Goal: Information Seeking & Learning: Learn about a topic

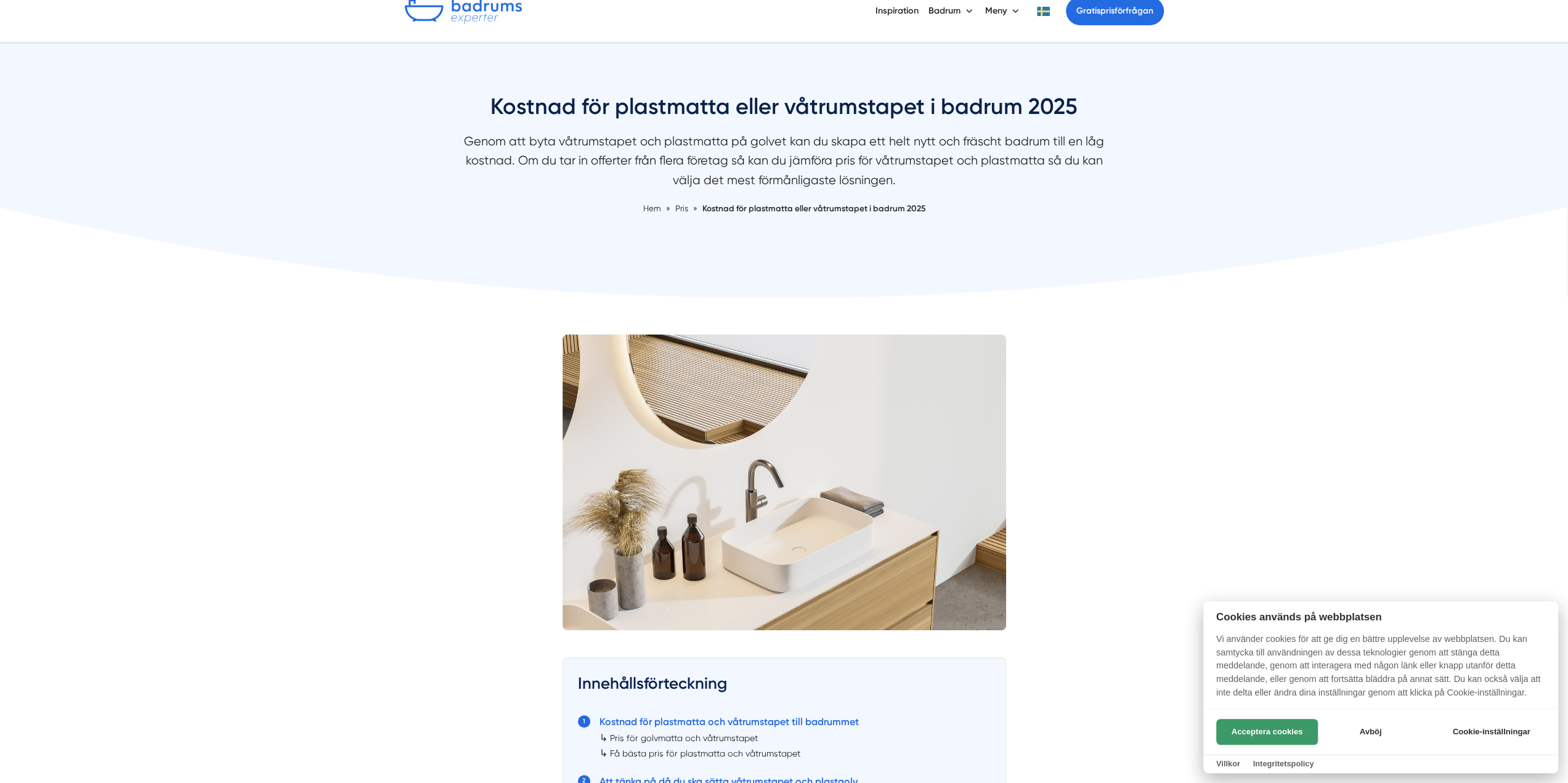
click at [1234, 727] on button "Acceptera cookies" at bounding box center [1267, 732] width 101 height 26
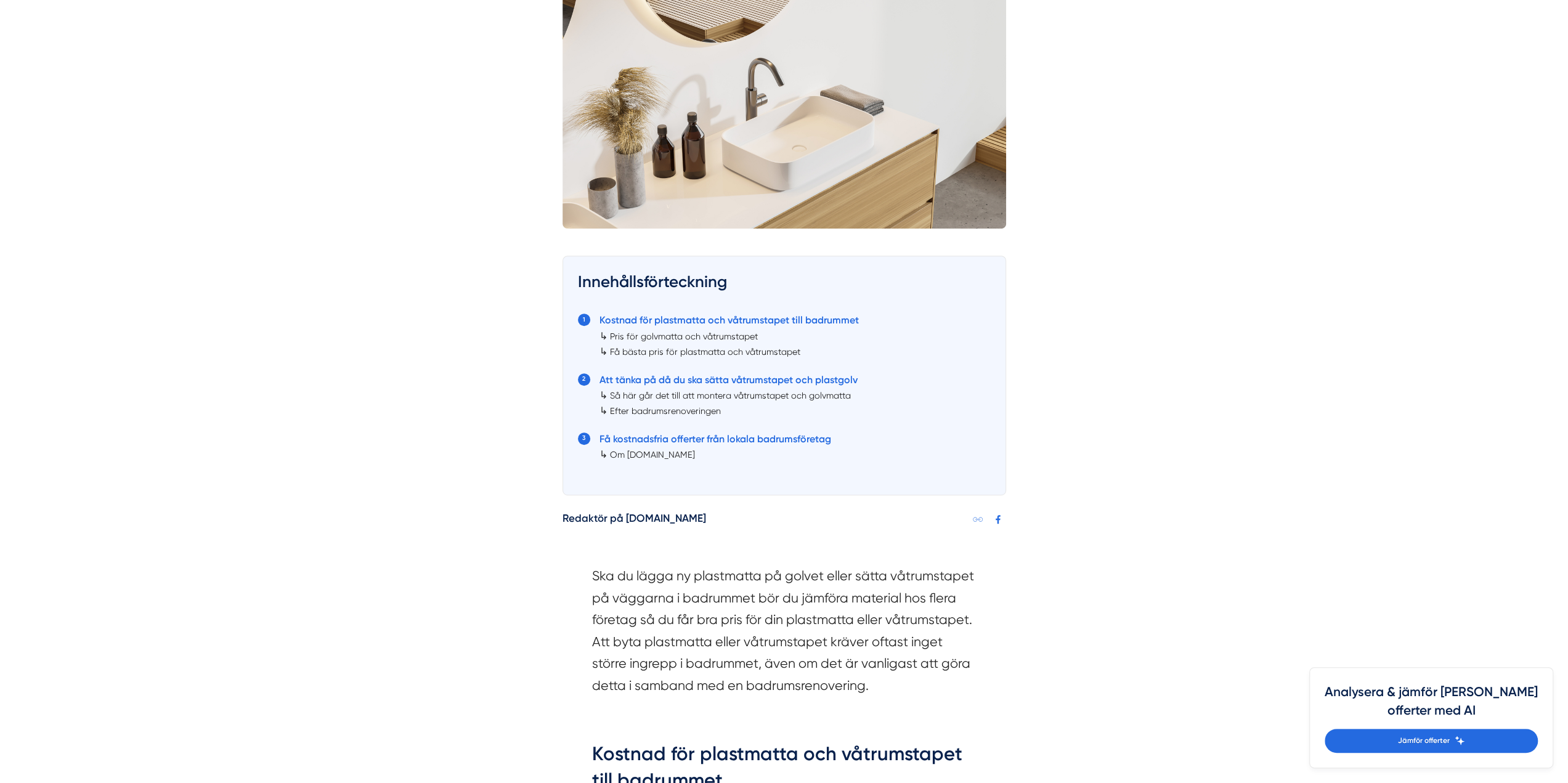
scroll to position [616, 0]
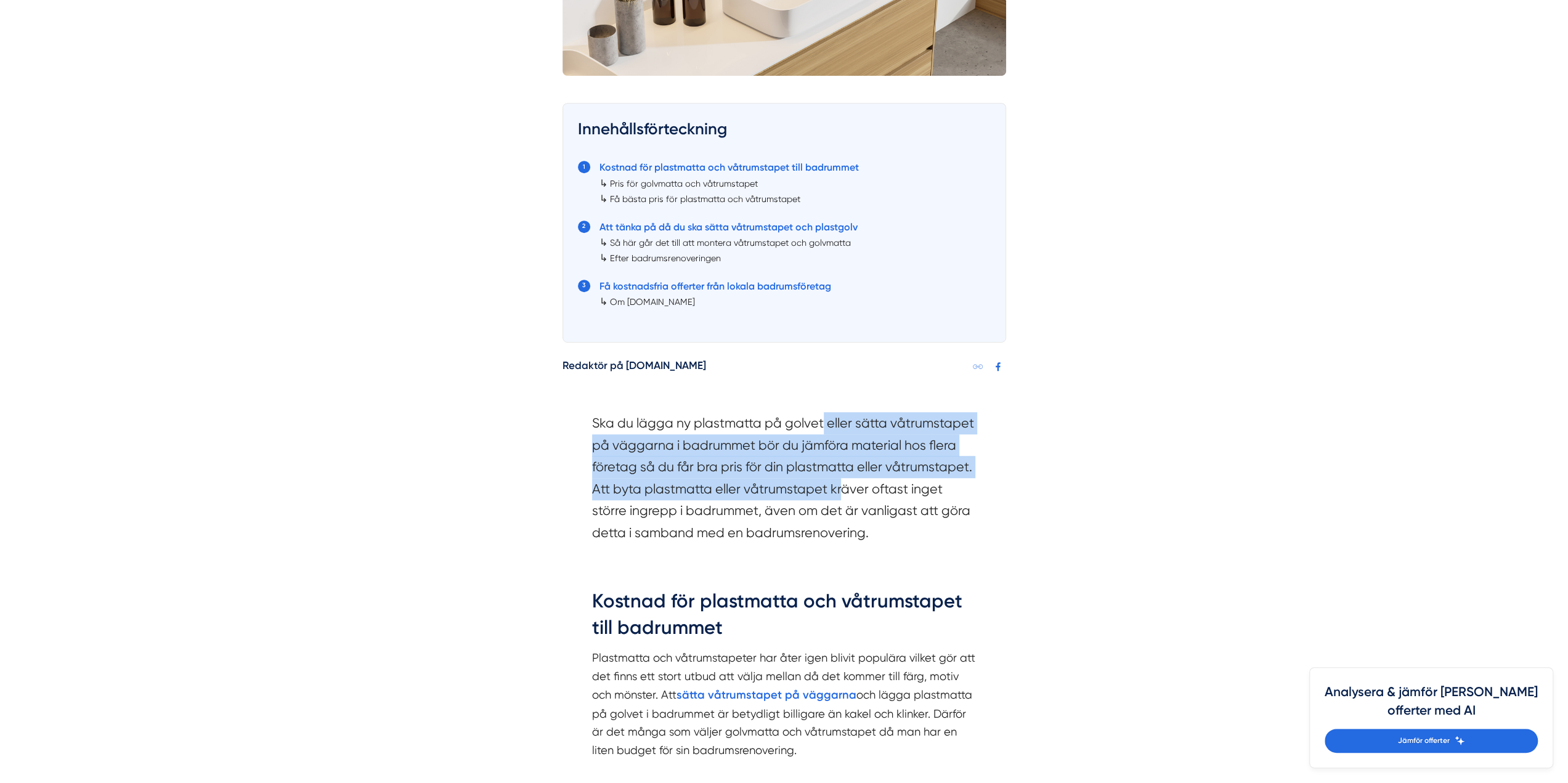
drag, startPoint x: 822, startPoint y: 434, endPoint x: 841, endPoint y: 480, distance: 49.8
click at [841, 480] on section "Ska du lägga ny plastmatta på golvet eller sätta våtrumstapet på väggarna i bad…" at bounding box center [784, 482] width 385 height 138
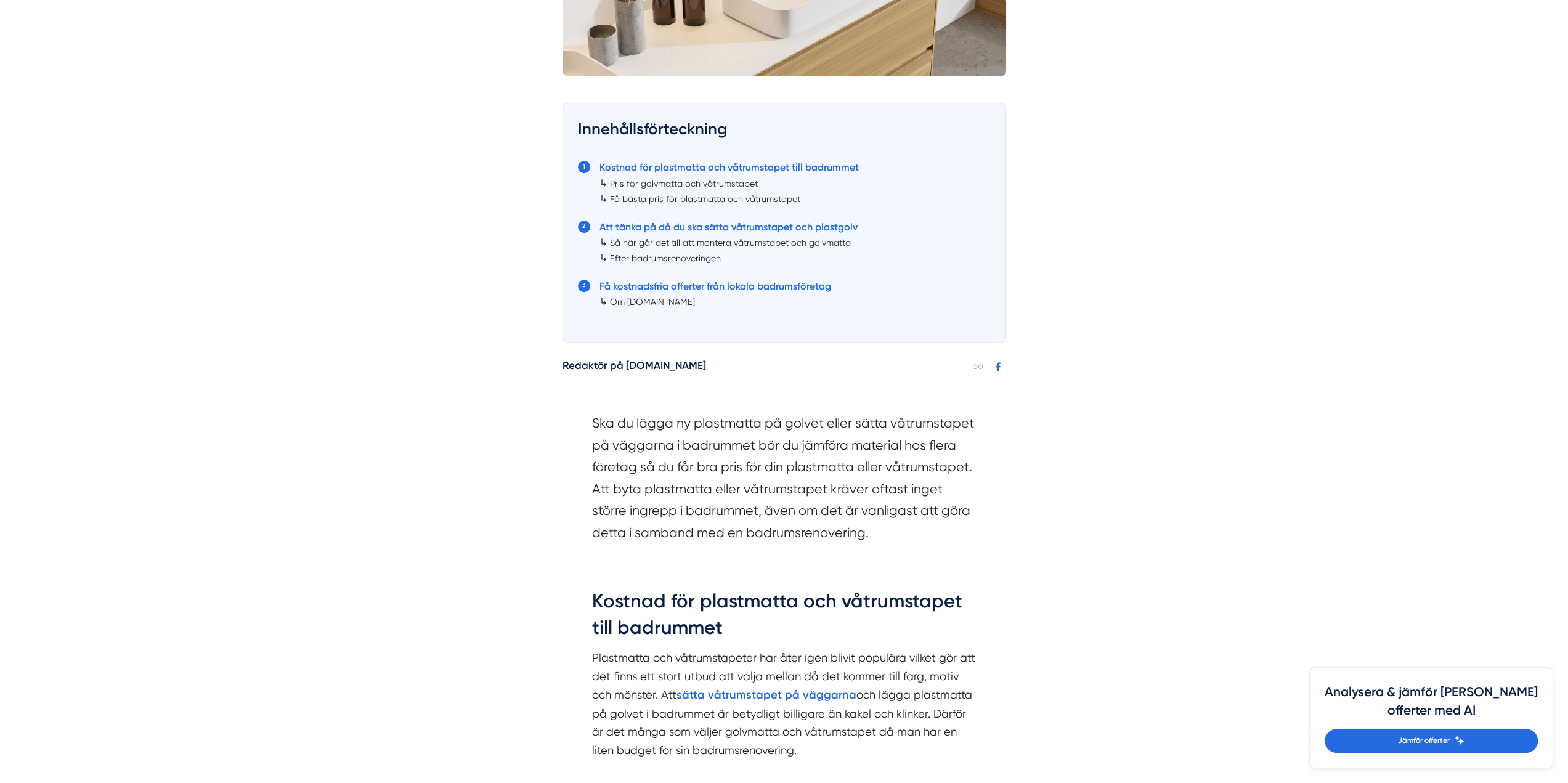
click at [866, 513] on section "Ska du lägga ny plastmatta på golvet eller sätta våtrumstapet på väggarna i bad…" at bounding box center [784, 482] width 385 height 138
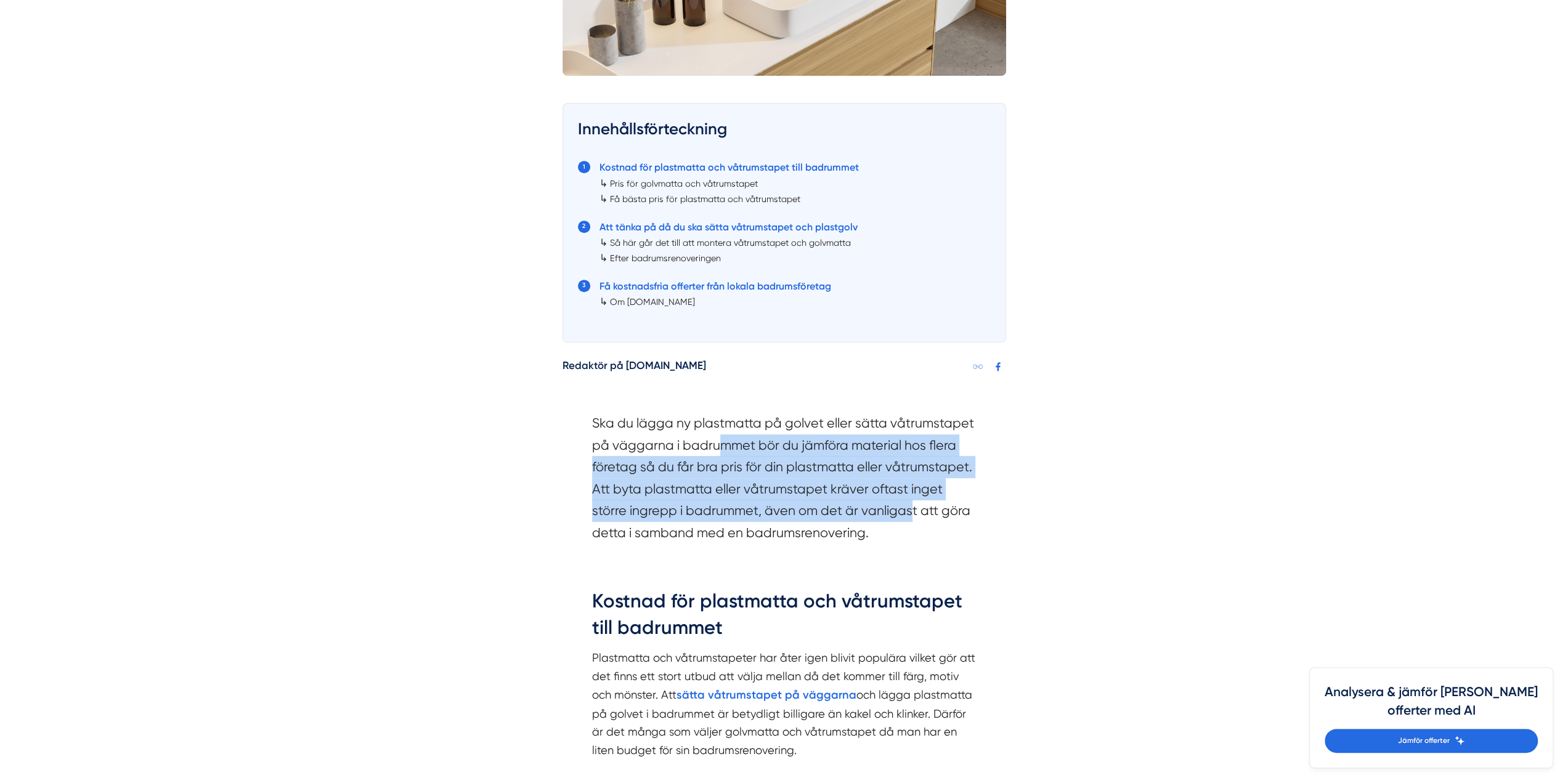
drag, startPoint x: 912, startPoint y: 520, endPoint x: 715, endPoint y: 457, distance: 206.8
click at [715, 454] on section "Ska du lägga ny plastmatta på golvet eller sätta våtrumstapet på väggarna i bad…" at bounding box center [784, 482] width 385 height 138
drag, startPoint x: 729, startPoint y: 483, endPoint x: 716, endPoint y: 503, distance: 23.9
click at [729, 482] on section "Ska du lägga ny plastmatta på golvet eller sätta våtrumstapet på väggarna i bad…" at bounding box center [784, 482] width 385 height 138
click at [705, 488] on section "Ska du lägga ny plastmatta på golvet eller sätta våtrumstapet på väggarna i bad…" at bounding box center [784, 482] width 385 height 138
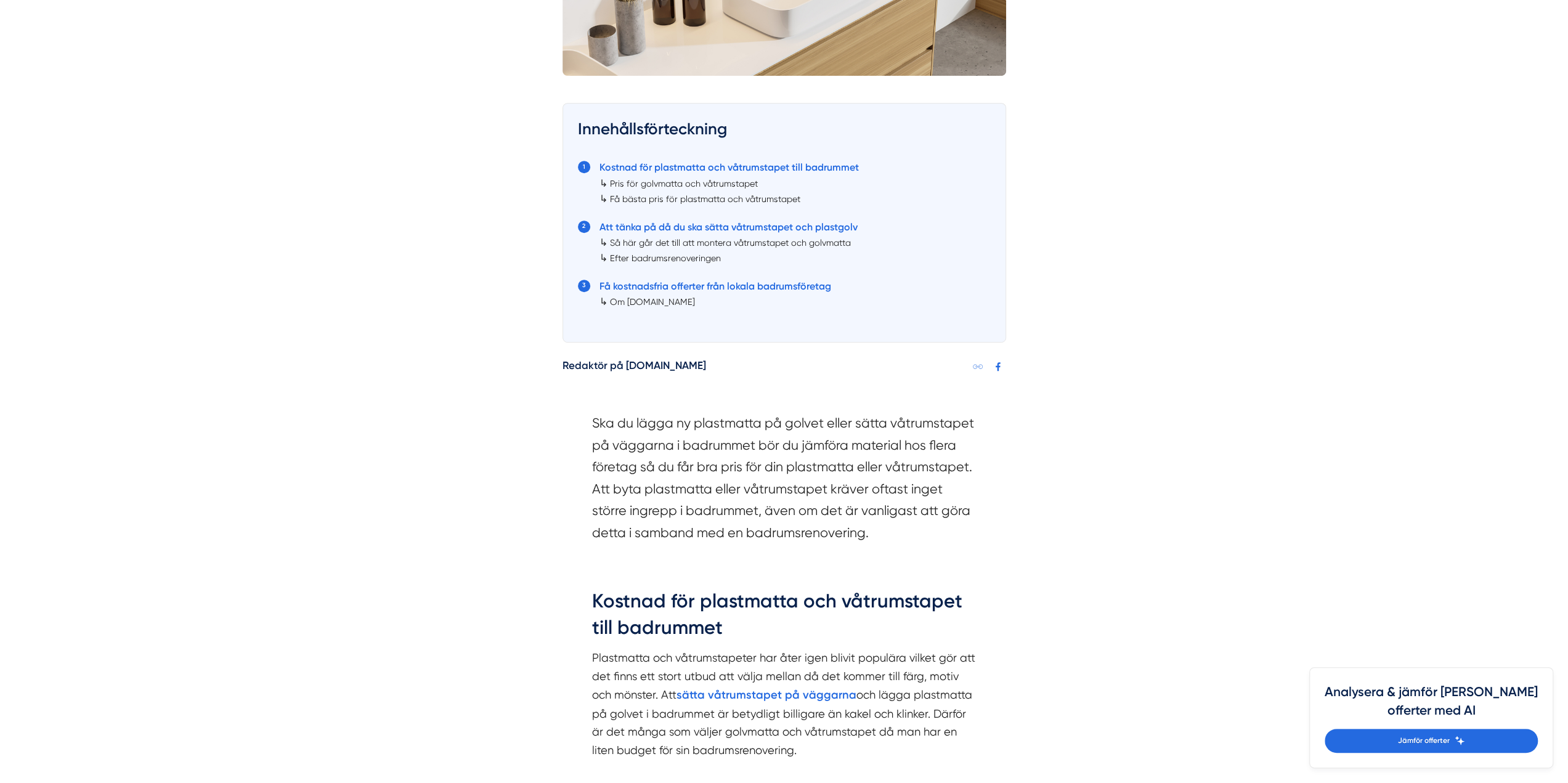
click at [665, 485] on section "Ska du lägga ny plastmatta på golvet eller sätta våtrumstapet på väggarna i bad…" at bounding box center [784, 482] width 385 height 138
drag, startPoint x: 787, startPoint y: 486, endPoint x: 876, endPoint y: 500, distance: 90.1
click at [872, 495] on section "Ska du lägga ny plastmatta på golvet eller sätta våtrumstapet på väggarna i bad…" at bounding box center [784, 482] width 385 height 138
drag, startPoint x: 891, startPoint y: 521, endPoint x: 931, endPoint y: 558, distance: 54.5
click at [891, 520] on section "Ska du lägga ny plastmatta på golvet eller sätta våtrumstapet på väggarna i bad…" at bounding box center [784, 482] width 385 height 138
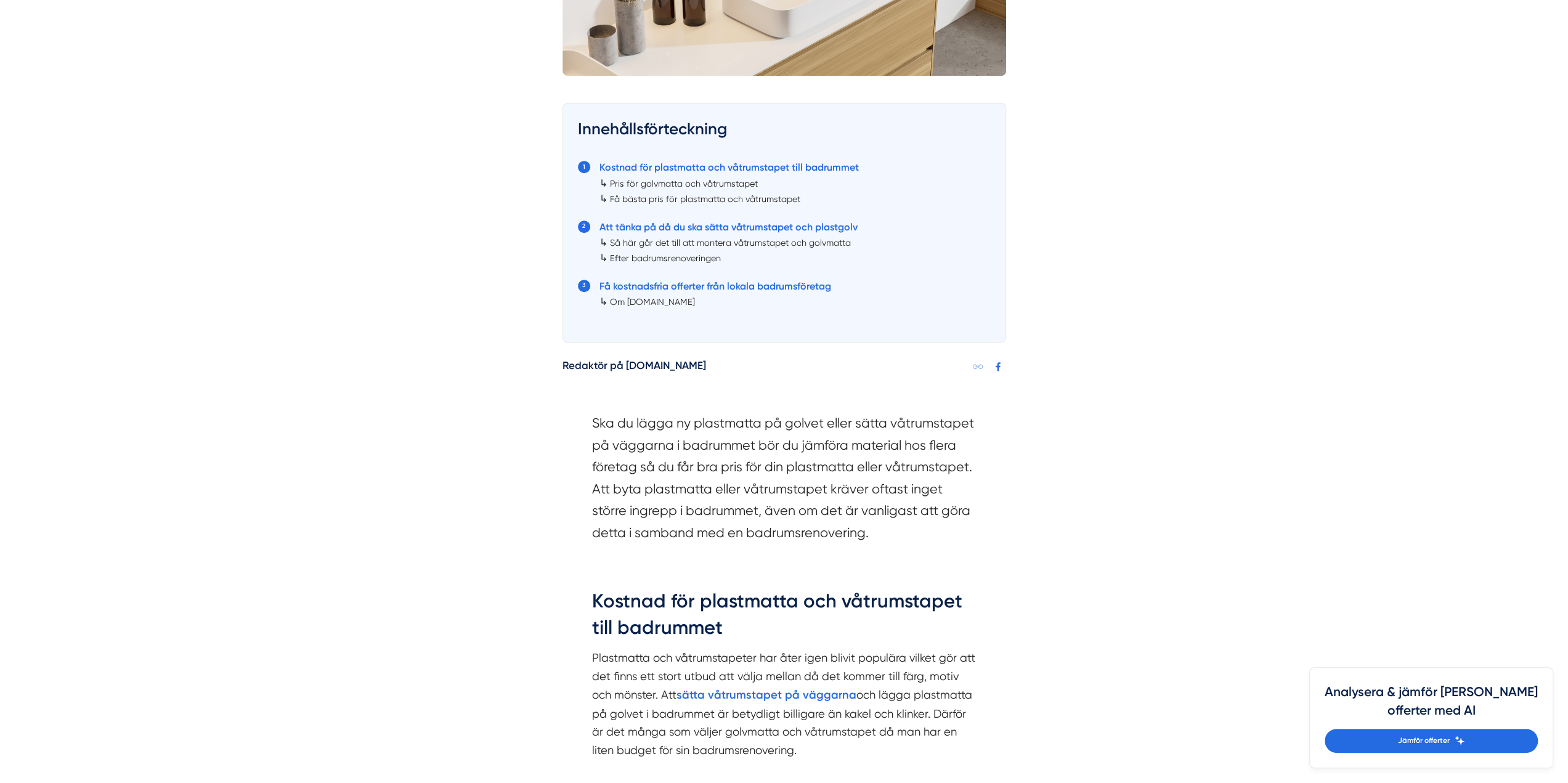
click at [879, 526] on section "Ska du lägga ny plastmatta på golvet eller sätta våtrumstapet på väggarna i bad…" at bounding box center [784, 482] width 385 height 138
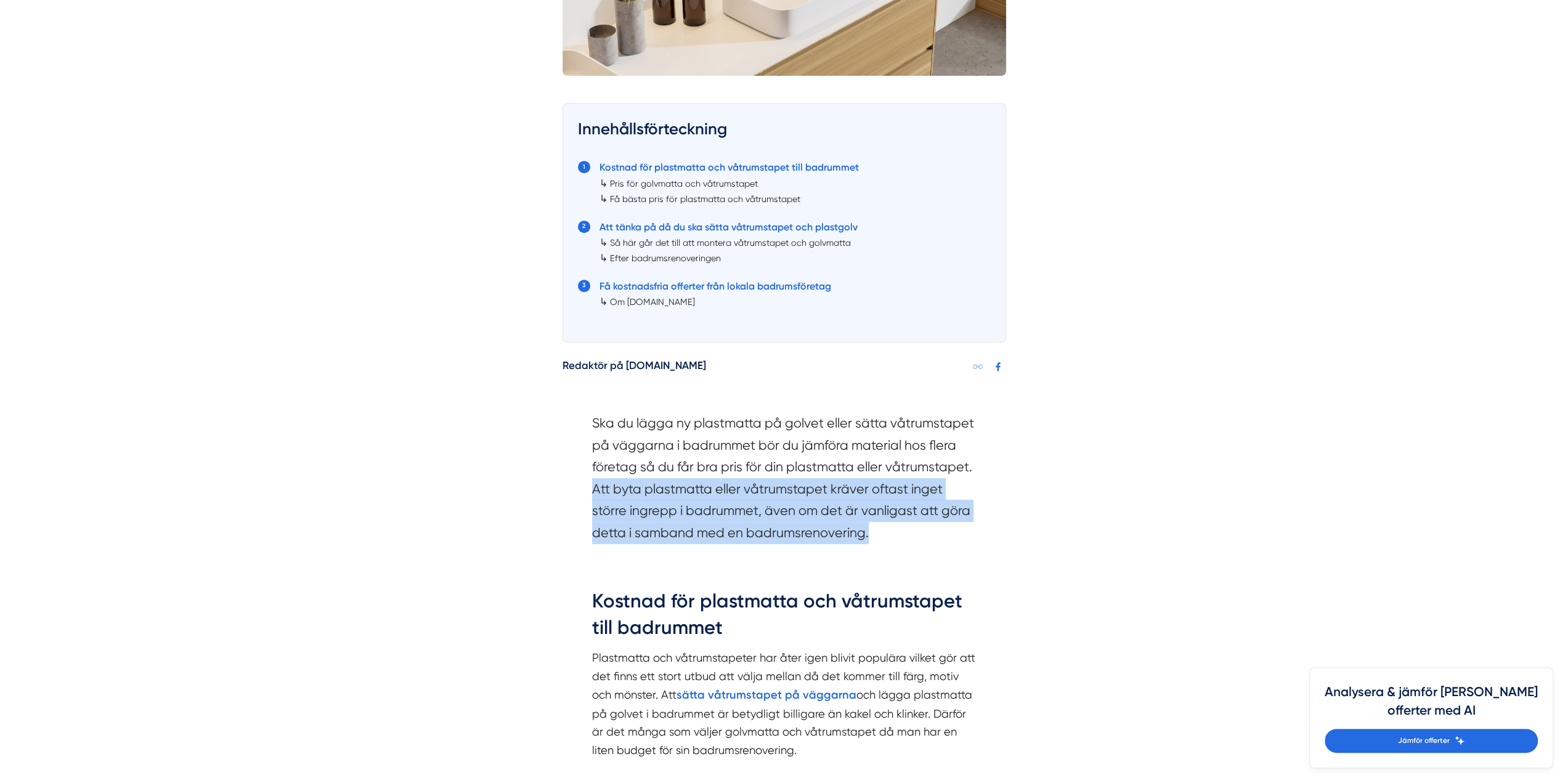
drag, startPoint x: 878, startPoint y: 530, endPoint x: 565, endPoint y: 482, distance: 316.7
click at [566, 482] on div "Ska du lägga ny plastmatta på golvet eller sätta våtrumstapet på väggarna i bad…" at bounding box center [784, 482] width 443 height 176
click at [814, 520] on section "Ska du lägga ny plastmatta på golvet eller sätta våtrumstapet på väggarna i bad…" at bounding box center [784, 482] width 385 height 138
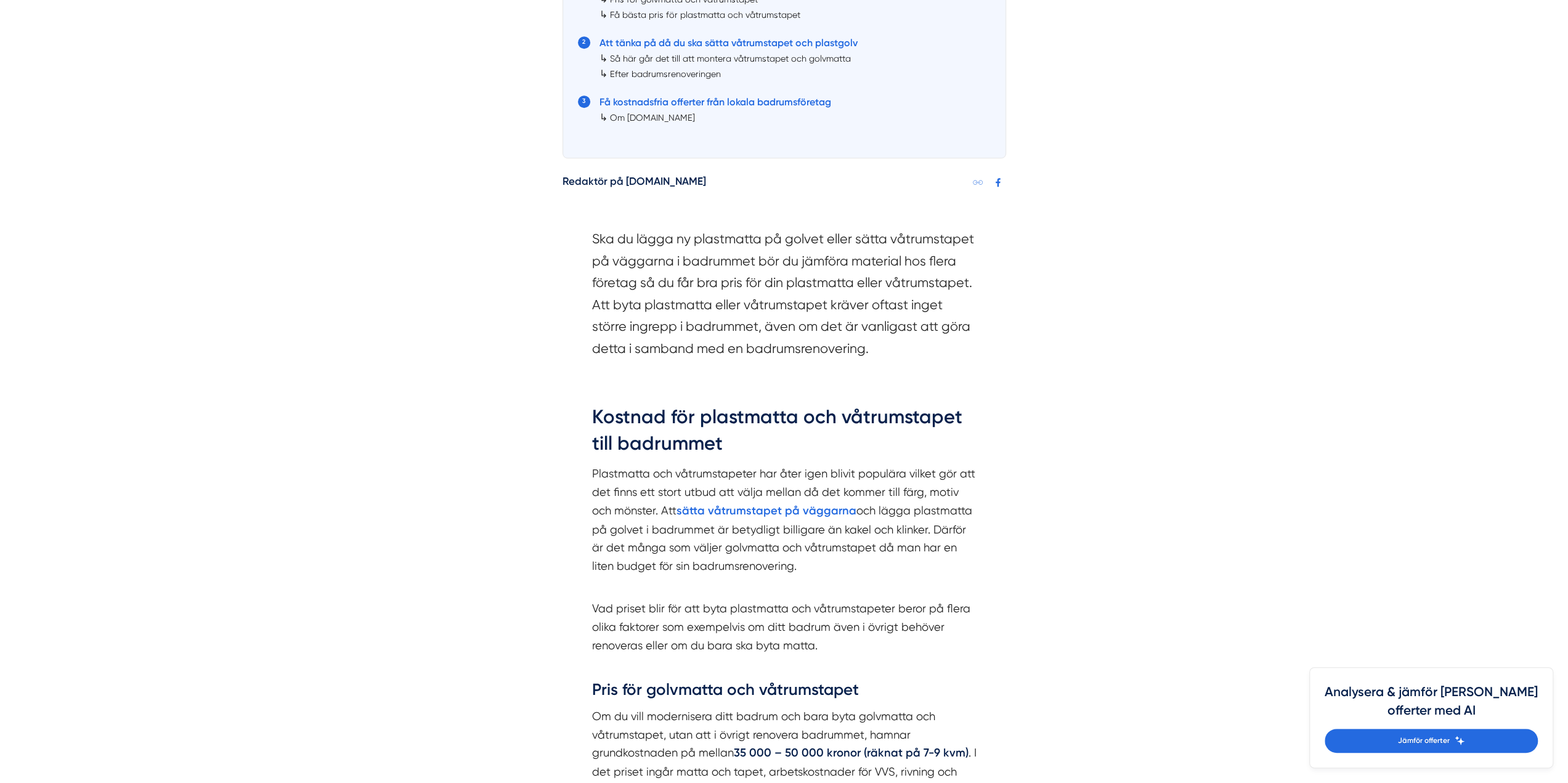
scroll to position [801, 0]
drag, startPoint x: 674, startPoint y: 481, endPoint x: 863, endPoint y: 479, distance: 189.0
click at [855, 479] on p "Plastmatta och våtrumstapeter har åter igen blivit populära vilket gör att det …" at bounding box center [784, 529] width 385 height 129
click at [875, 479] on p "Plastmatta och våtrumstapeter har åter igen blivit populära vilket gör att det …" at bounding box center [784, 529] width 385 height 129
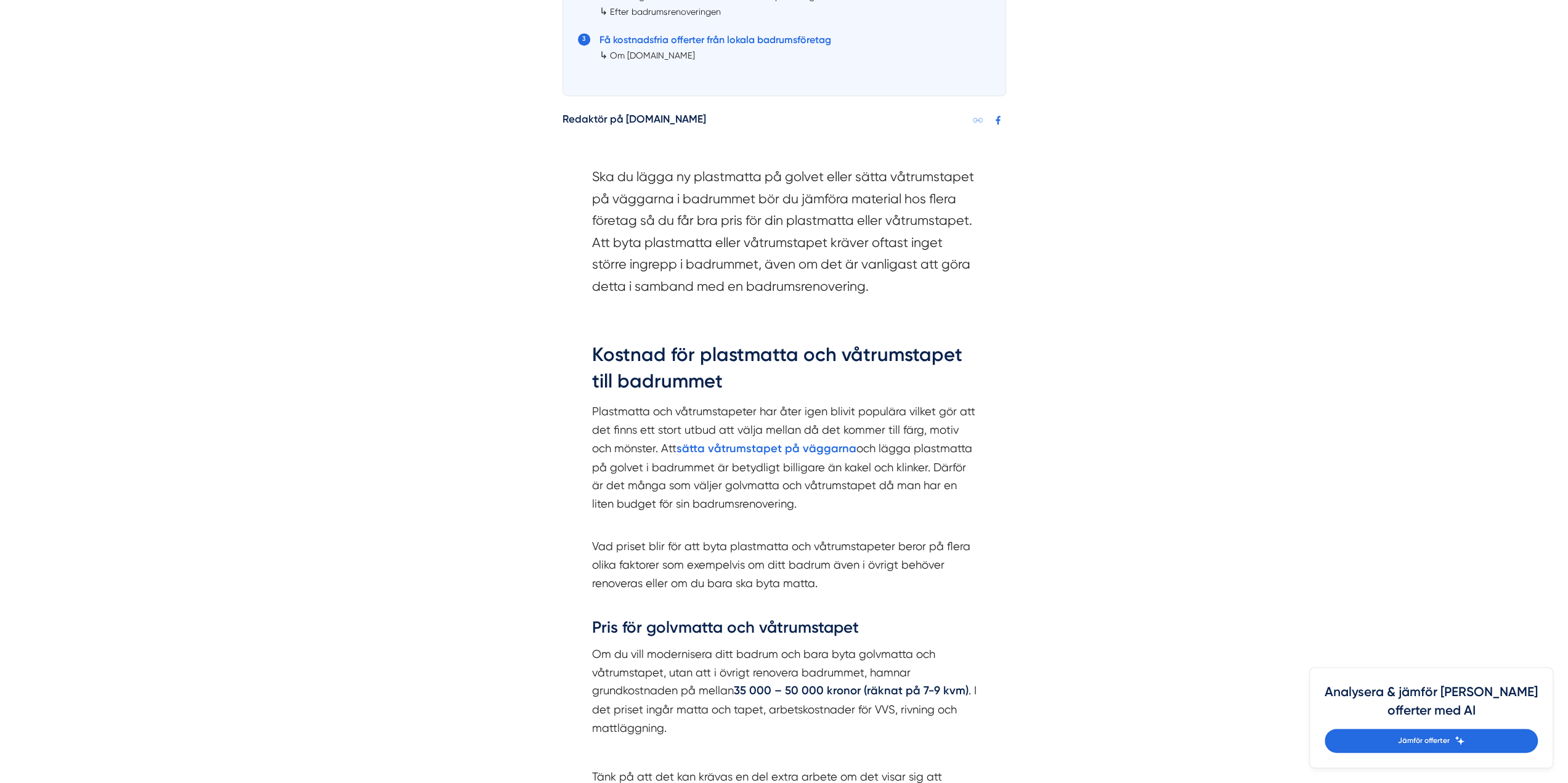
scroll to position [986, 0]
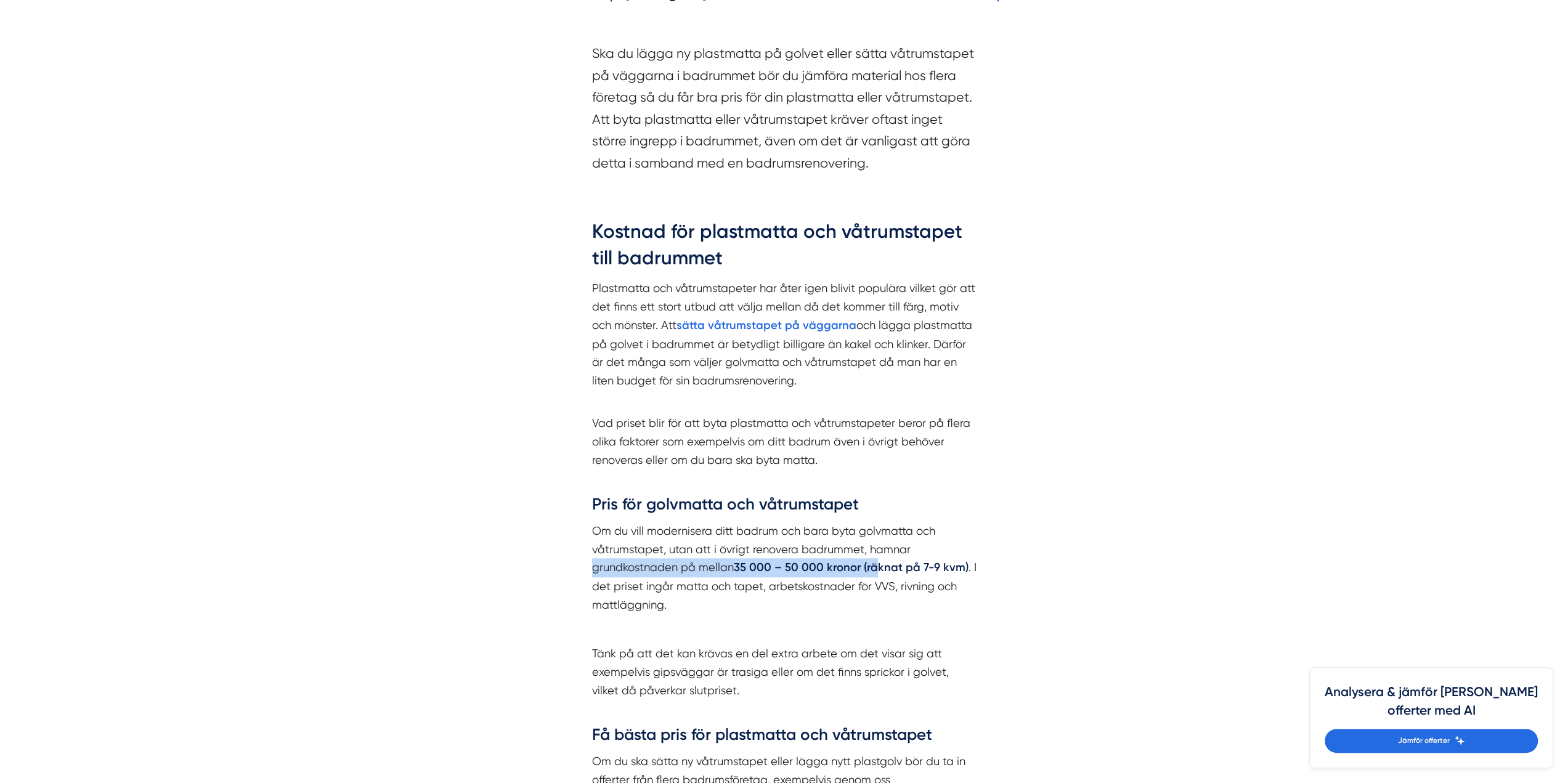
drag, startPoint x: 904, startPoint y: 558, endPoint x: 940, endPoint y: 556, distance: 36.1
click at [940, 556] on p "Om du vill modernisera ditt badrum och bara byta golvmatta och våtrumstapet, ut…" at bounding box center [784, 568] width 385 height 91
click at [940, 580] on p "Om du vill modernisera ditt badrum och bara byta golvmatta och våtrumstapet, ut…" at bounding box center [784, 568] width 385 height 91
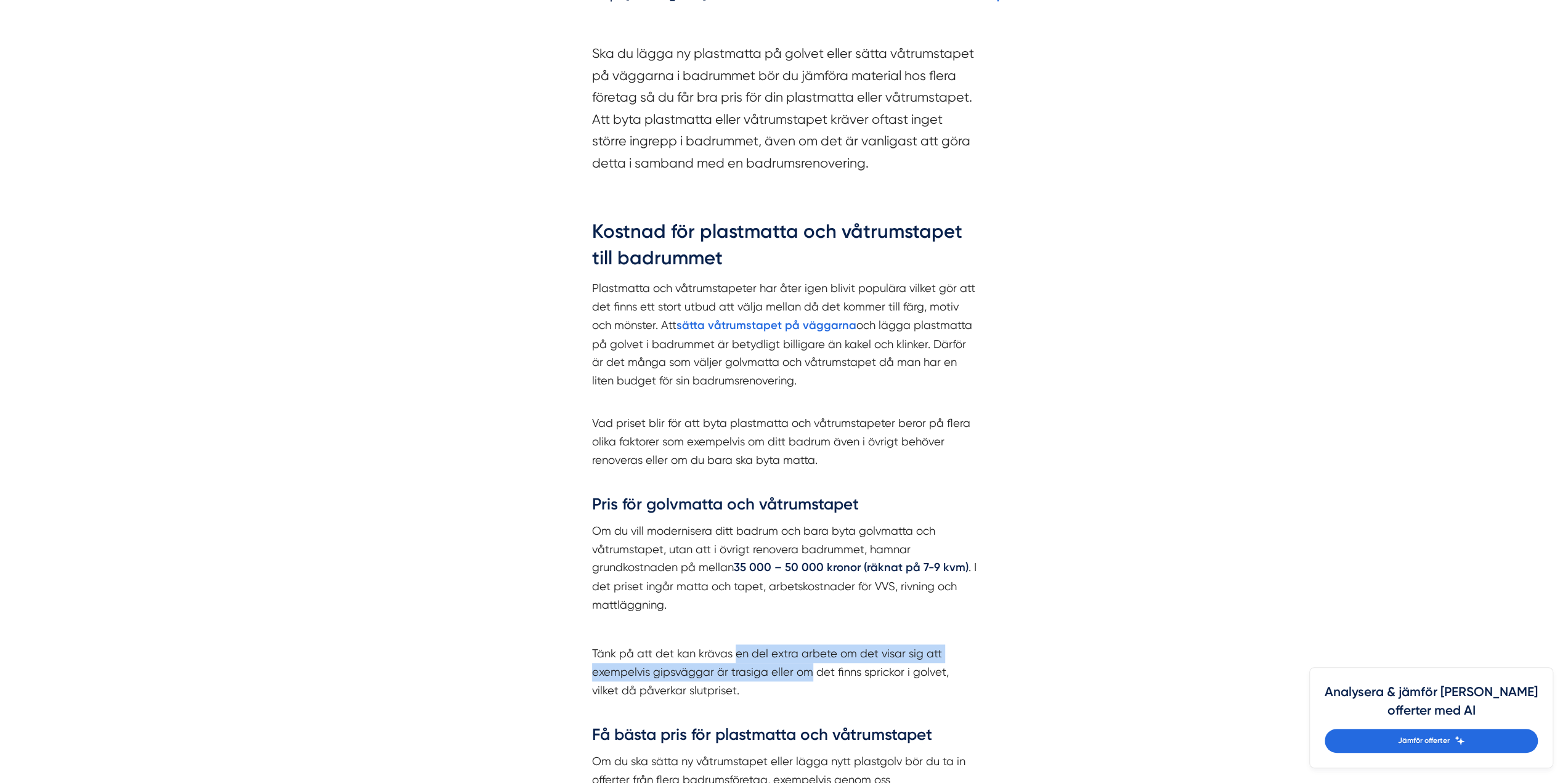
drag, startPoint x: 735, startPoint y: 654, endPoint x: 815, endPoint y: 664, distance: 80.6
click at [815, 664] on p "Tänk på att det kan krävas en del extra arbete om det visar sig att exempelvis …" at bounding box center [784, 681] width 385 height 73
click at [813, 683] on p "Tänk på att det kan krävas en del extra arbete om det visar sig att exempelvis …" at bounding box center [784, 681] width 385 height 73
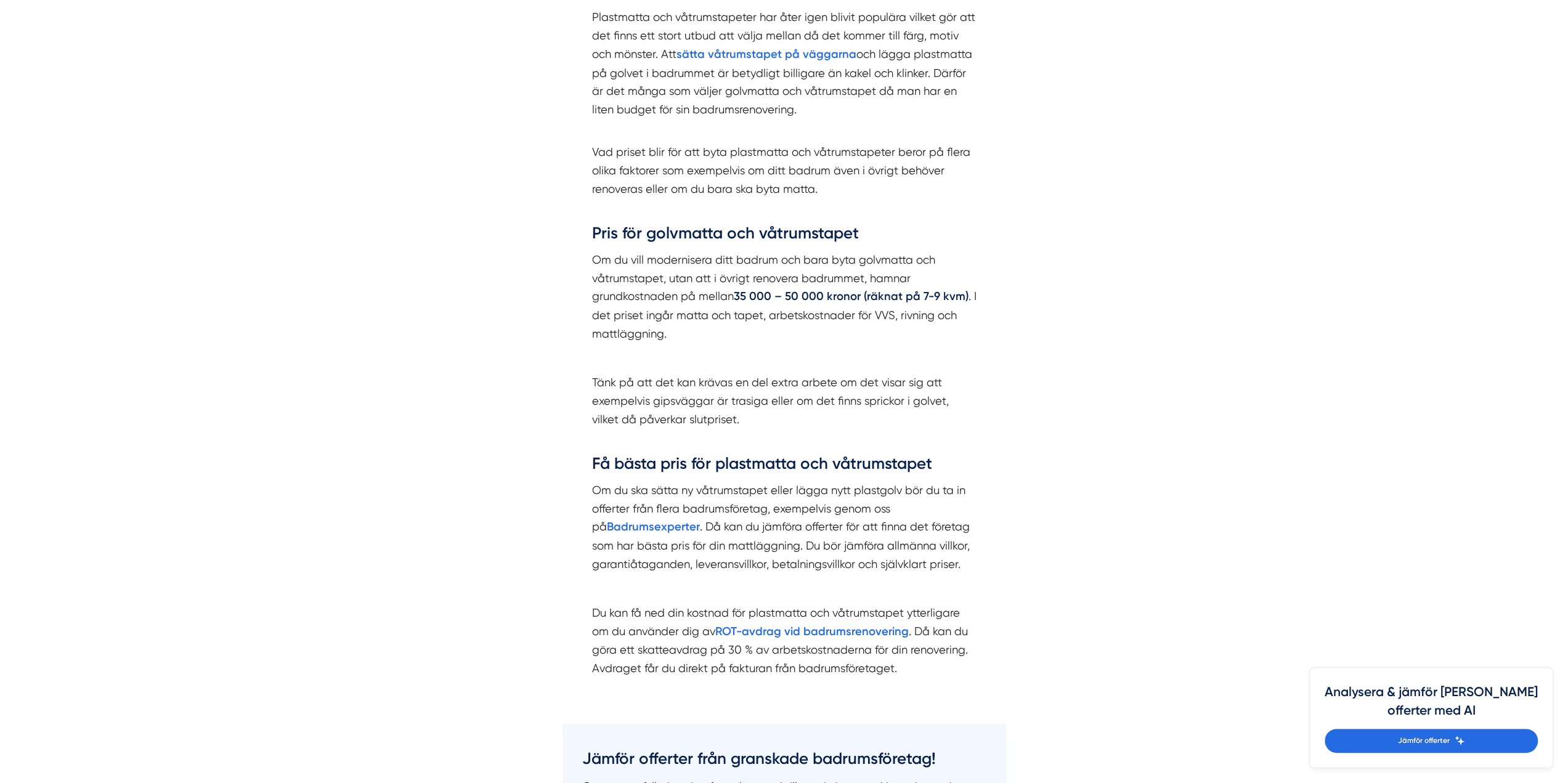
scroll to position [1294, 0]
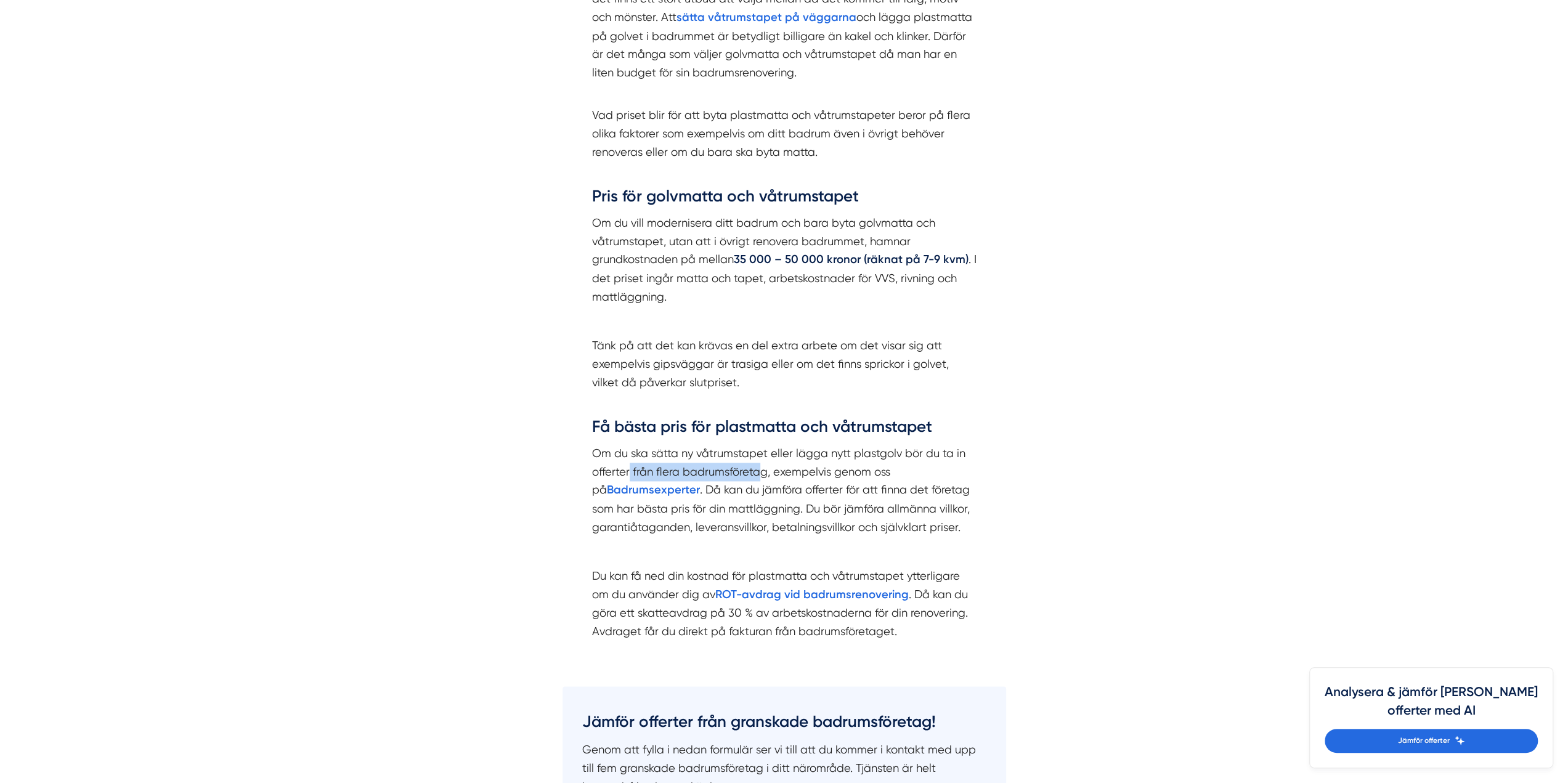
drag, startPoint x: 632, startPoint y: 466, endPoint x: 770, endPoint y: 473, distance: 138.2
click at [769, 473] on p "Om du ska sätta ny våtrumstapet eller lägga nytt plastgolv bör du ta in offerte…" at bounding box center [784, 490] width 385 height 91
click at [777, 479] on p "Om du ska sätta ny våtrumstapet eller lägga nytt plastgolv bör du ta in offerte…" at bounding box center [784, 490] width 385 height 91
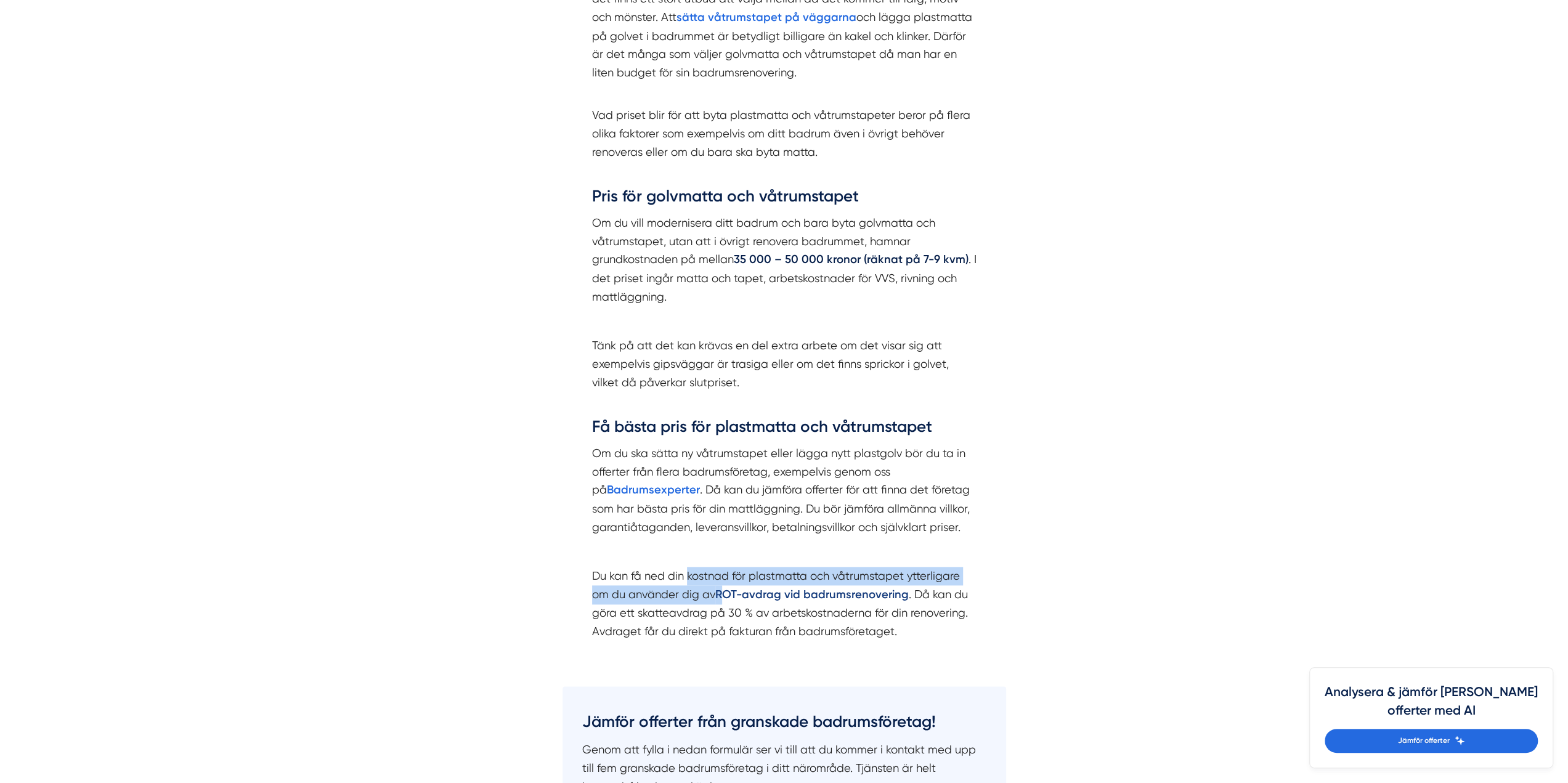
drag, startPoint x: 698, startPoint y: 580, endPoint x: 721, endPoint y: 597, distance: 28.6
click at [722, 596] on p "Du kan få ned din kostnad för plastmatta och våtrumstapet ytterligare om du anv…" at bounding box center [784, 604] width 385 height 74
click at [681, 624] on p "Du kan få ned din kostnad för plastmatta och våtrumstapet ytterligare om du anv…" at bounding box center [784, 604] width 385 height 74
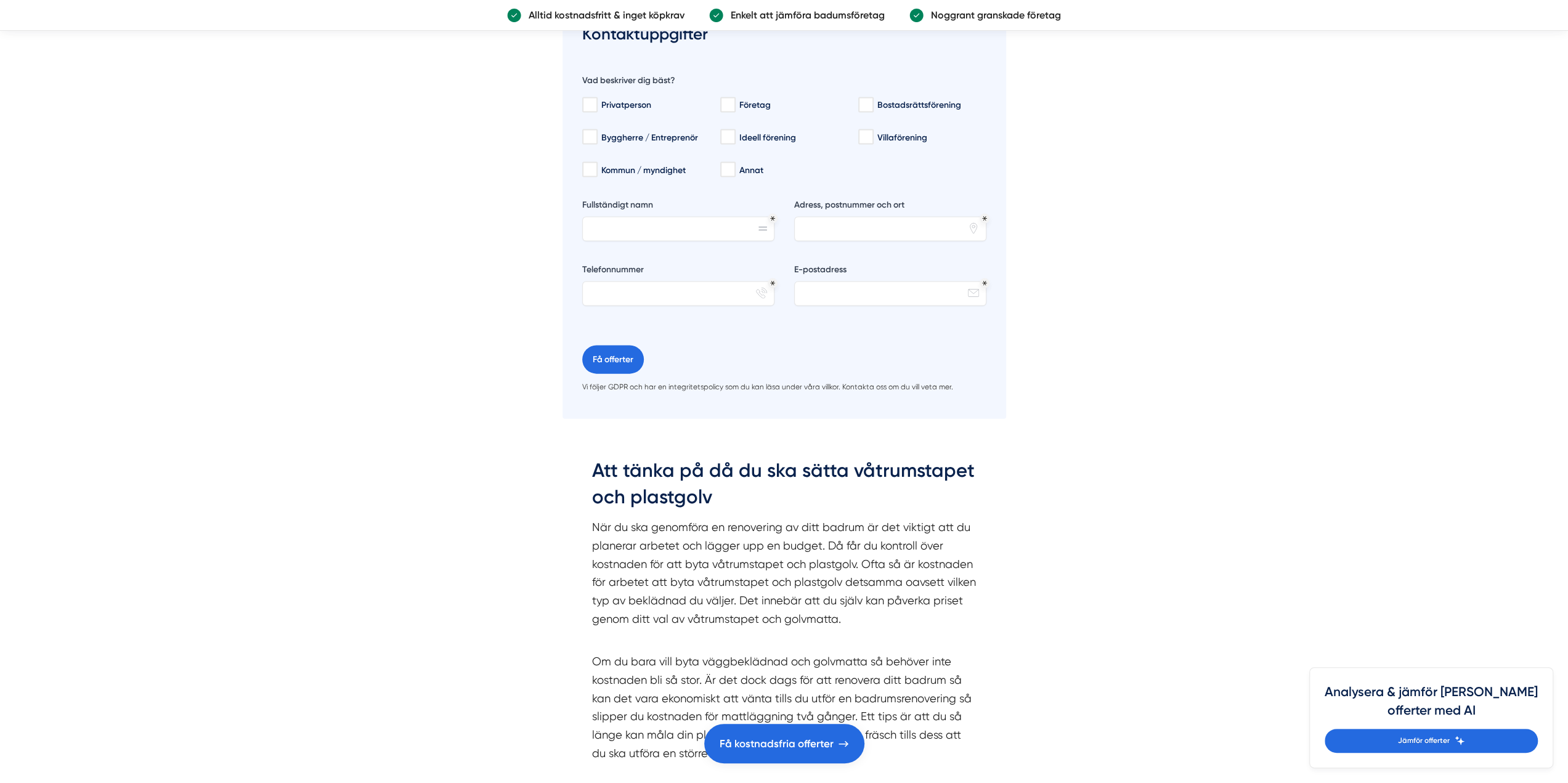
scroll to position [2774, 0]
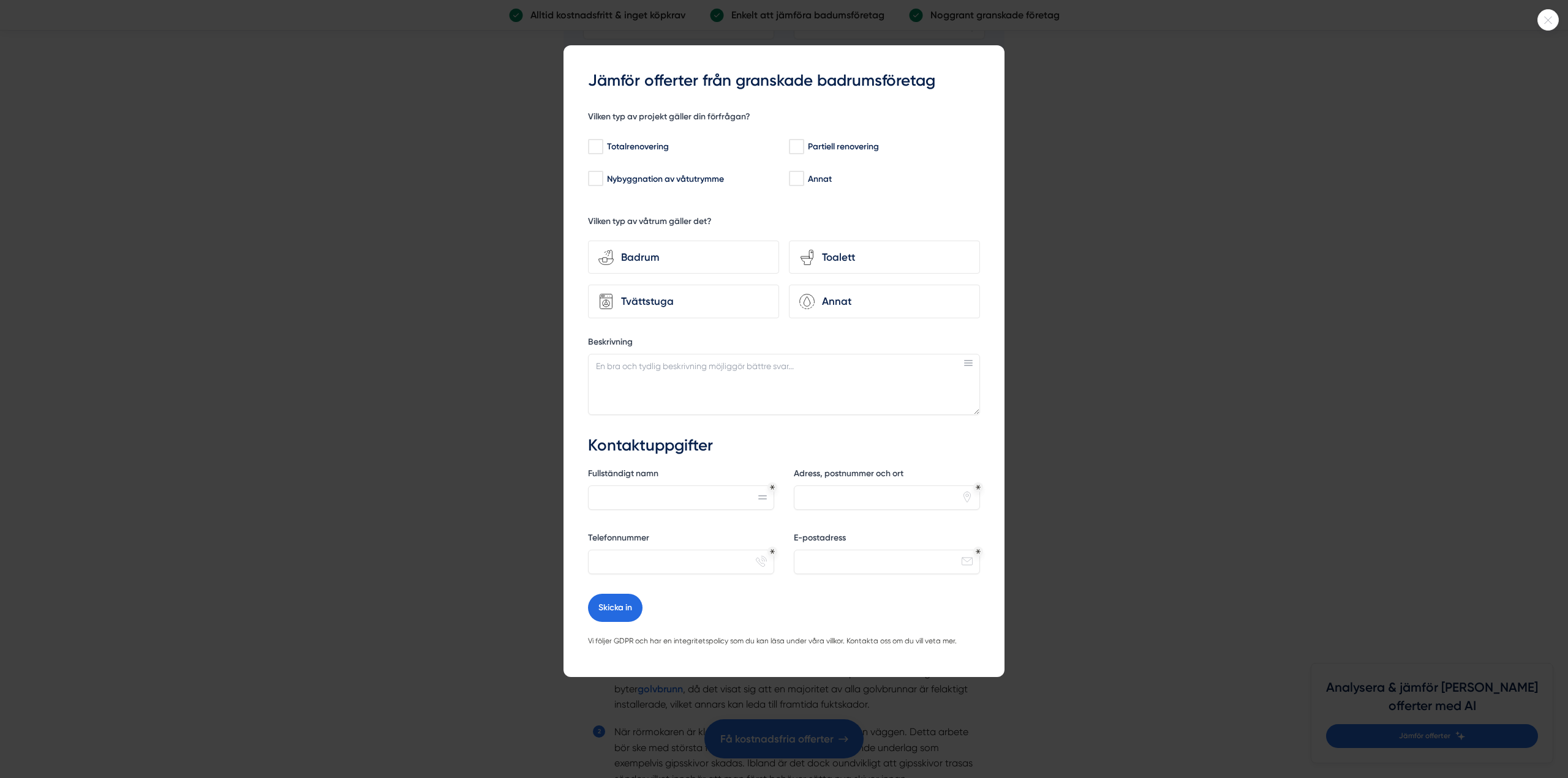
drag, startPoint x: 1088, startPoint y: 317, endPoint x: 1068, endPoint y: 245, distance: 74.7
click at [1083, 300] on div at bounding box center [784, 389] width 1568 height 778
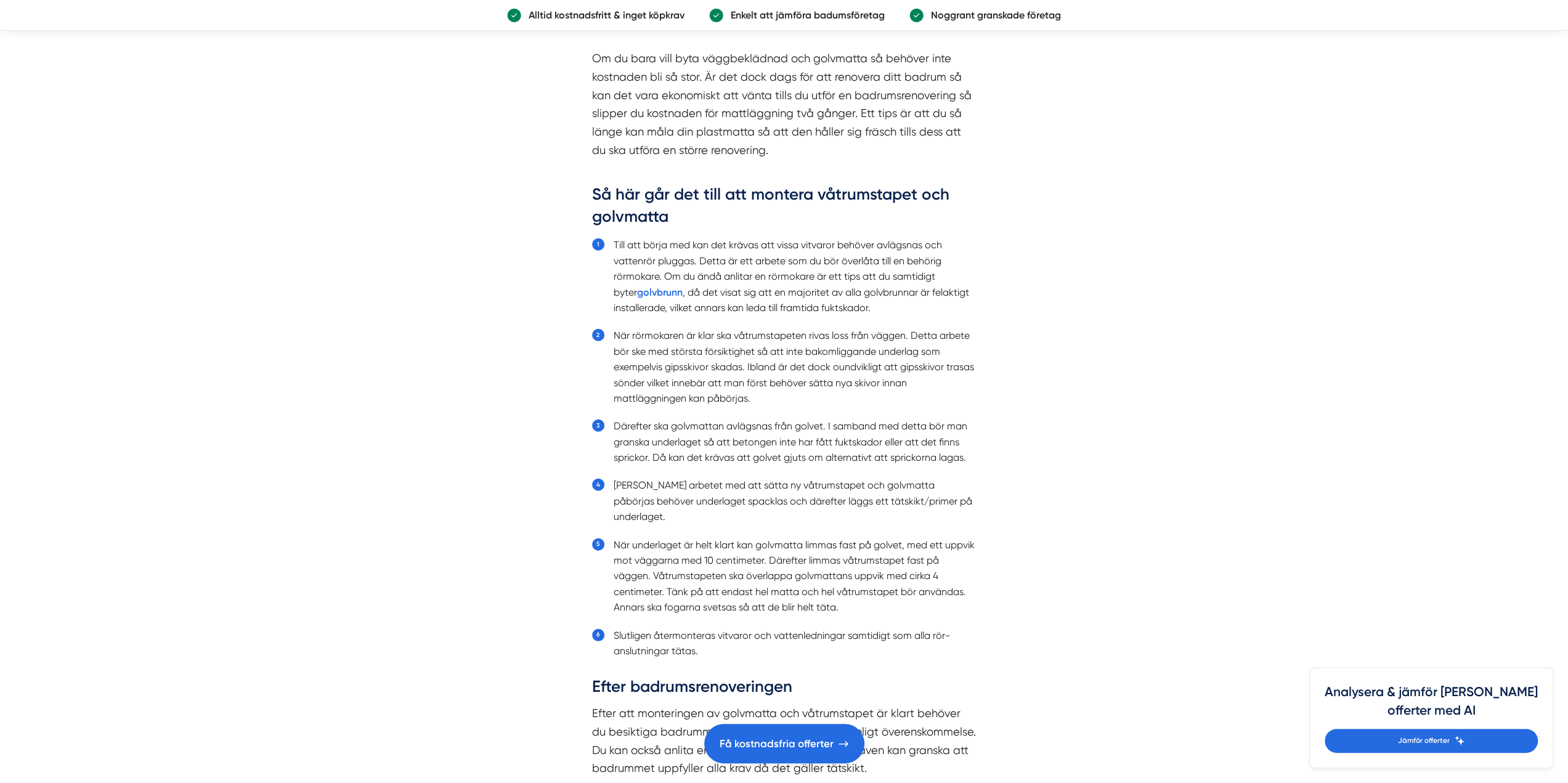
scroll to position [3205, 0]
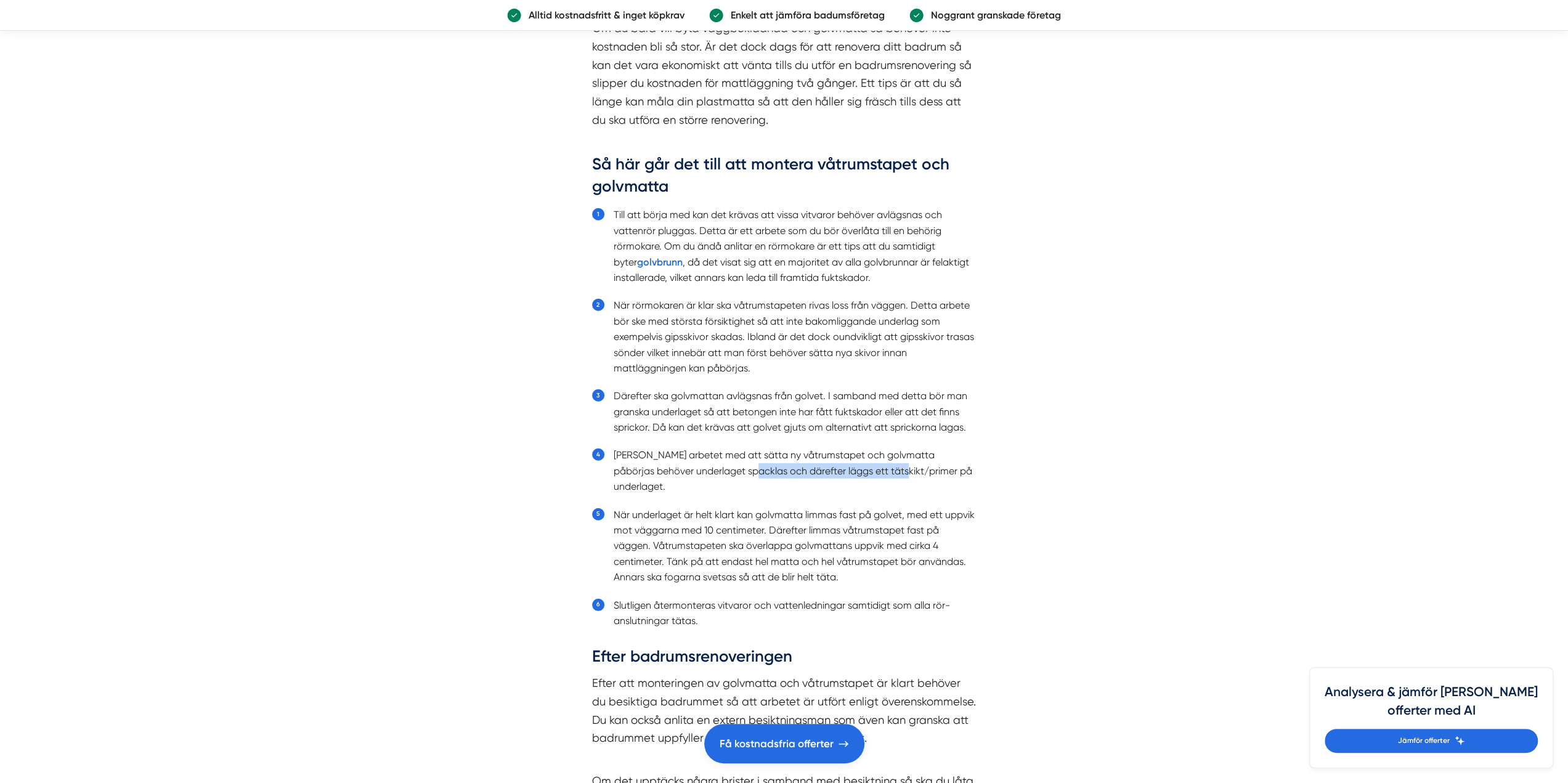
drag, startPoint x: 723, startPoint y: 464, endPoint x: 859, endPoint y: 470, distance: 136.1
click at [859, 470] on li "Innan arbetet med att sätta ny våtrumstapet och golvmatta påbörjas behöver unde…" at bounding box center [794, 471] width 363 height 47
click at [765, 463] on li "Innan arbetet med att sätta ny våtrumstapet och golvmatta påbörjas behöver unde…" at bounding box center [794, 471] width 363 height 47
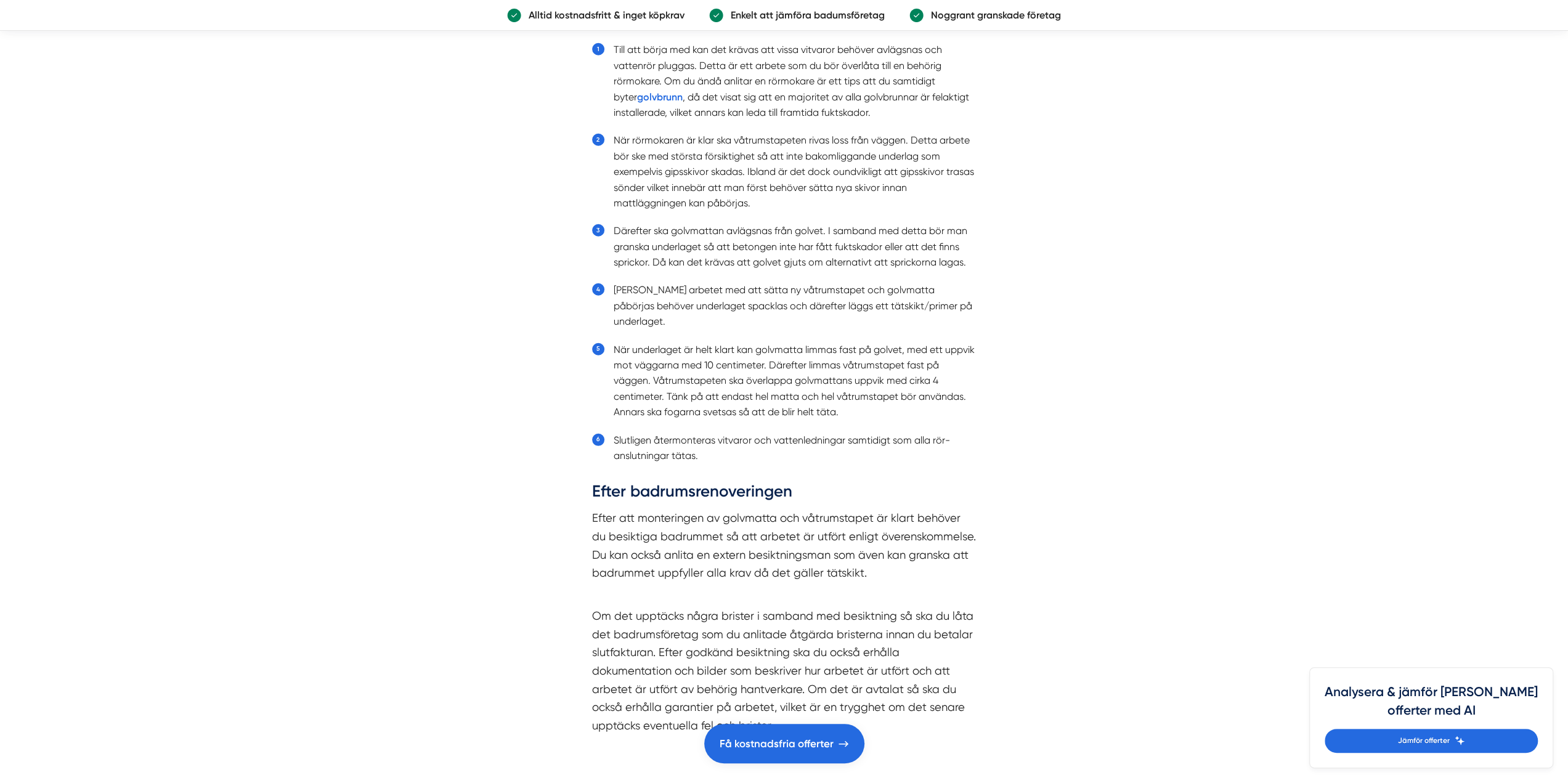
scroll to position [3390, 0]
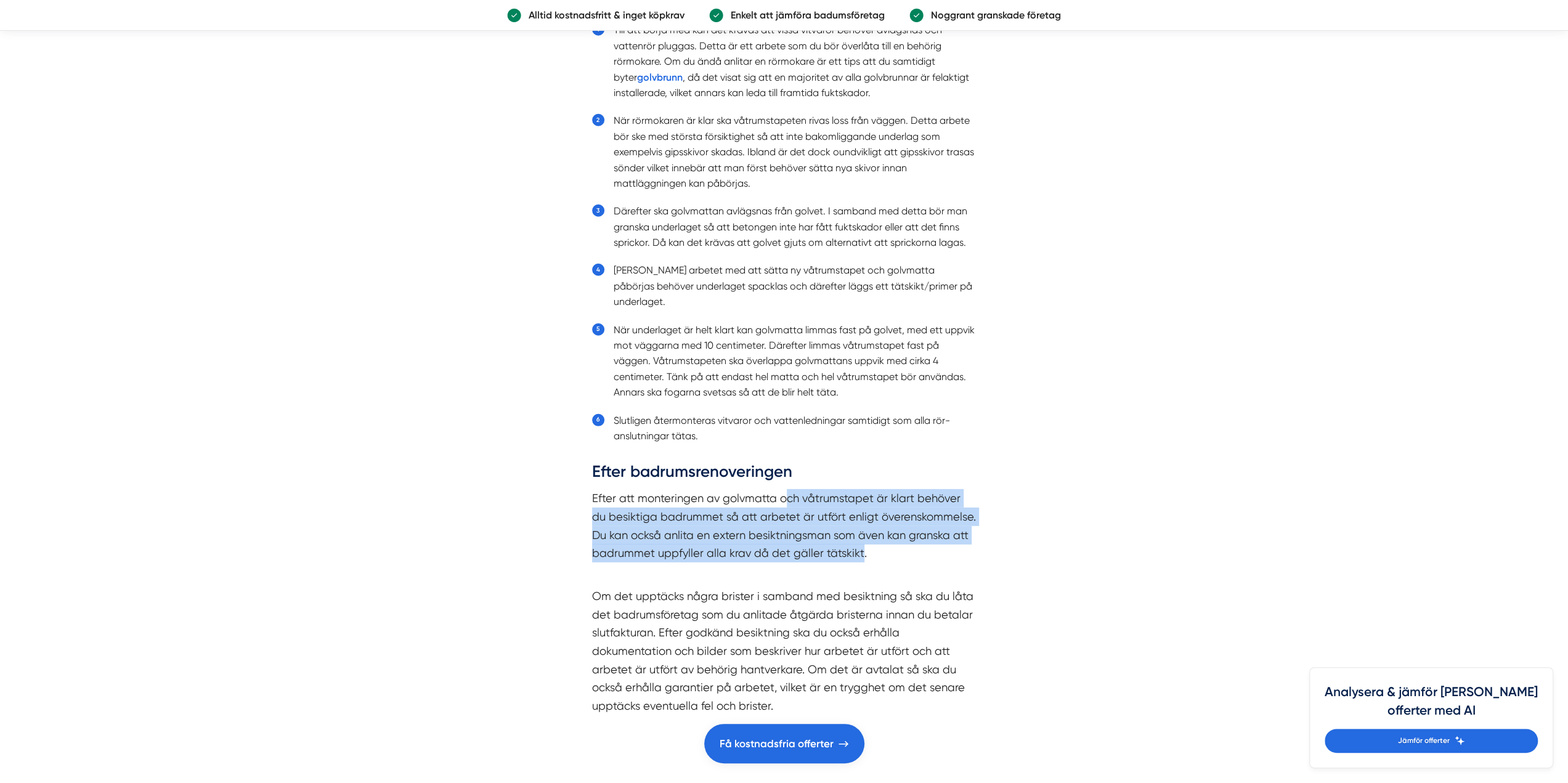
drag, startPoint x: 790, startPoint y: 480, endPoint x: 862, endPoint y: 529, distance: 87.1
click at [860, 527] on p "Efter att monteringen av golvmatta och våtrumstapet är klart behöver du besikti…" at bounding box center [784, 535] width 385 height 91
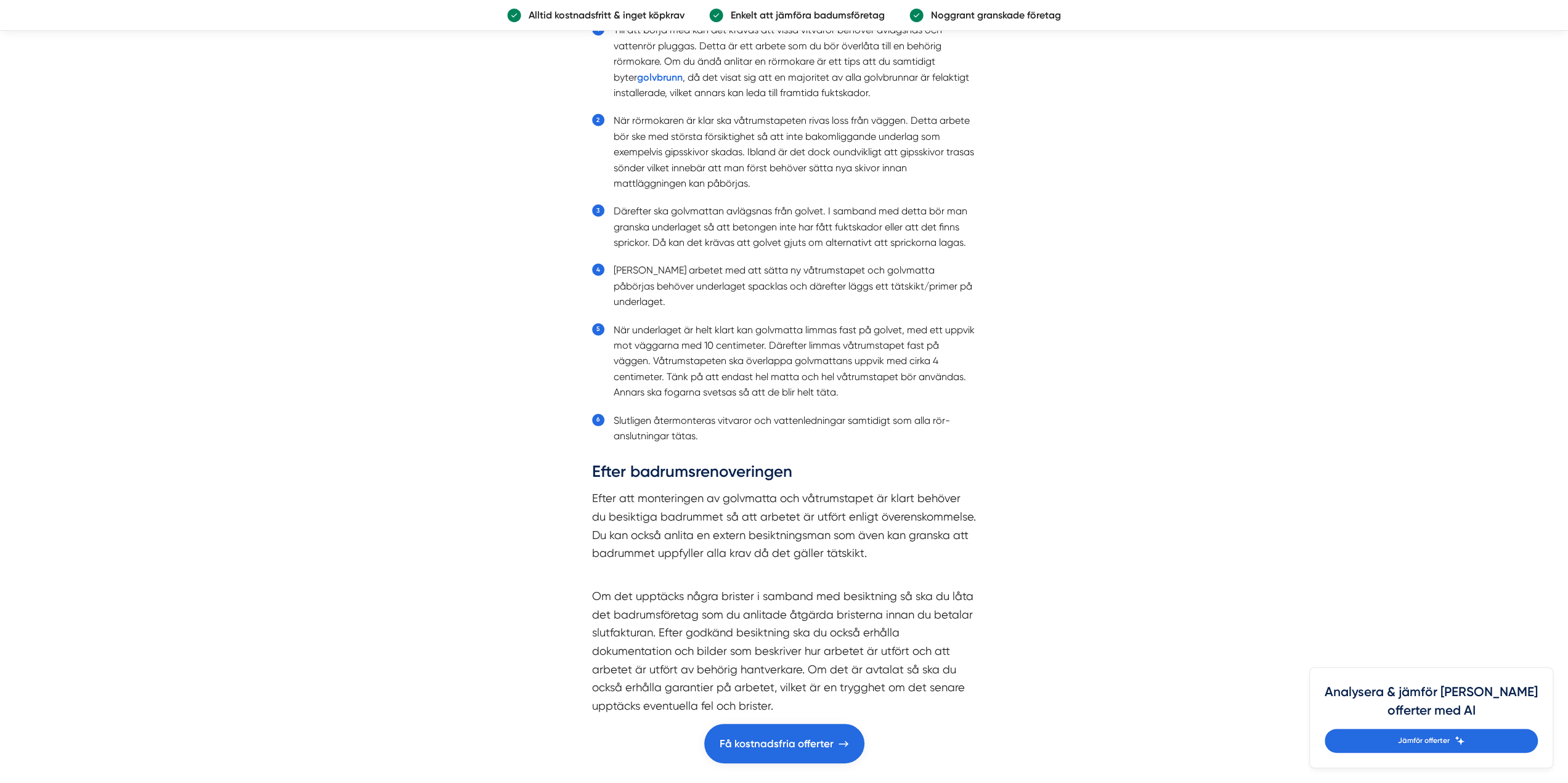
click at [889, 549] on p "Efter att monteringen av golvmatta och våtrumstapet är klart behöver du besikti…" at bounding box center [784, 535] width 385 height 91
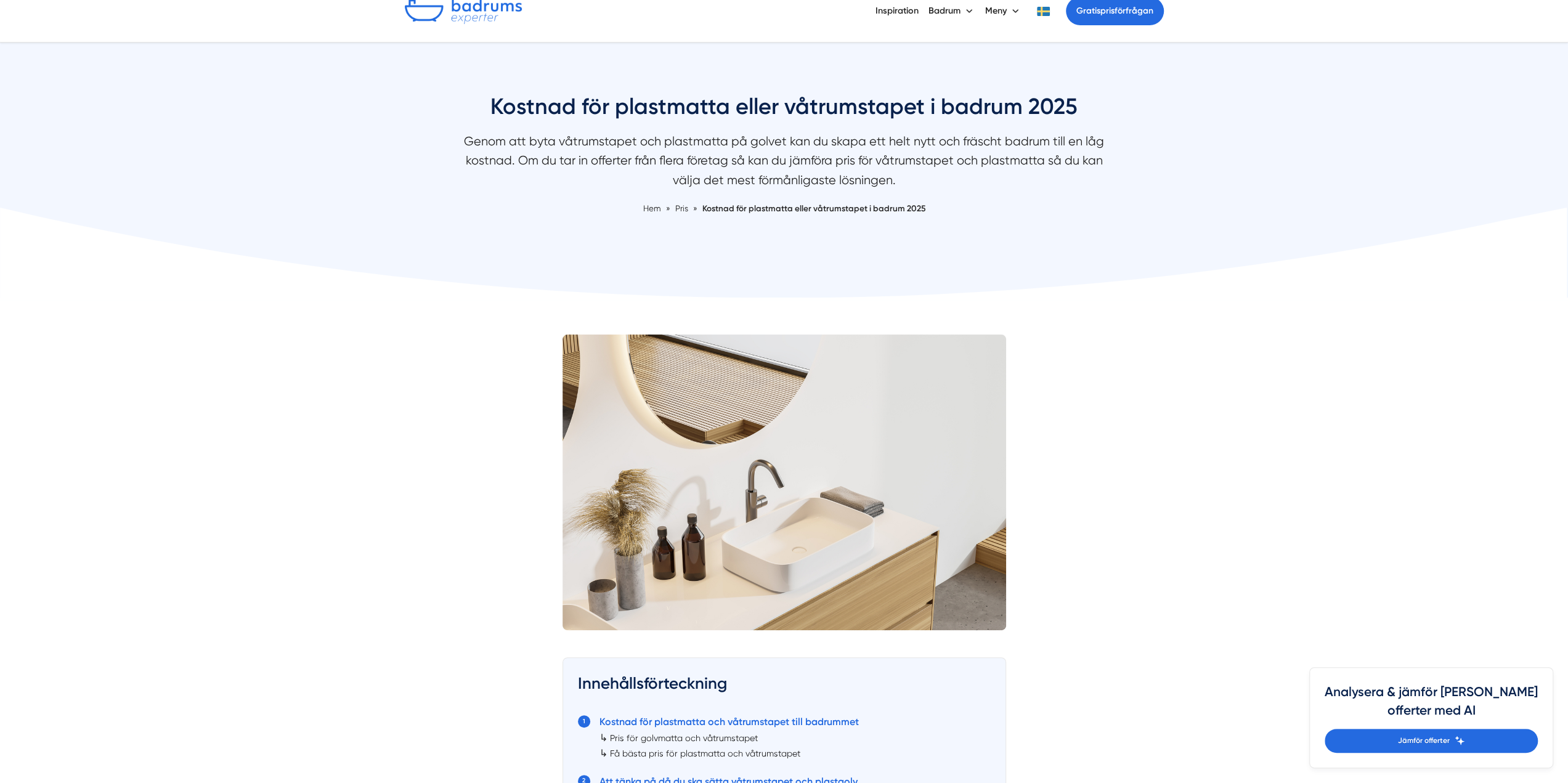
scroll to position [0, 0]
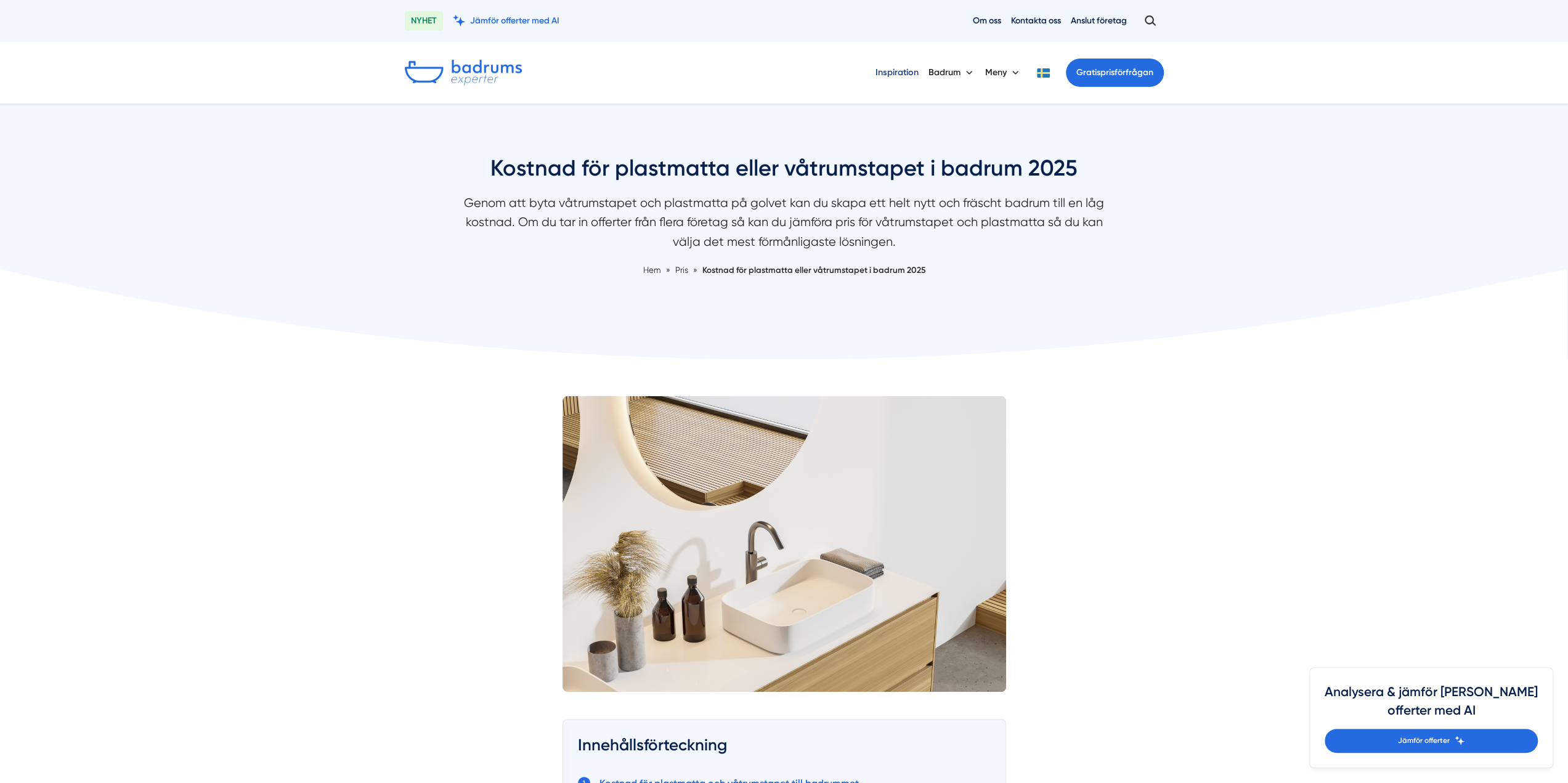
click at [895, 74] on link "Inspiration" at bounding box center [898, 72] width 43 height 32
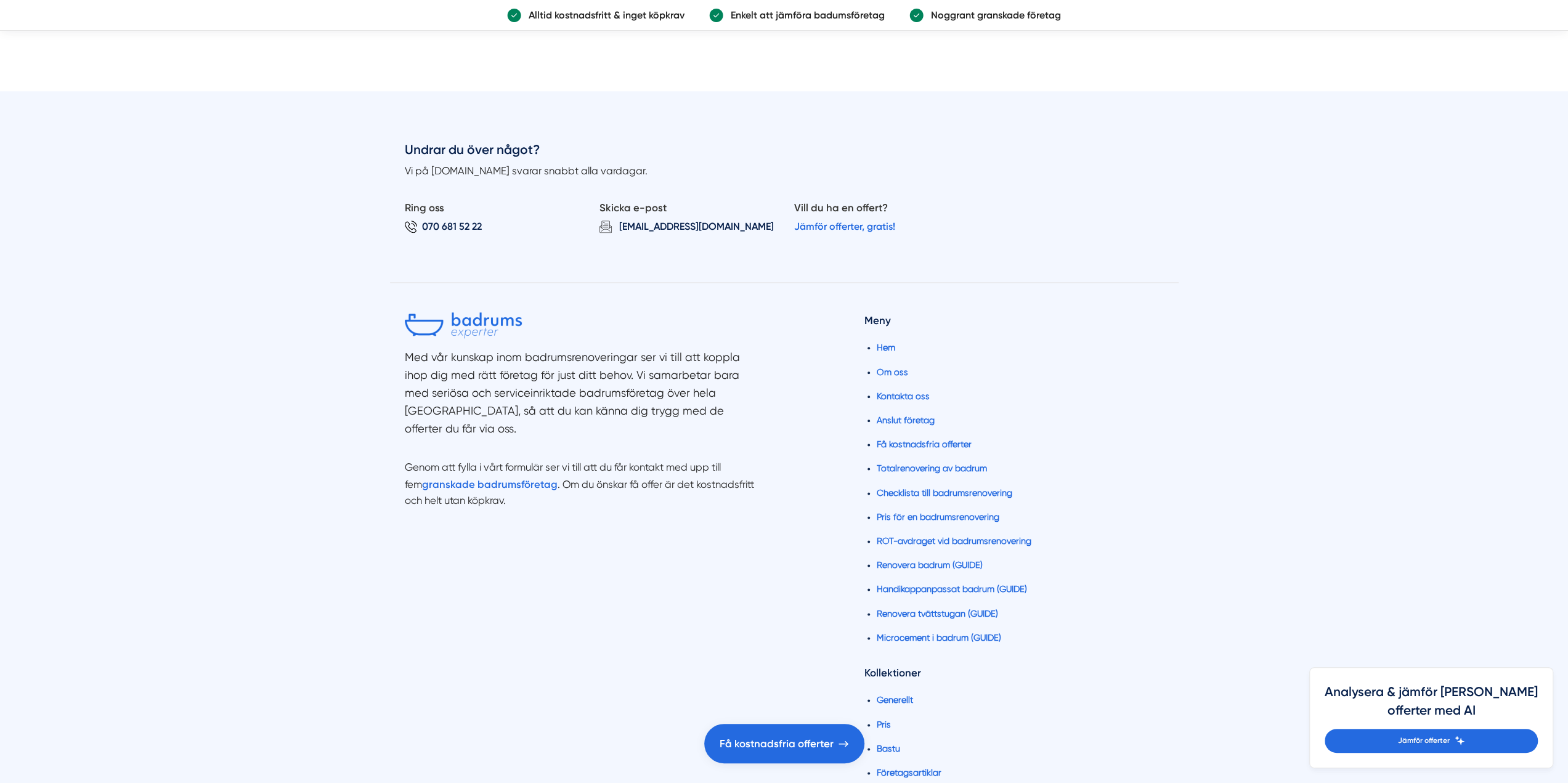
scroll to position [6226, 0]
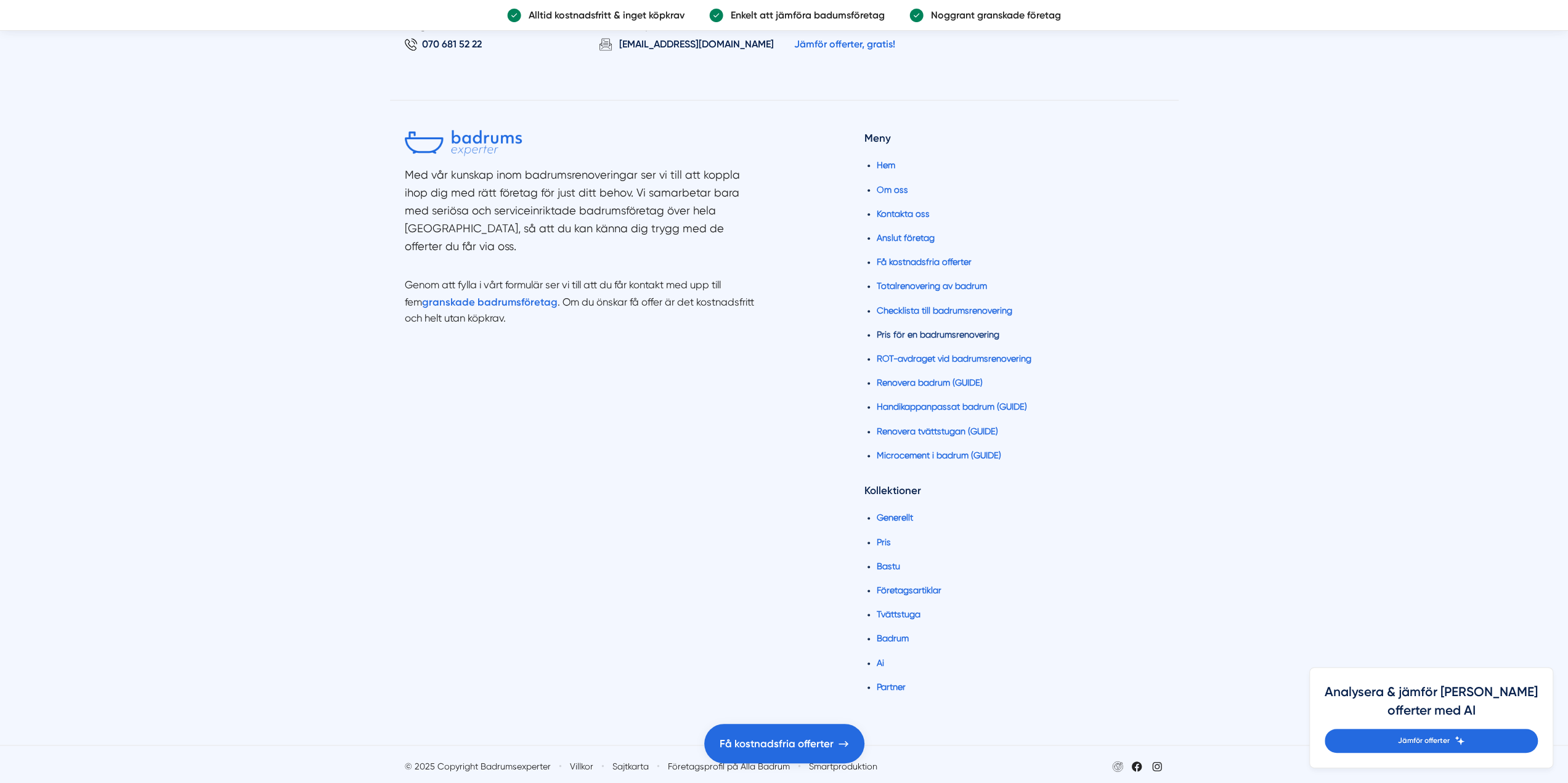
click at [929, 333] on link "Pris för en badrumsrenovering" at bounding box center [937, 334] width 122 height 10
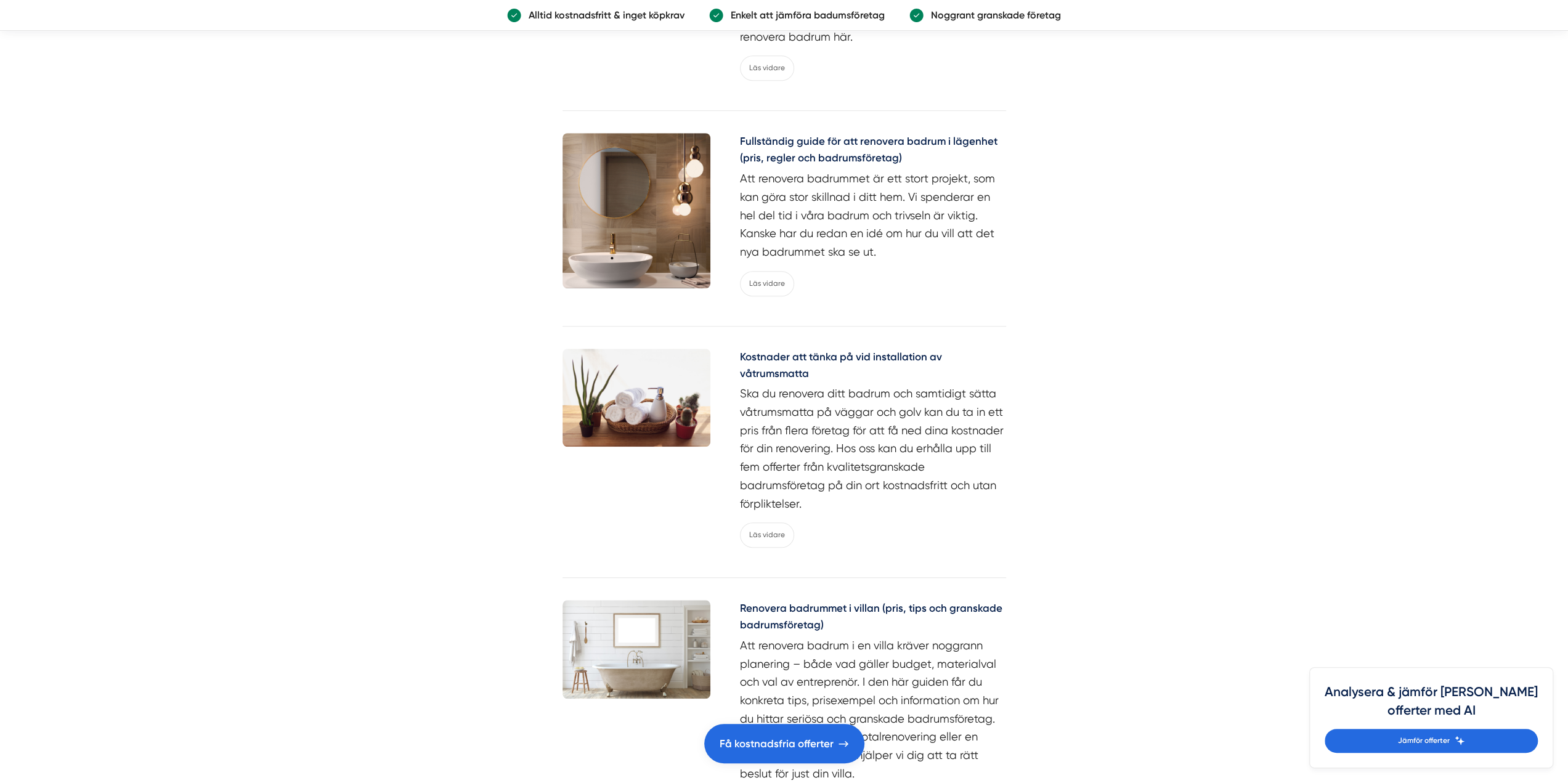
scroll to position [5670, 0]
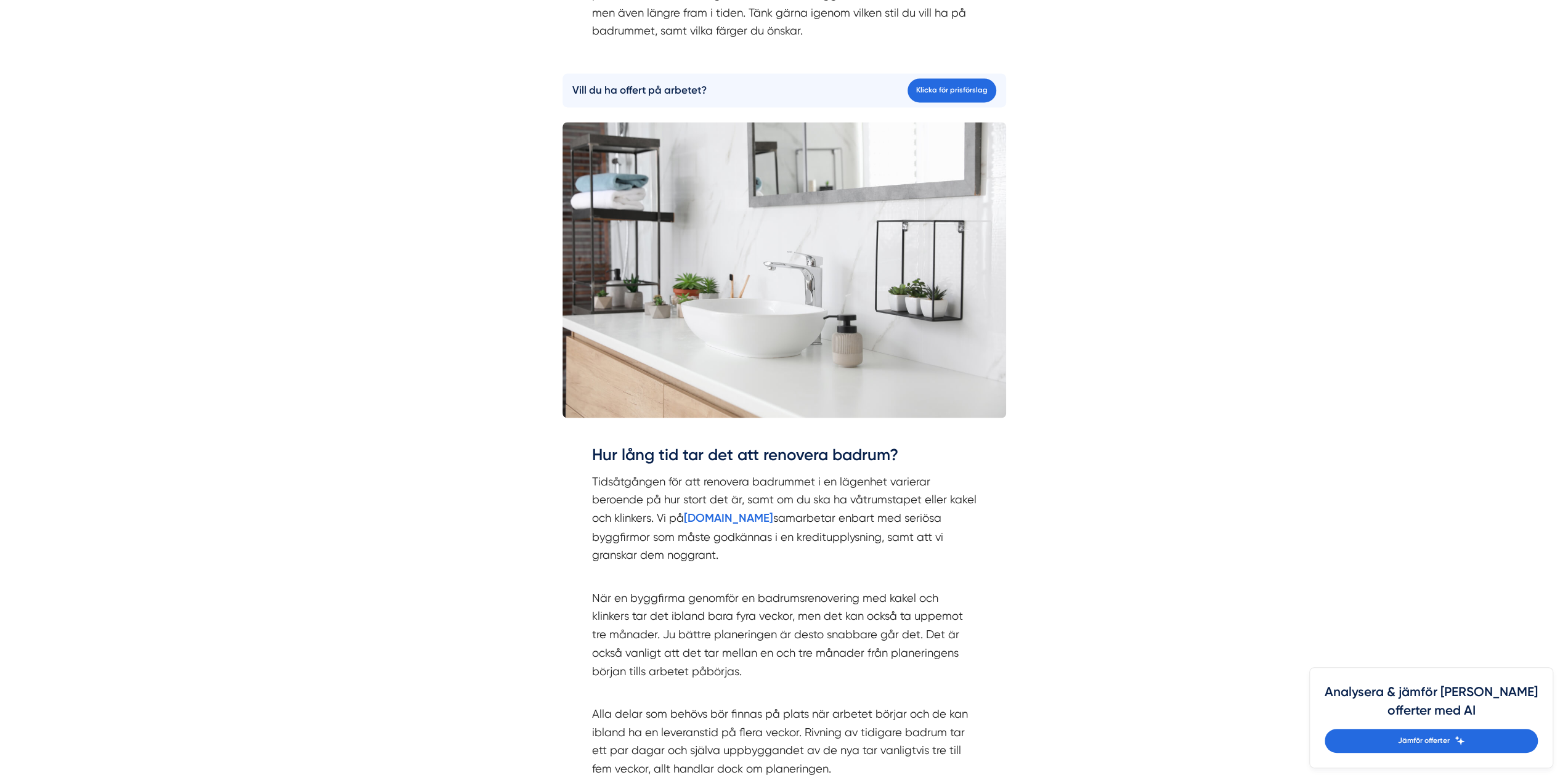
scroll to position [2034, 0]
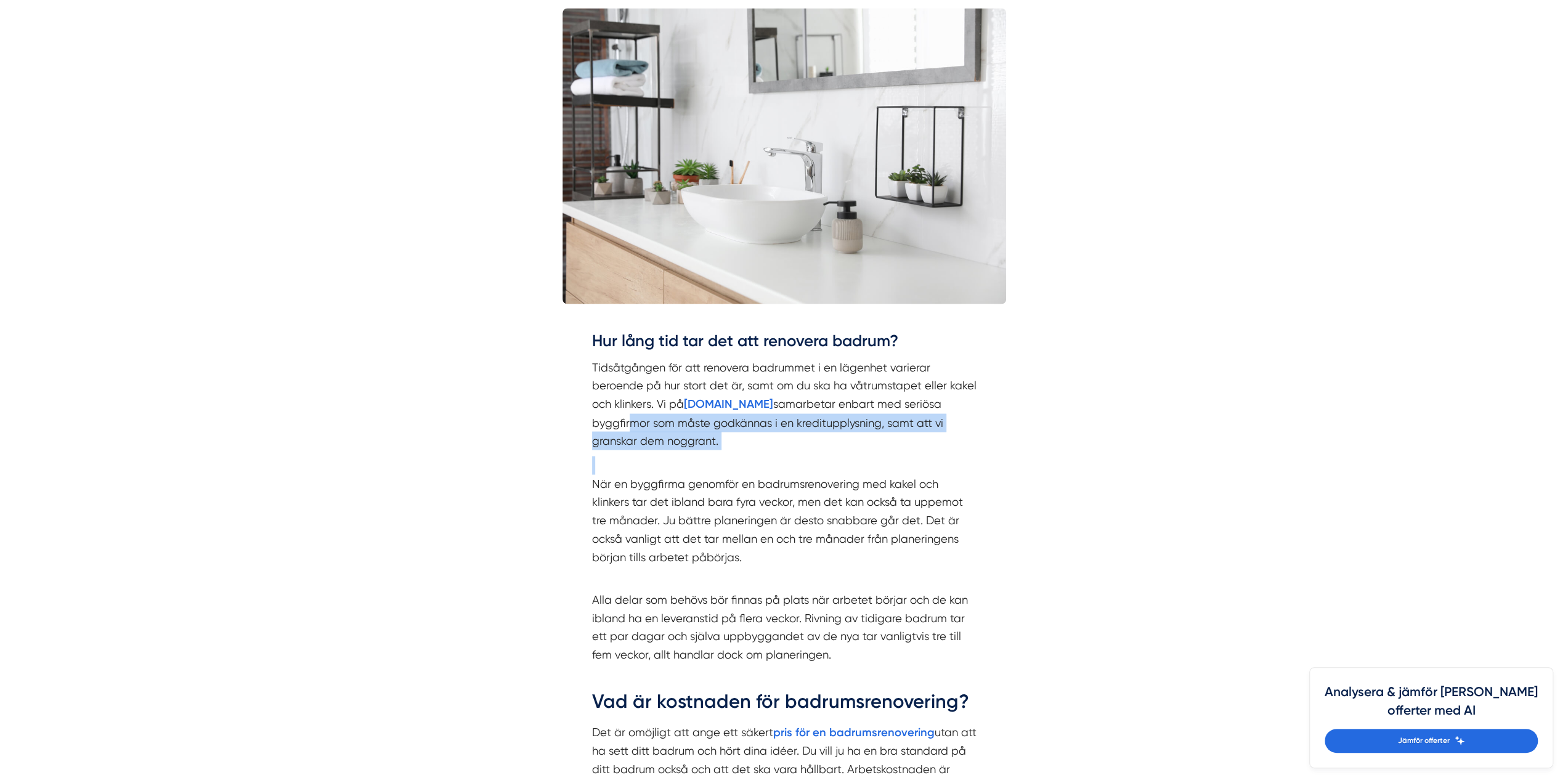
drag, startPoint x: 712, startPoint y: 457, endPoint x: 624, endPoint y: 417, distance: 96.7
click at [624, 417] on div "Hur lång tid tar det att renovera badrum? Tidsåtgången för att renovera badrumm…" at bounding box center [784, 661] width 385 height 664
click at [716, 473] on p "När en byggfirma genomför en badrumsrenovering med kakel och klinkers tar det i…" at bounding box center [784, 511] width 385 height 110
drag, startPoint x: 718, startPoint y: 483, endPoint x: 722, endPoint y: 476, distance: 8.1
click at [719, 482] on p "När en byggfirma genomför en badrumsrenovering med kakel och klinkers tar det i…" at bounding box center [784, 511] width 385 height 110
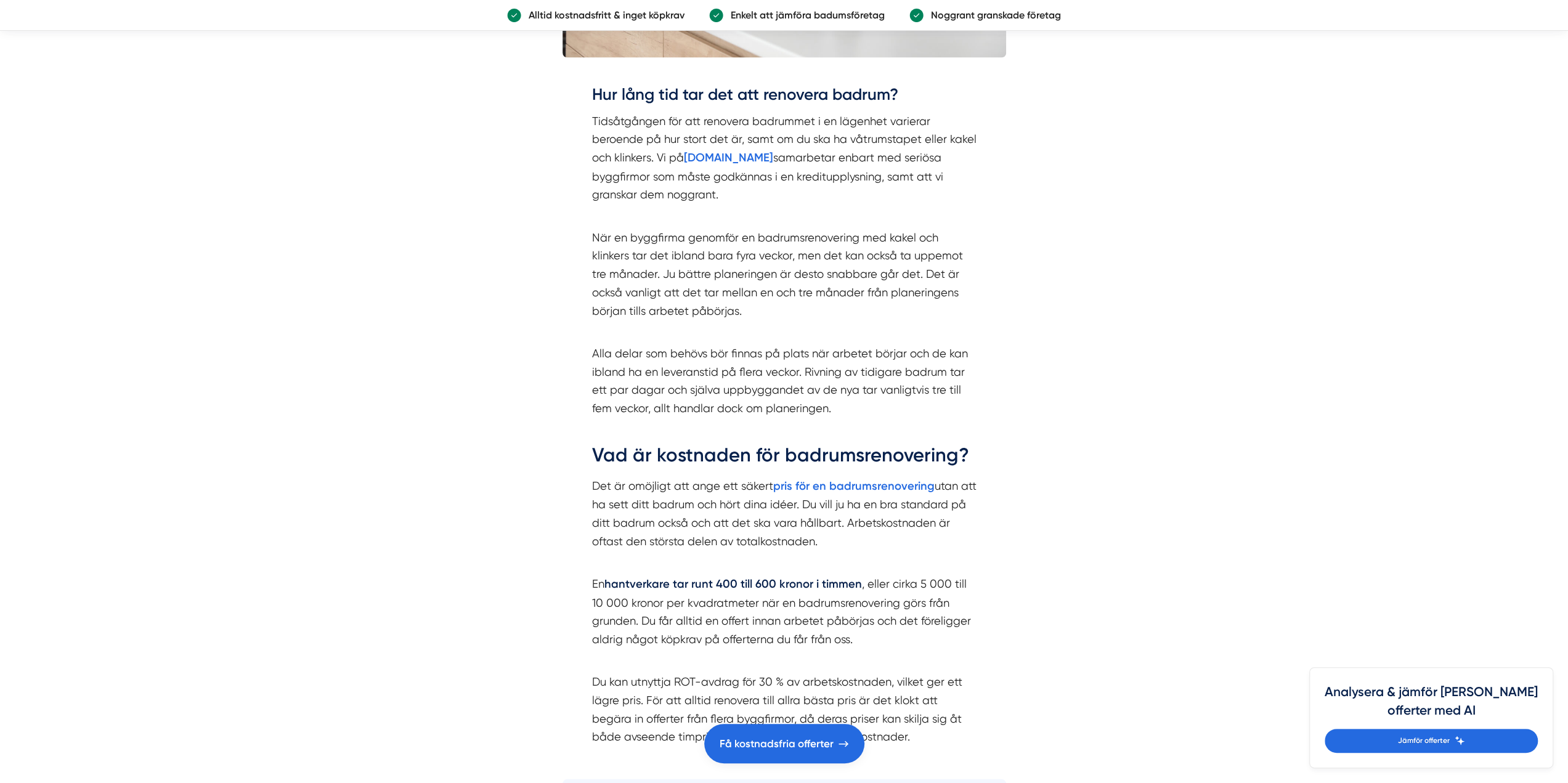
scroll to position [2466, 0]
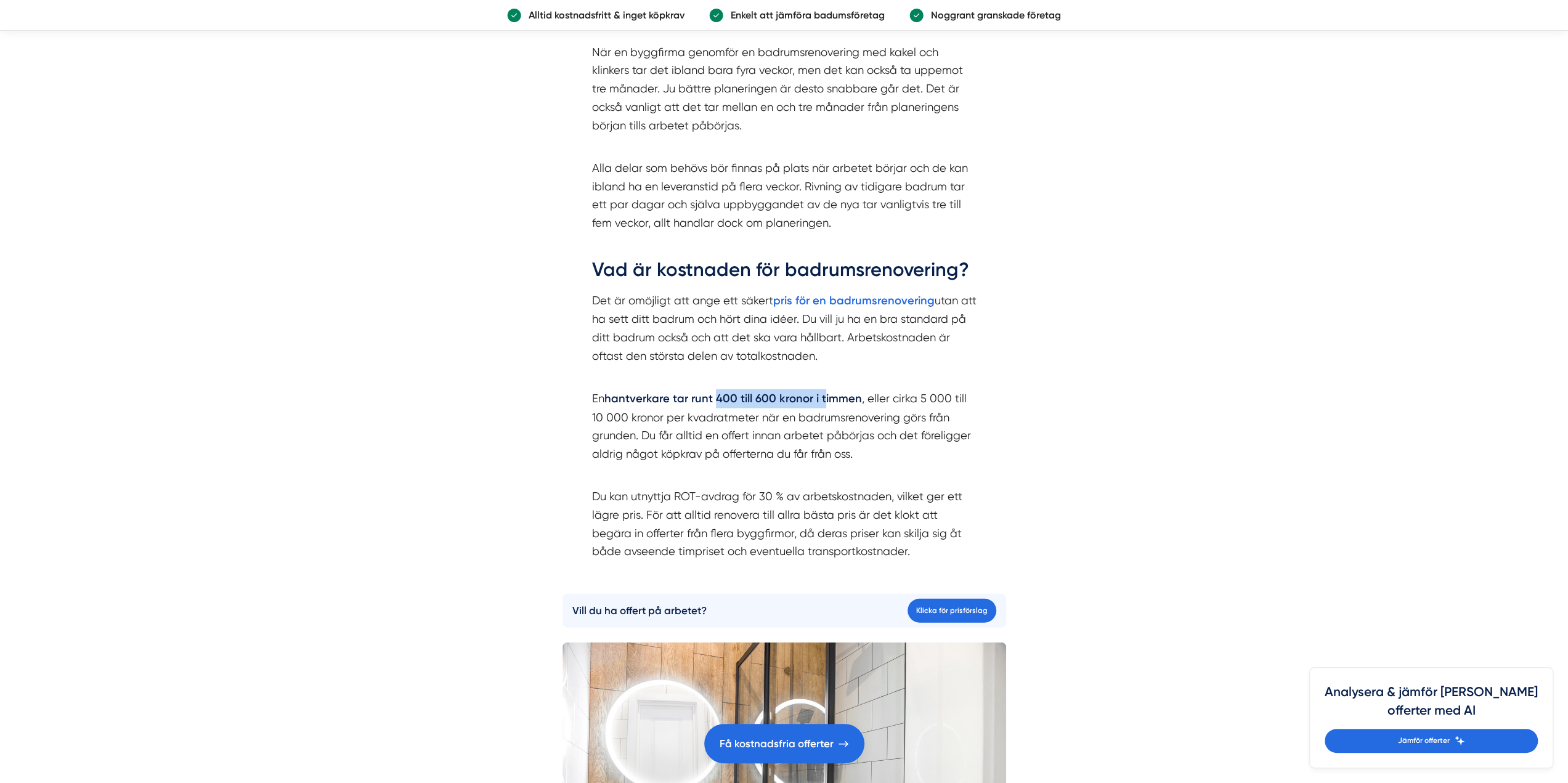
drag, startPoint x: 791, startPoint y: 406, endPoint x: 843, endPoint y: 406, distance: 52.0
click at [843, 406] on p "En hantverkare tar runt 400 till 600 kronor i timmen , eller cirka 5 000 till 1…" at bounding box center [784, 416] width 385 height 91
click at [809, 420] on p "En hantverkare tar runt 400 till 600 kronor i timmen , eller cirka 5 000 till 1…" at bounding box center [784, 416] width 385 height 91
click at [698, 421] on p "En hantverkare tar runt 400 till 600 kronor i timmen , eller cirka 5 000 till 1…" at bounding box center [784, 416] width 385 height 91
click at [621, 418] on p "En hantverkare tar runt 400 till 600 kronor i timmen , eller cirka 5 000 till 1…" at bounding box center [784, 416] width 385 height 91
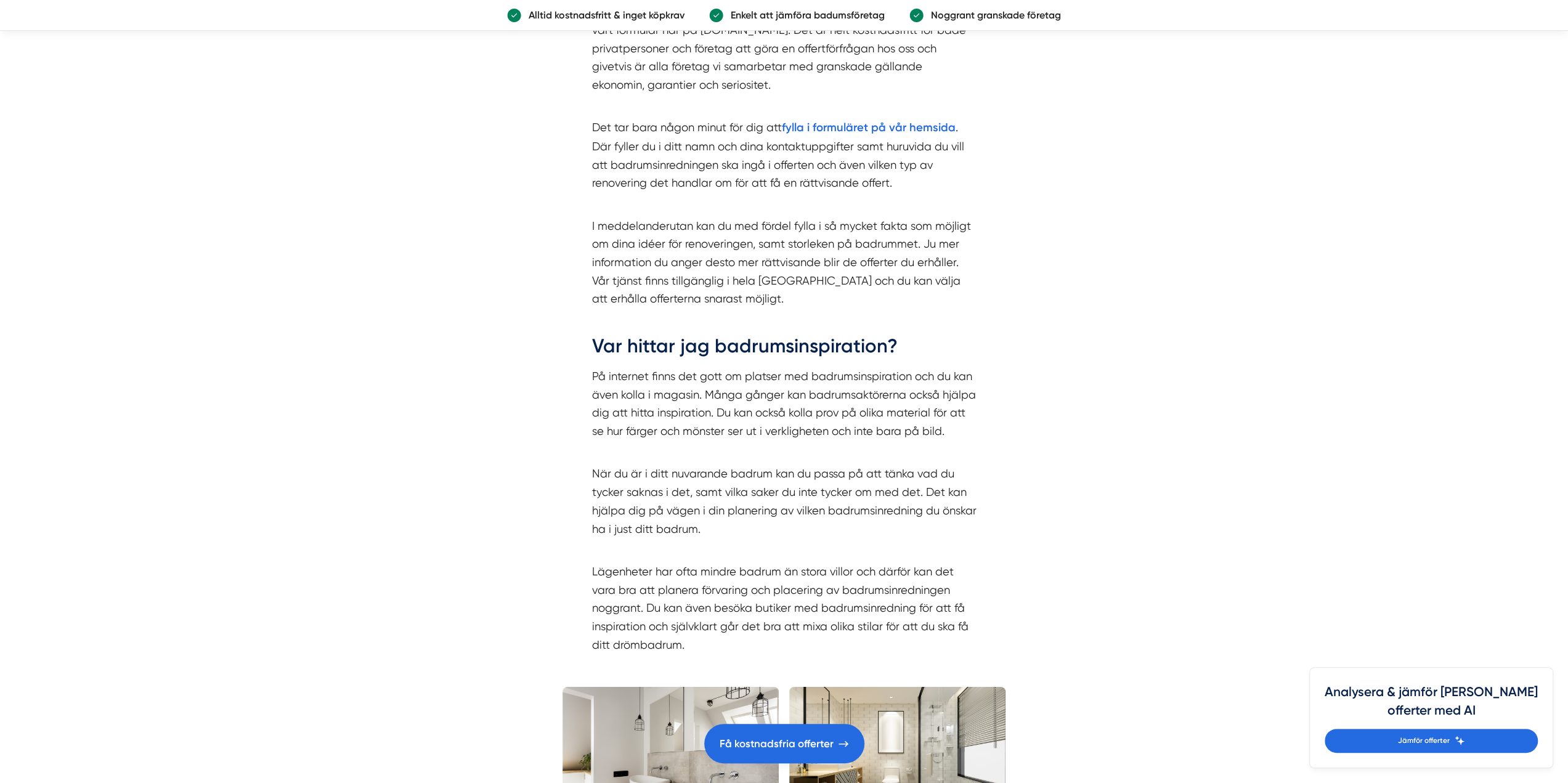
scroll to position [3883, 0]
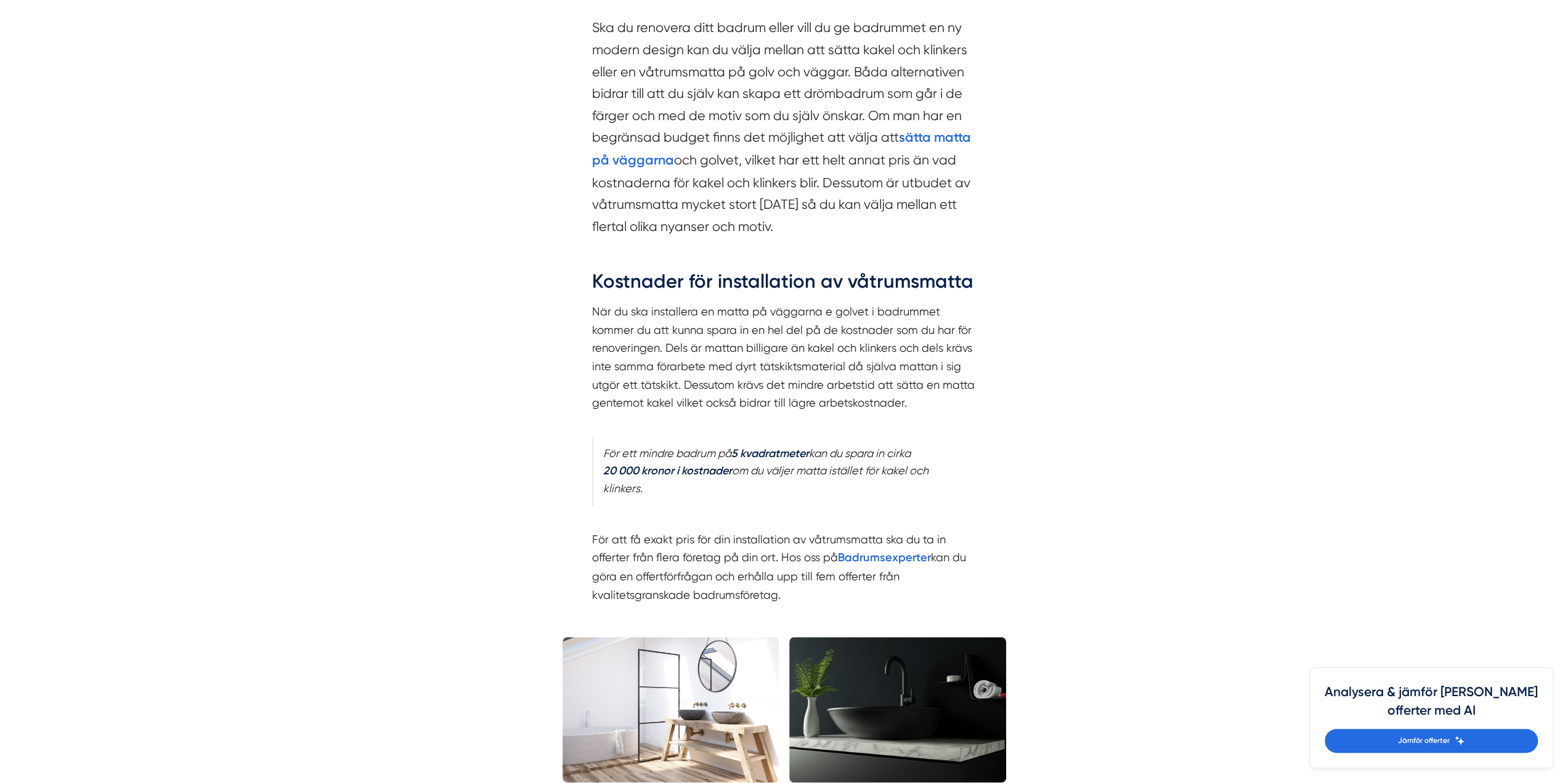
scroll to position [1171, 0]
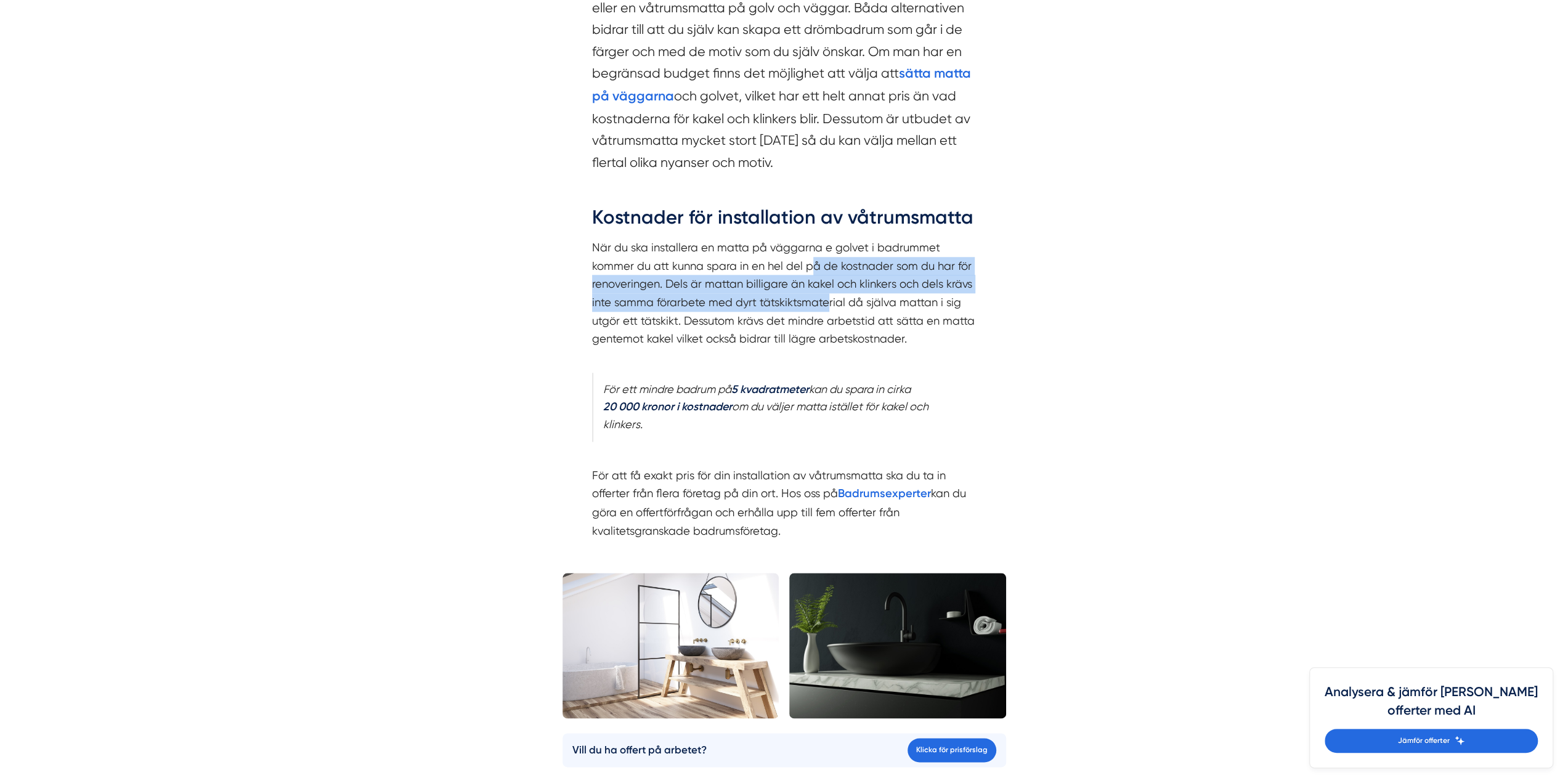
drag, startPoint x: 822, startPoint y: 282, endPoint x: 832, endPoint y: 303, distance: 23.3
click at [832, 301] on p "När du ska installera en matta på väggarna e golvet i badrummet kommer du att k…" at bounding box center [784, 303] width 385 height 129
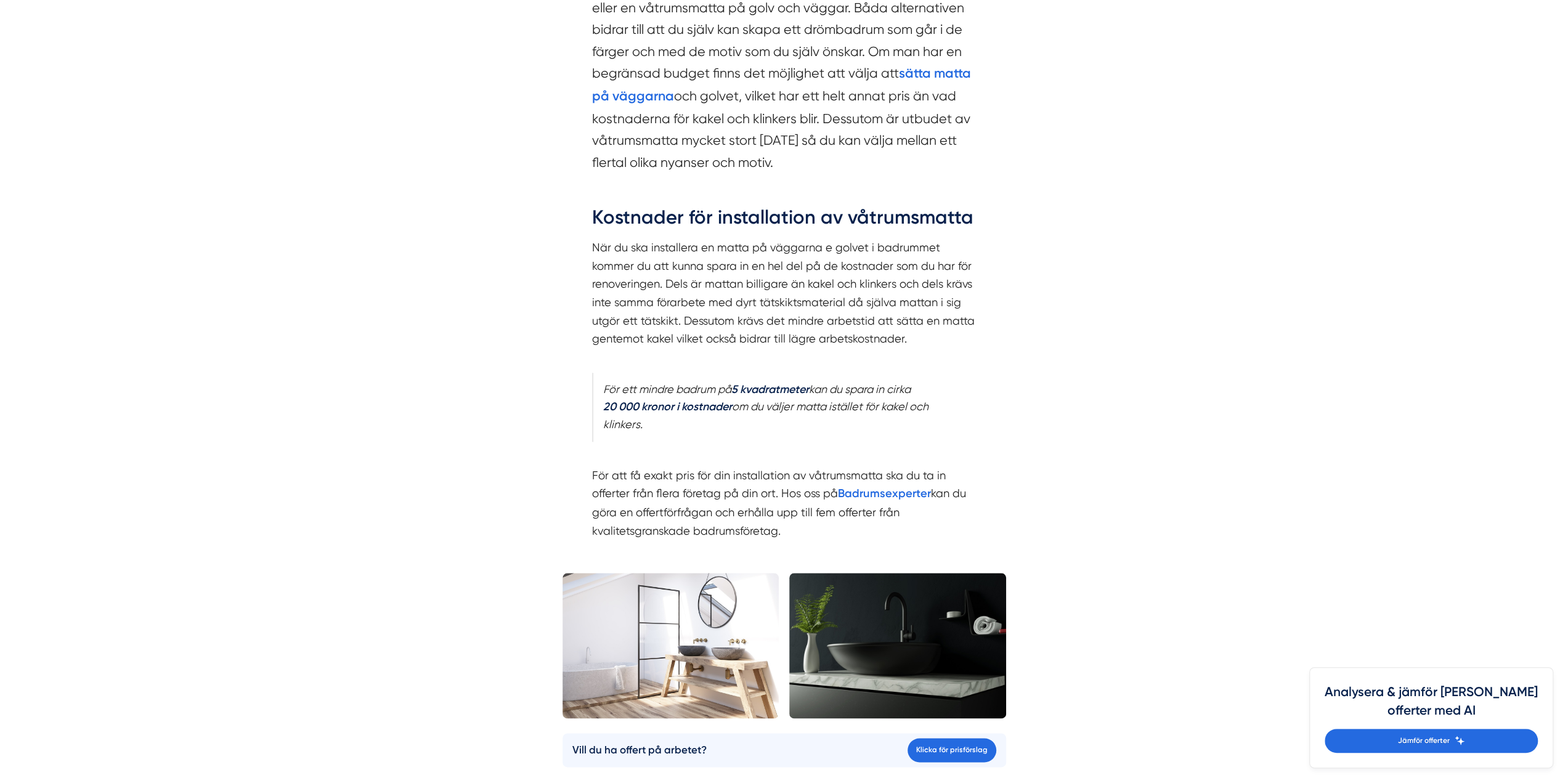
click at [818, 320] on p "När du ska installera en matta på väggarna e golvet i badrummet kommer du att k…" at bounding box center [784, 303] width 385 height 129
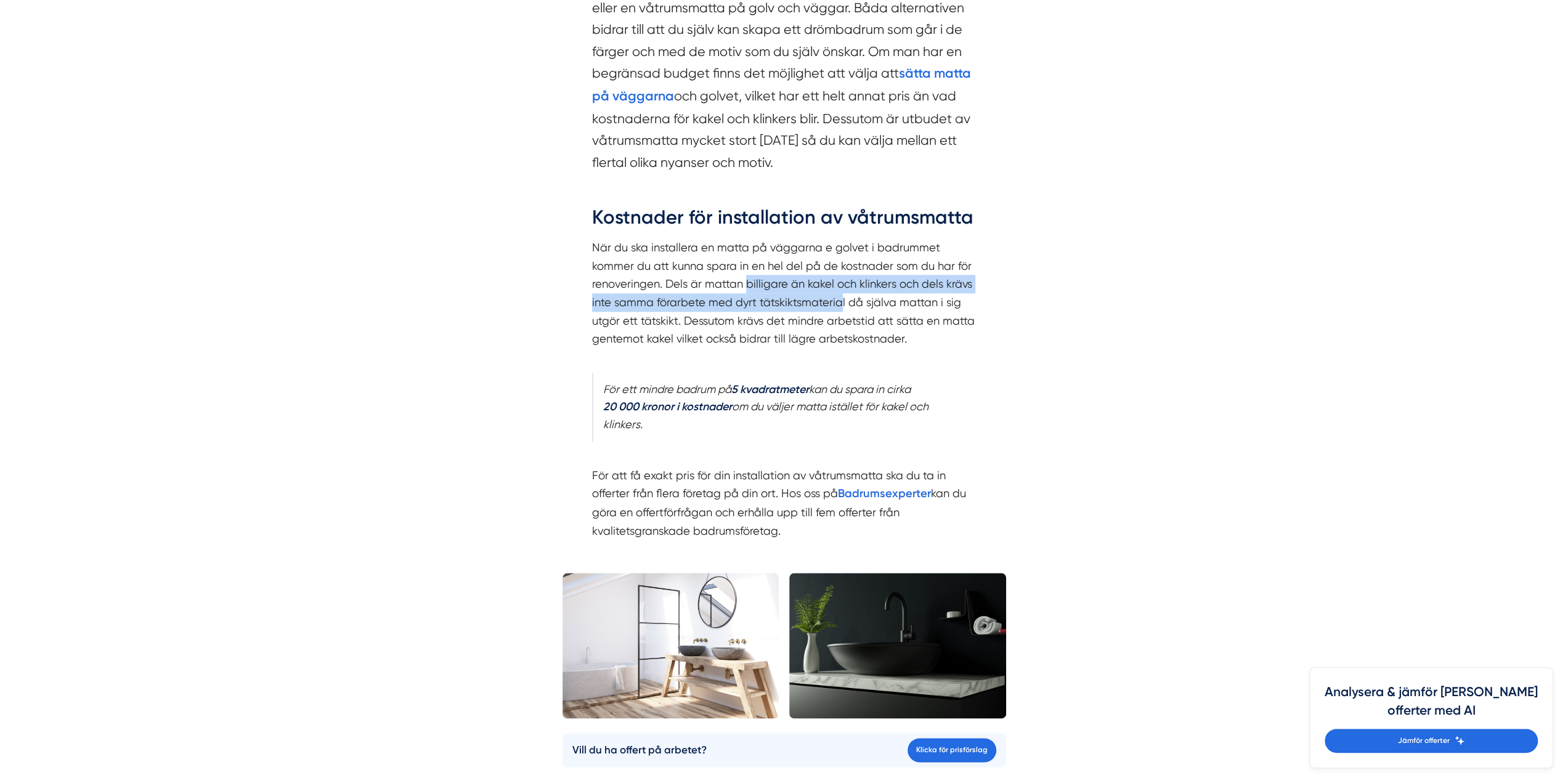
drag, startPoint x: 750, startPoint y: 291, endPoint x: 842, endPoint y: 294, distance: 92.0
click at [842, 294] on p "När du ska installera en matta på väggarna e golvet i badrummet kommer du att k…" at bounding box center [784, 303] width 385 height 129
click at [844, 302] on p "När du ska installera en matta på väggarna e golvet i badrummet kommer du att k…" at bounding box center [784, 303] width 385 height 129
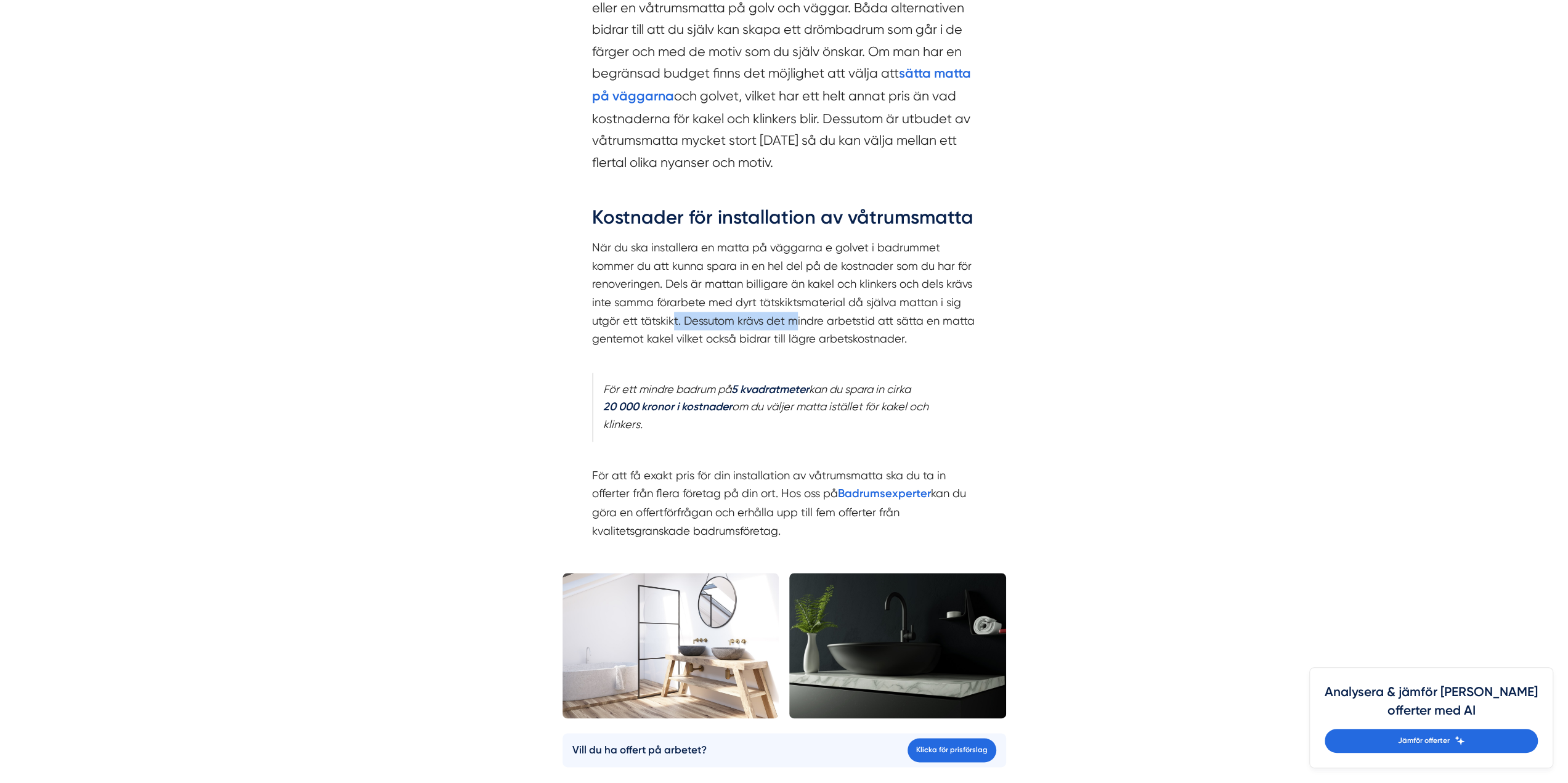
drag, startPoint x: 680, startPoint y: 314, endPoint x: 794, endPoint y: 324, distance: 114.4
click at [794, 324] on p "När du ska installera en matta på väggarna e golvet i badrummet kommer du att k…" at bounding box center [784, 303] width 385 height 129
click at [893, 329] on p "När du ska installera en matta på väggarna e golvet i badrummet kommer du att k…" at bounding box center [784, 303] width 385 height 129
drag, startPoint x: 756, startPoint y: 317, endPoint x: 955, endPoint y: 338, distance: 200.1
click at [955, 335] on p "När du ska installera en matta på väggarna e golvet i badrummet kommer du att k…" at bounding box center [784, 303] width 385 height 129
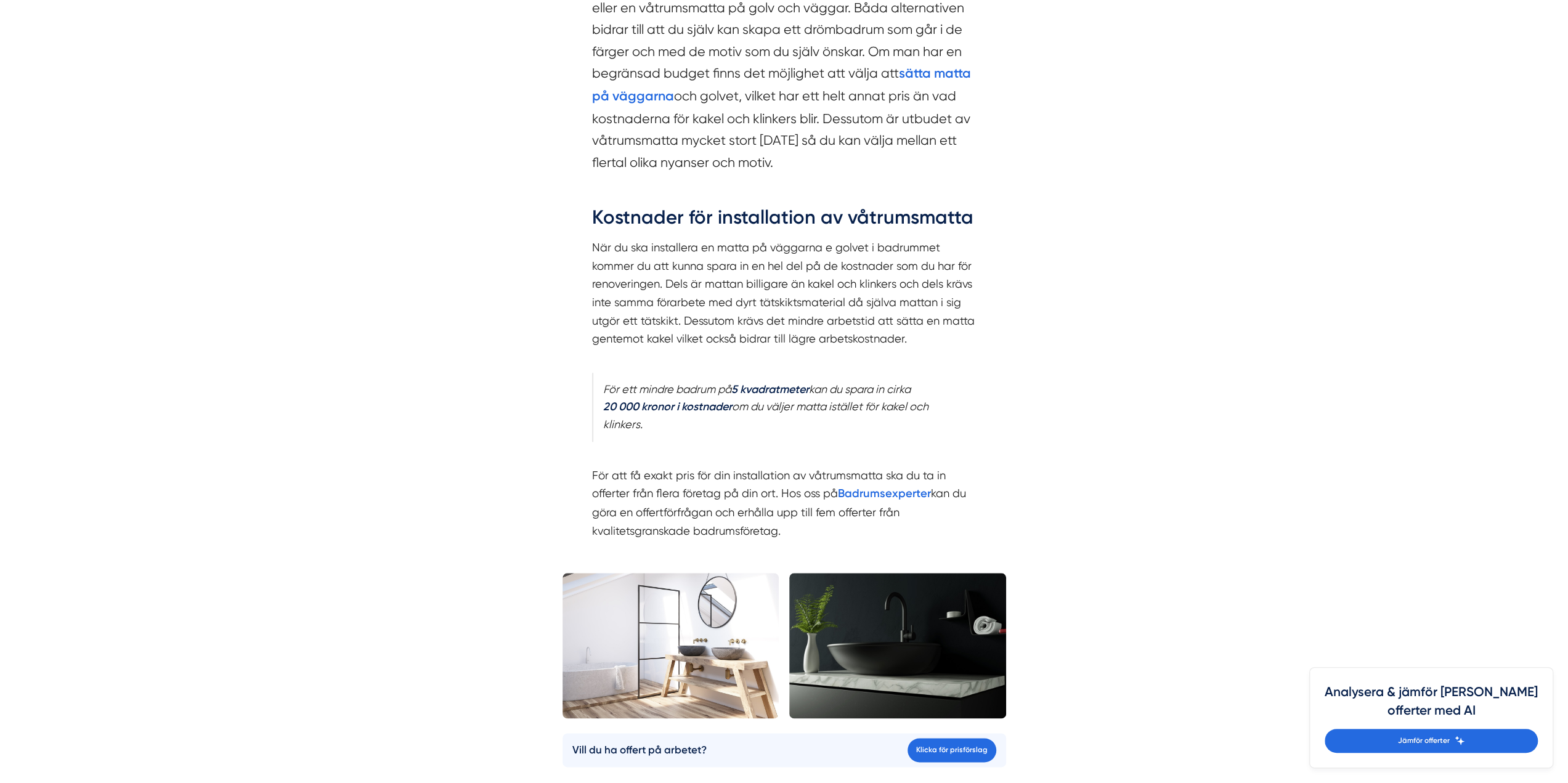
click at [913, 339] on p "När du ska installera en matta på väggarna e golvet i badrummet kommer du att k…" at bounding box center [784, 303] width 385 height 129
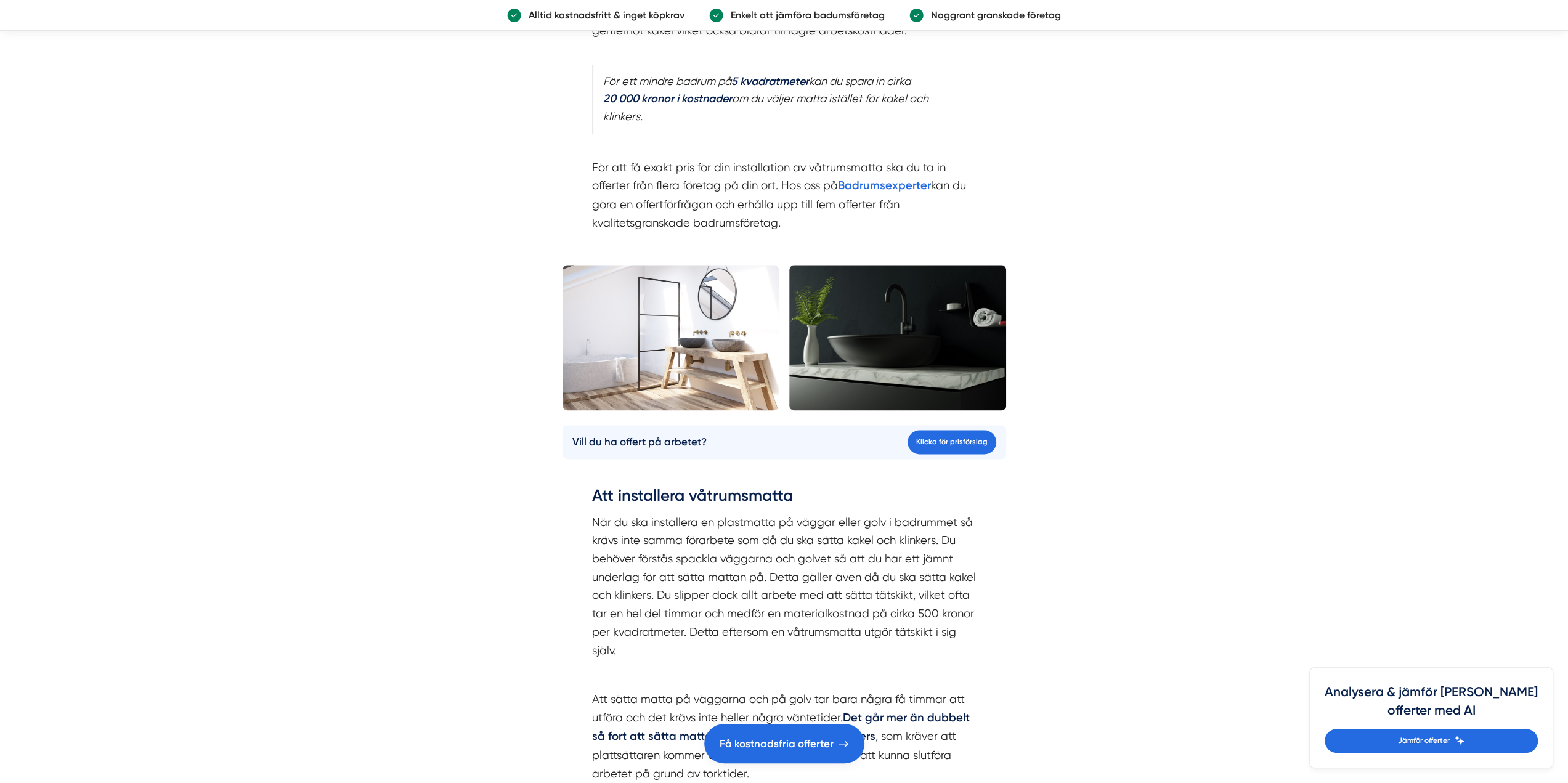
scroll to position [1664, 0]
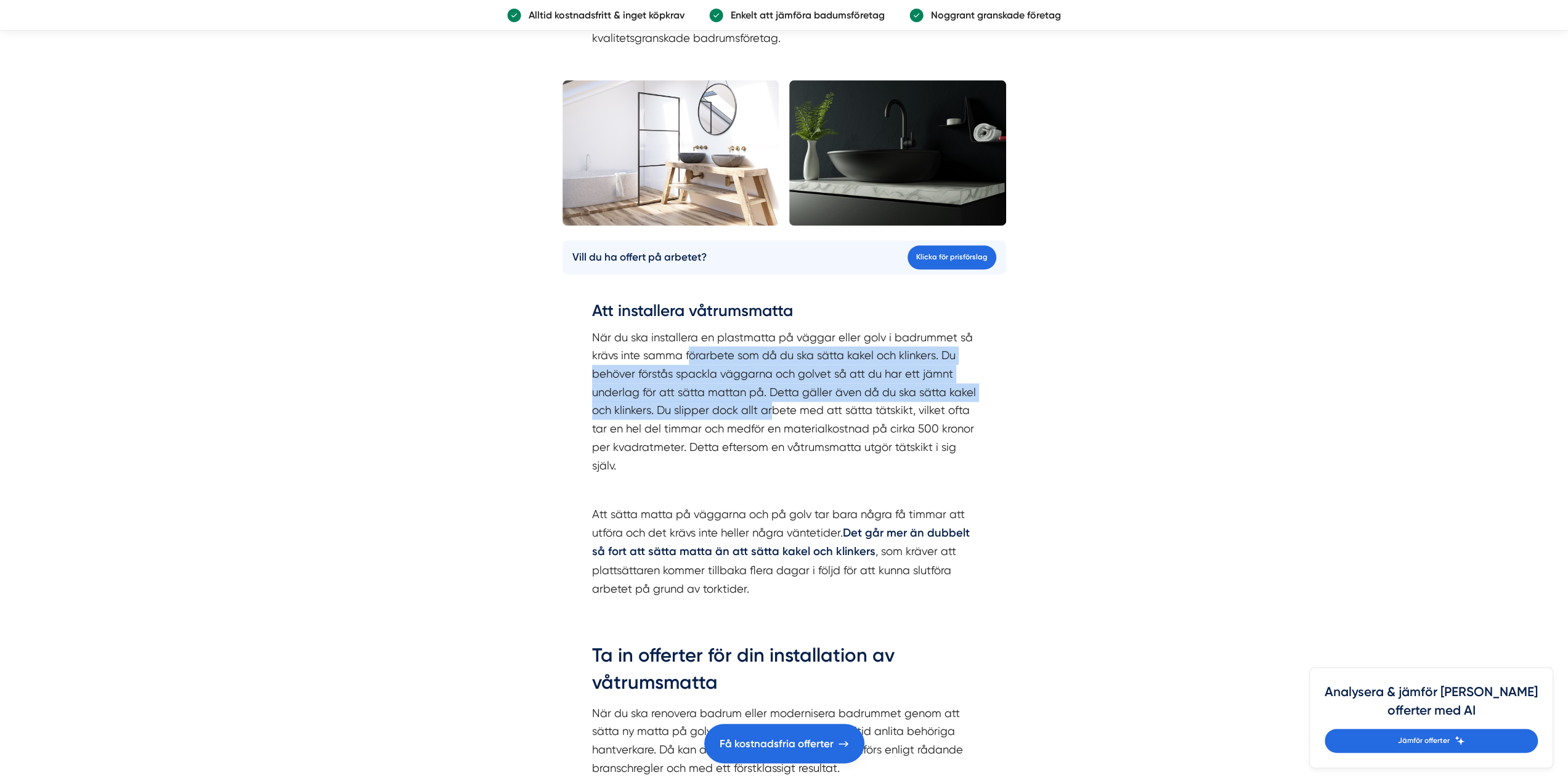
drag, startPoint x: 690, startPoint y: 358, endPoint x: 774, endPoint y: 405, distance: 96.3
click at [774, 405] on p "När du ska installera en plastmatta på väggar eller golv i badrummet så krävs i…" at bounding box center [784, 402] width 385 height 147
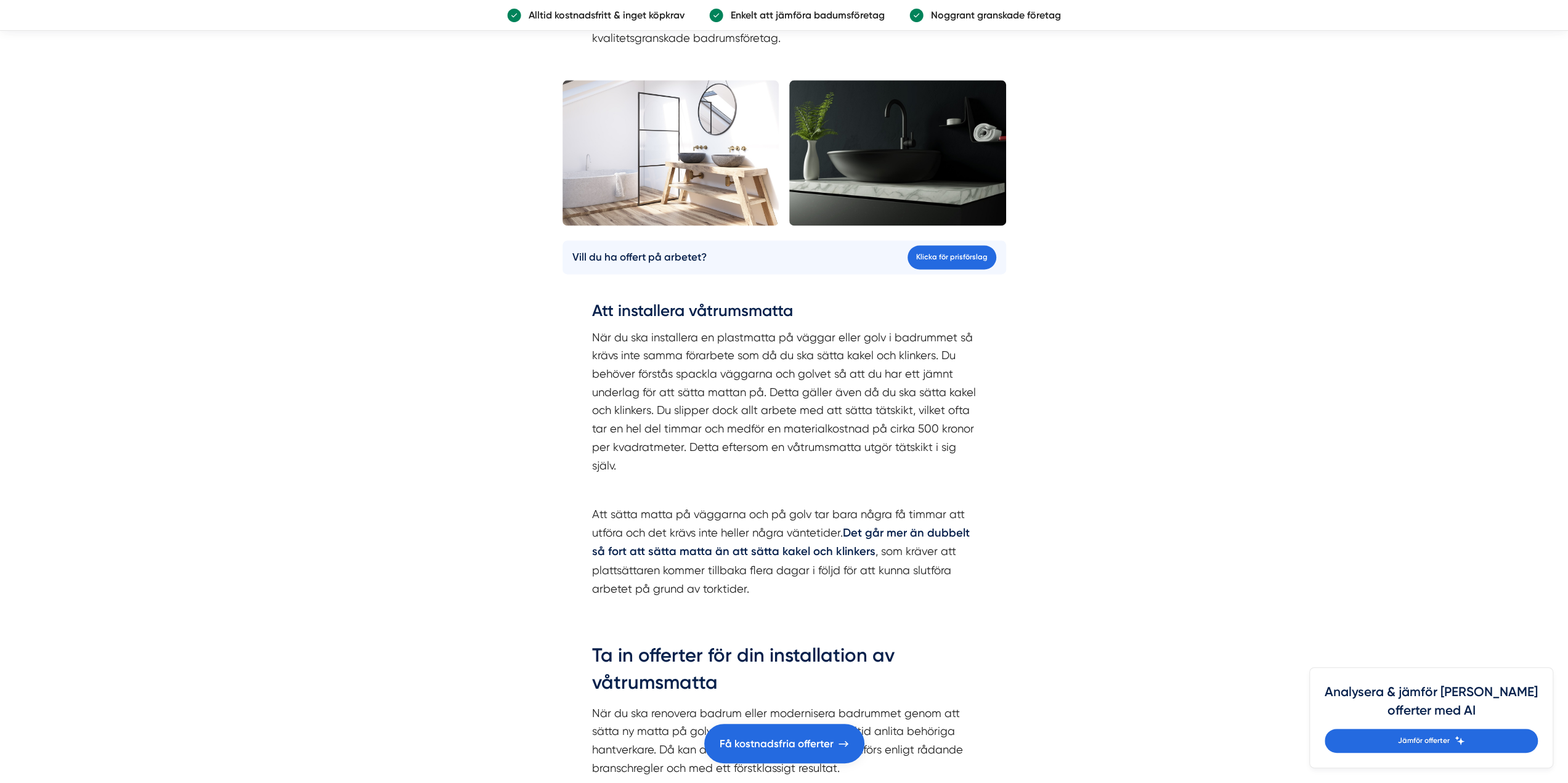
click at [860, 410] on p "När du ska installera en plastmatta på väggar eller golv i badrummet så krävs i…" at bounding box center [784, 402] width 385 height 147
drag, startPoint x: 759, startPoint y: 376, endPoint x: 785, endPoint y: 401, distance: 36.1
click at [785, 399] on p "När du ska installera en plastmatta på väggar eller golv i badrummet så krävs i…" at bounding box center [784, 402] width 385 height 147
click at [788, 418] on p "När du ska installera en plastmatta på väggar eller golv i badrummet så krävs i…" at bounding box center [784, 402] width 385 height 147
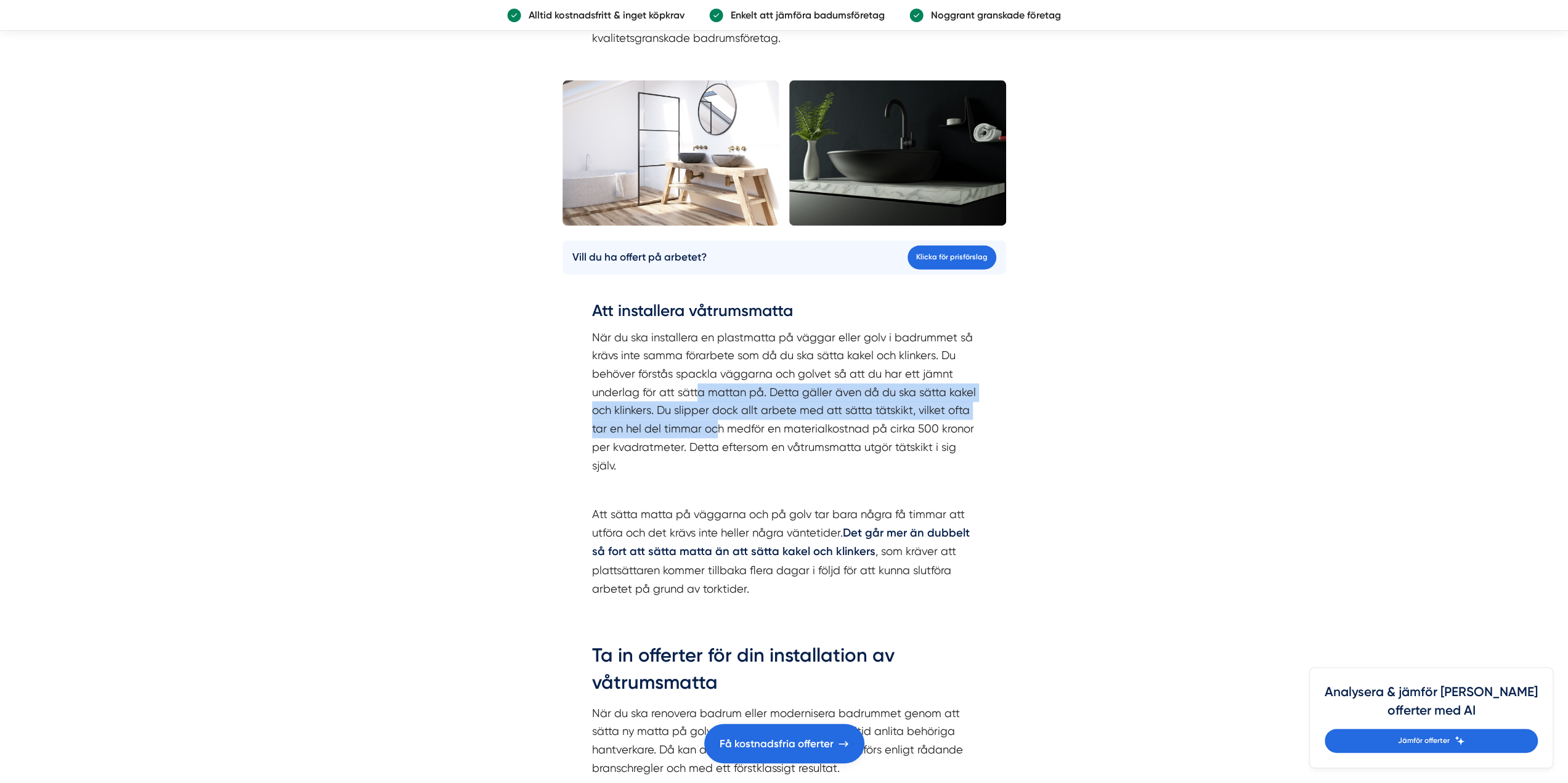
drag, startPoint x: 696, startPoint y: 386, endPoint x: 714, endPoint y: 420, distance: 38.5
click at [714, 420] on p "När du ska installera en plastmatta på väggar eller golv i badrummet så krävs i…" at bounding box center [784, 402] width 385 height 147
drag, startPoint x: 706, startPoint y: 421, endPoint x: 674, endPoint y: 468, distance: 56.9
click at [706, 422] on p "När du ska installera en plastmatta på väggar eller golv i badrummet så krävs i…" at bounding box center [784, 402] width 385 height 147
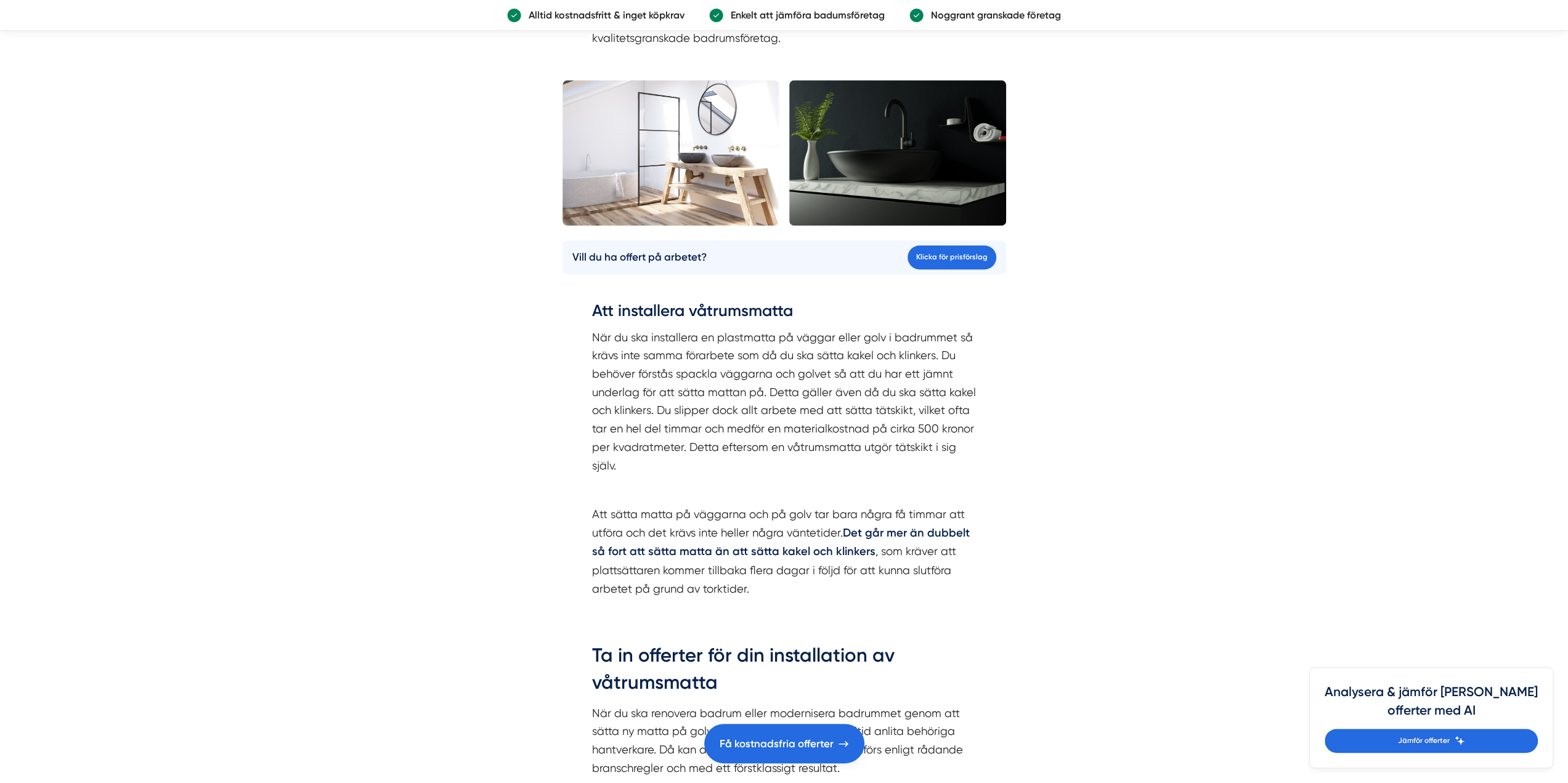
click at [743, 444] on p "När du ska installera en plastmatta på väggar eller golv i badrummet så krävs i…" at bounding box center [784, 402] width 385 height 147
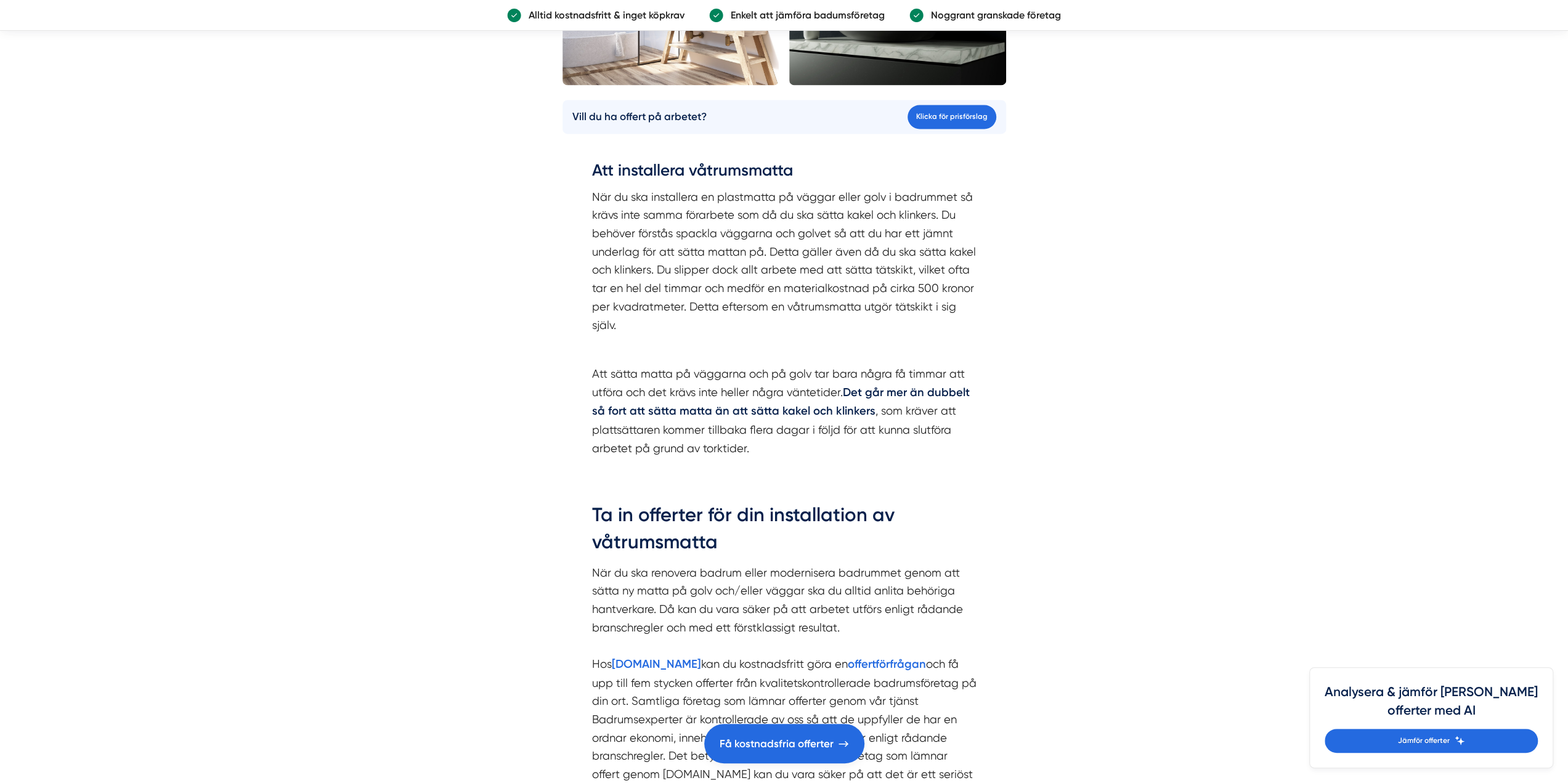
scroll to position [1849, 0]
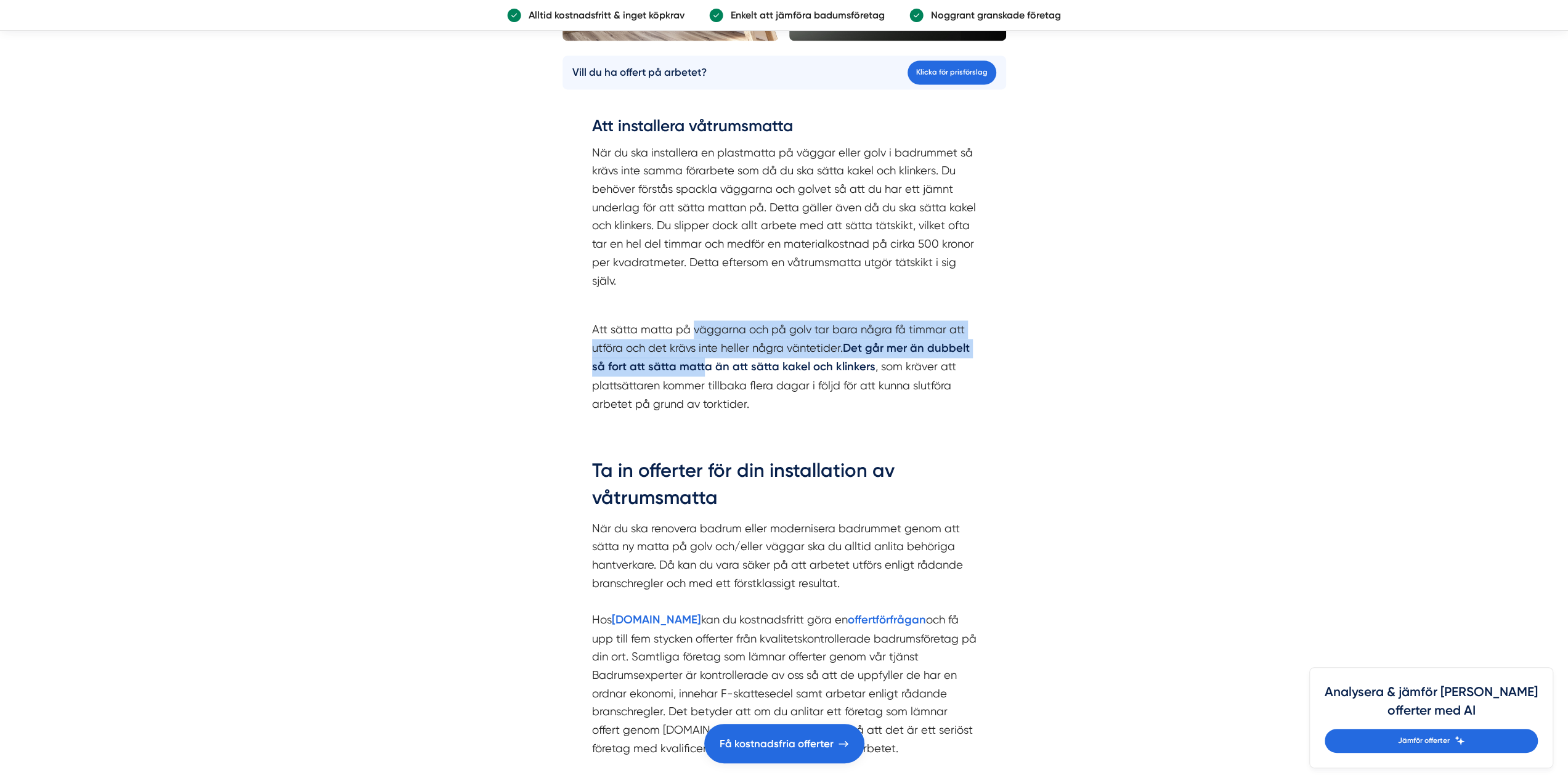
drag, startPoint x: 692, startPoint y: 329, endPoint x: 704, endPoint y: 360, distance: 33.2
click at [704, 360] on p "Att sätta matta på väggarna och på golv tar bara några få timmar att utföra och…" at bounding box center [784, 367] width 385 height 92
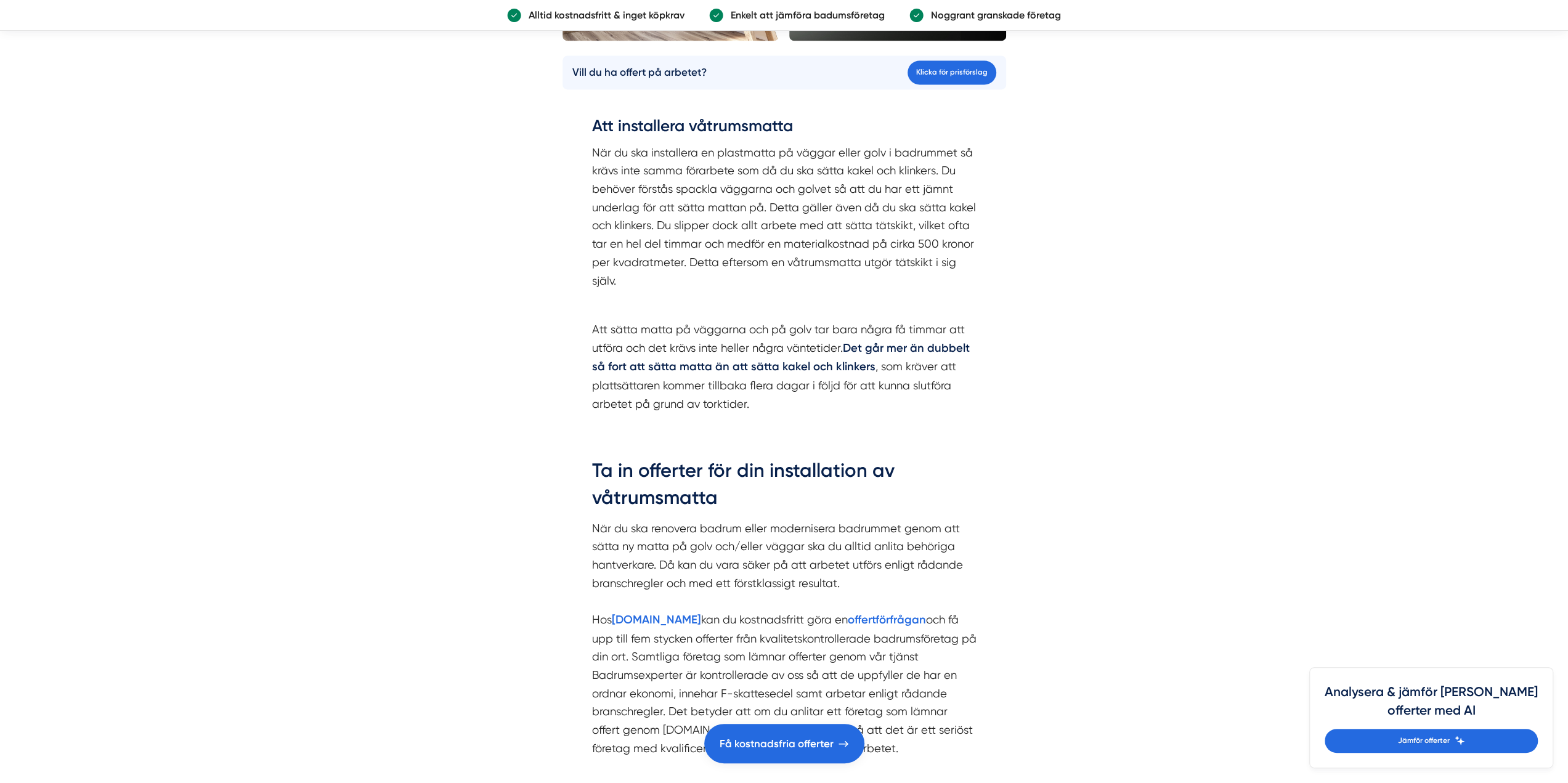
click at [721, 428] on div "Att installera våtrumsmatta När du ska installera en plastmatta på väggar eller…" at bounding box center [784, 268] width 443 height 342
click at [760, 395] on p "Att sätta matta på väggarna och på golv tar bara några få timmar att utföra och…" at bounding box center [784, 367] width 385 height 92
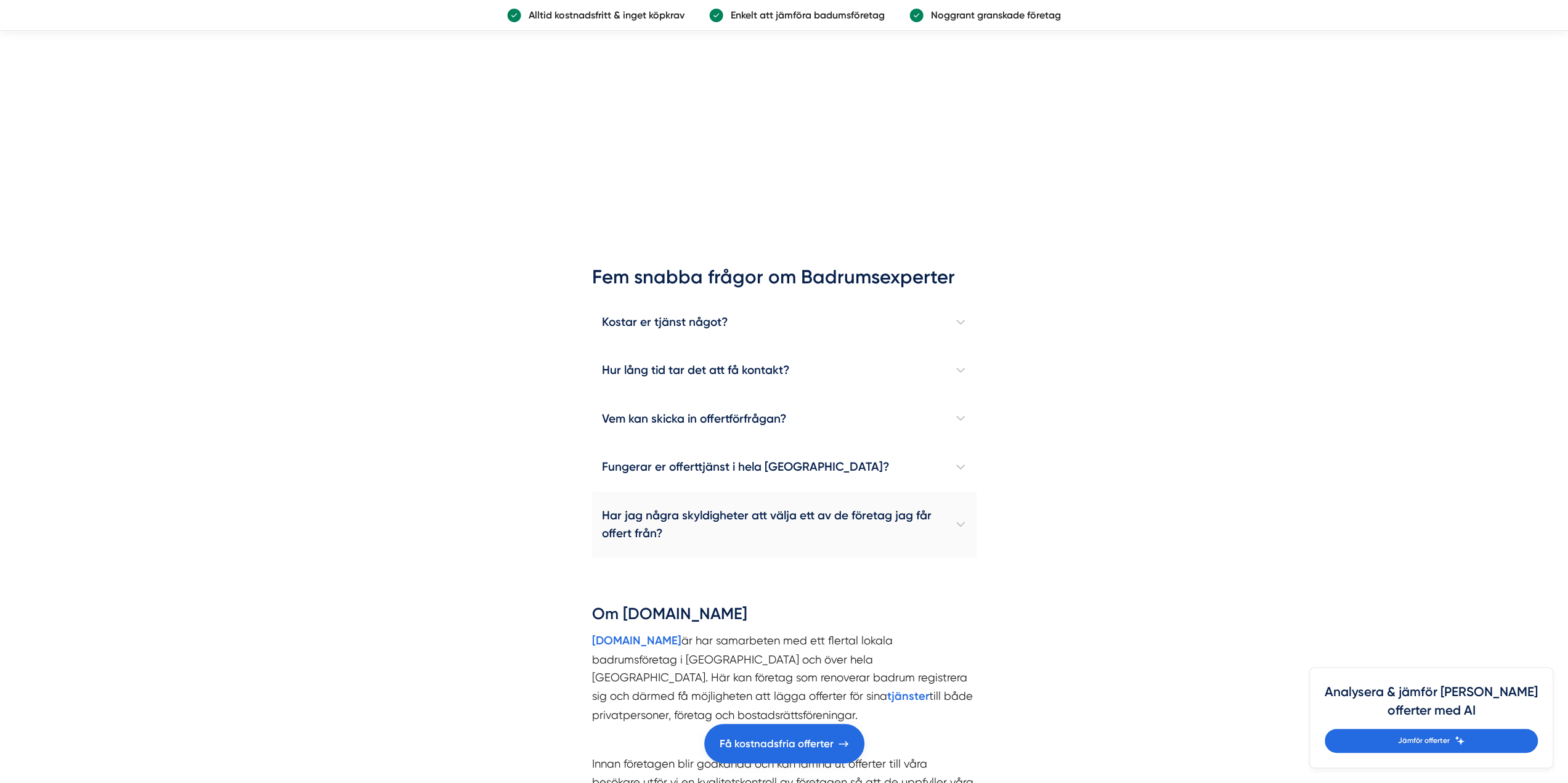
scroll to position [2958, 0]
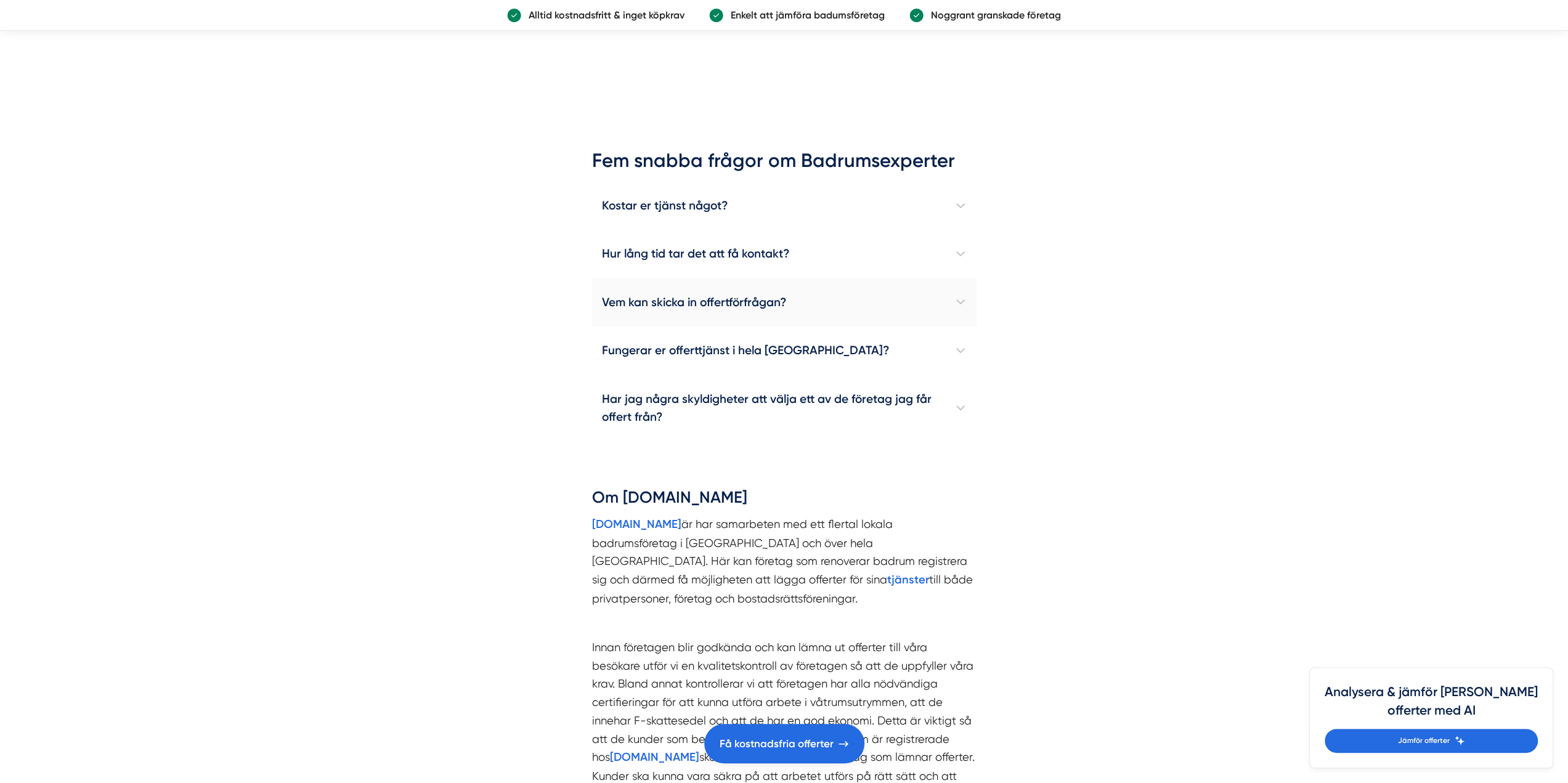
click at [861, 314] on h4 "Vem kan skicka in offertförfrågan?" at bounding box center [784, 302] width 385 height 48
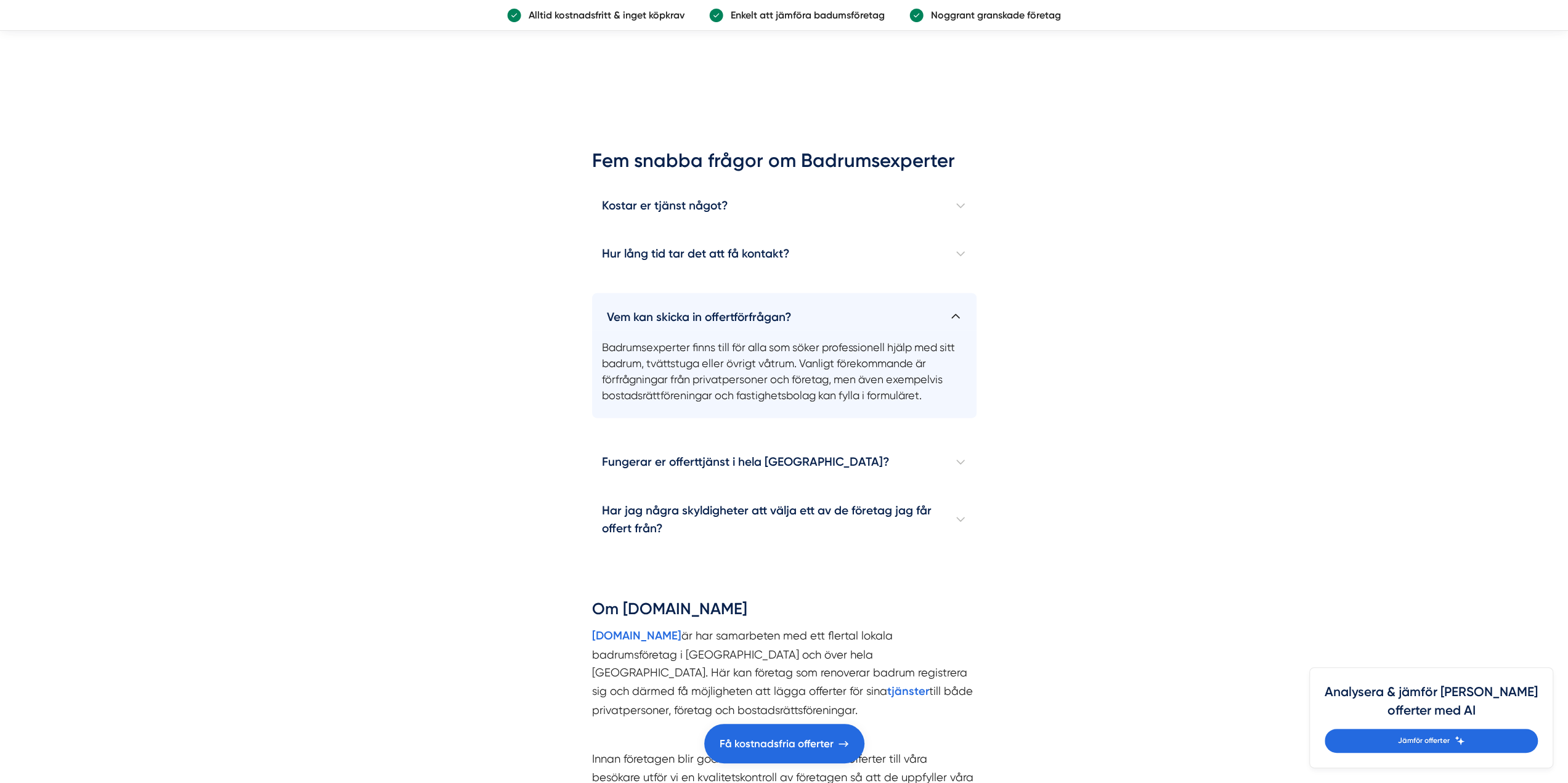
click at [861, 314] on h4 "Vem kan skicka in offertförfrågan?" at bounding box center [784, 312] width 385 height 38
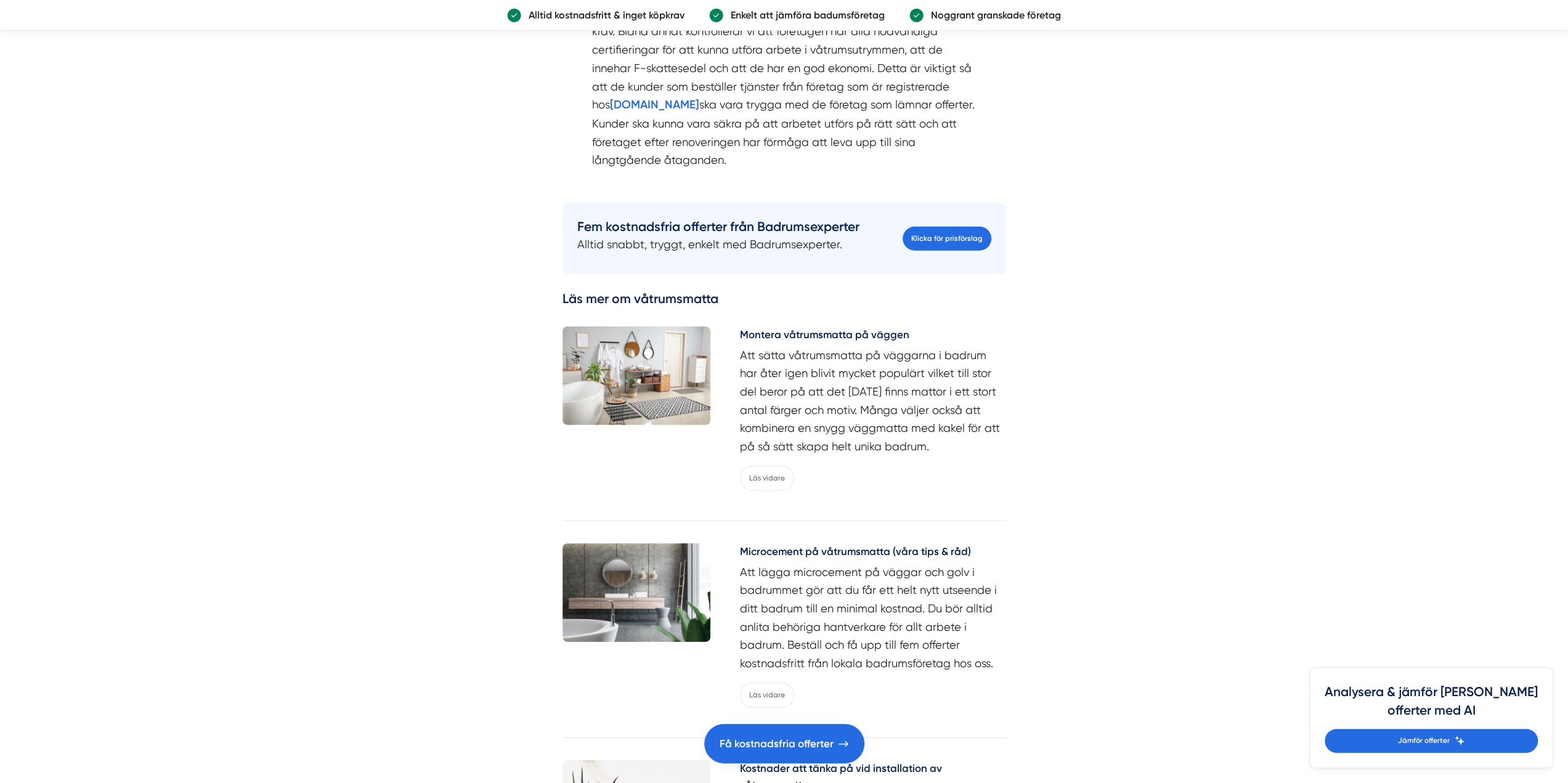
scroll to position [3636, 0]
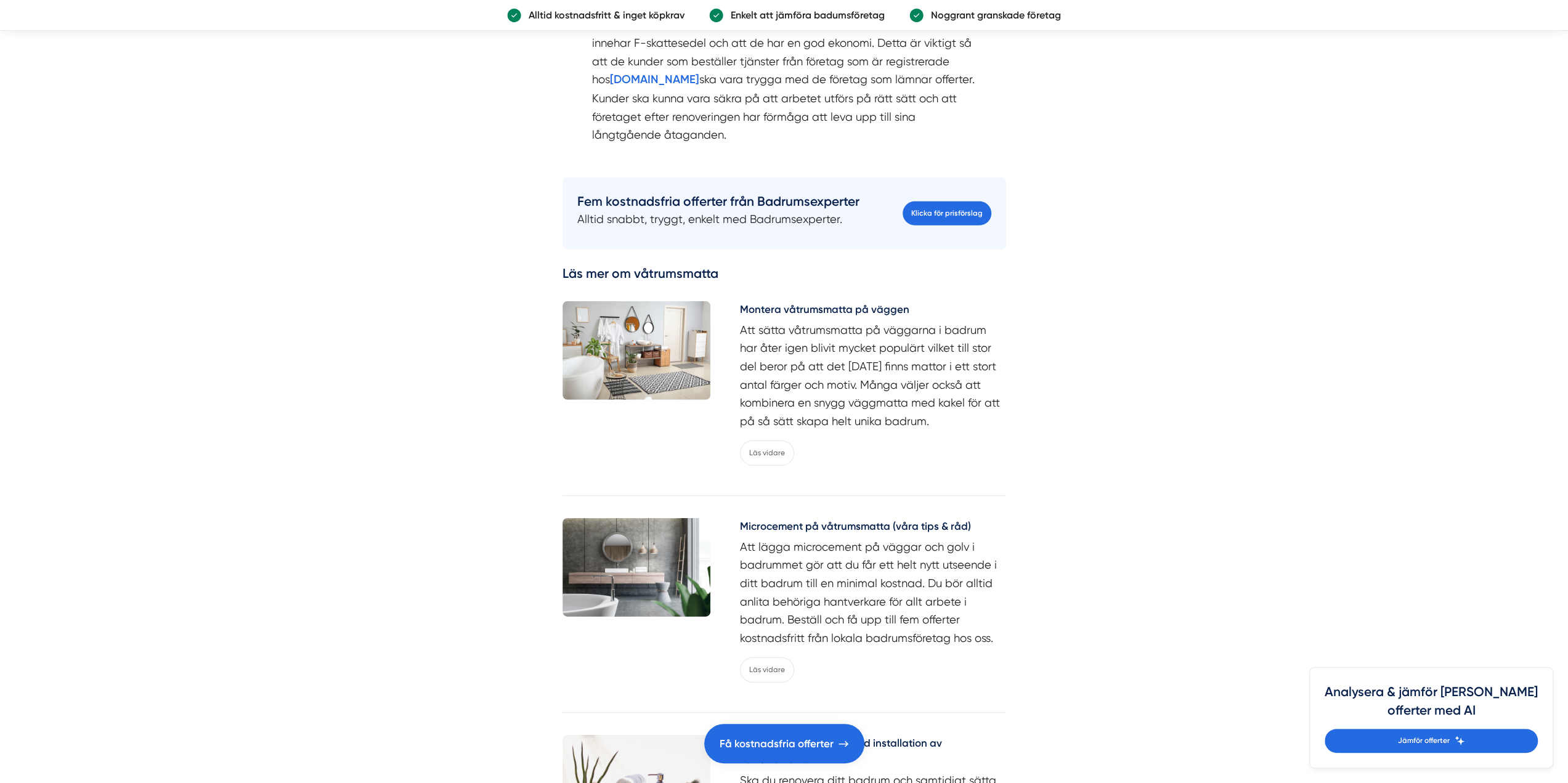
click at [821, 321] on h5 "Montera våtrumsmatta på väggen" at bounding box center [873, 311] width 266 height 20
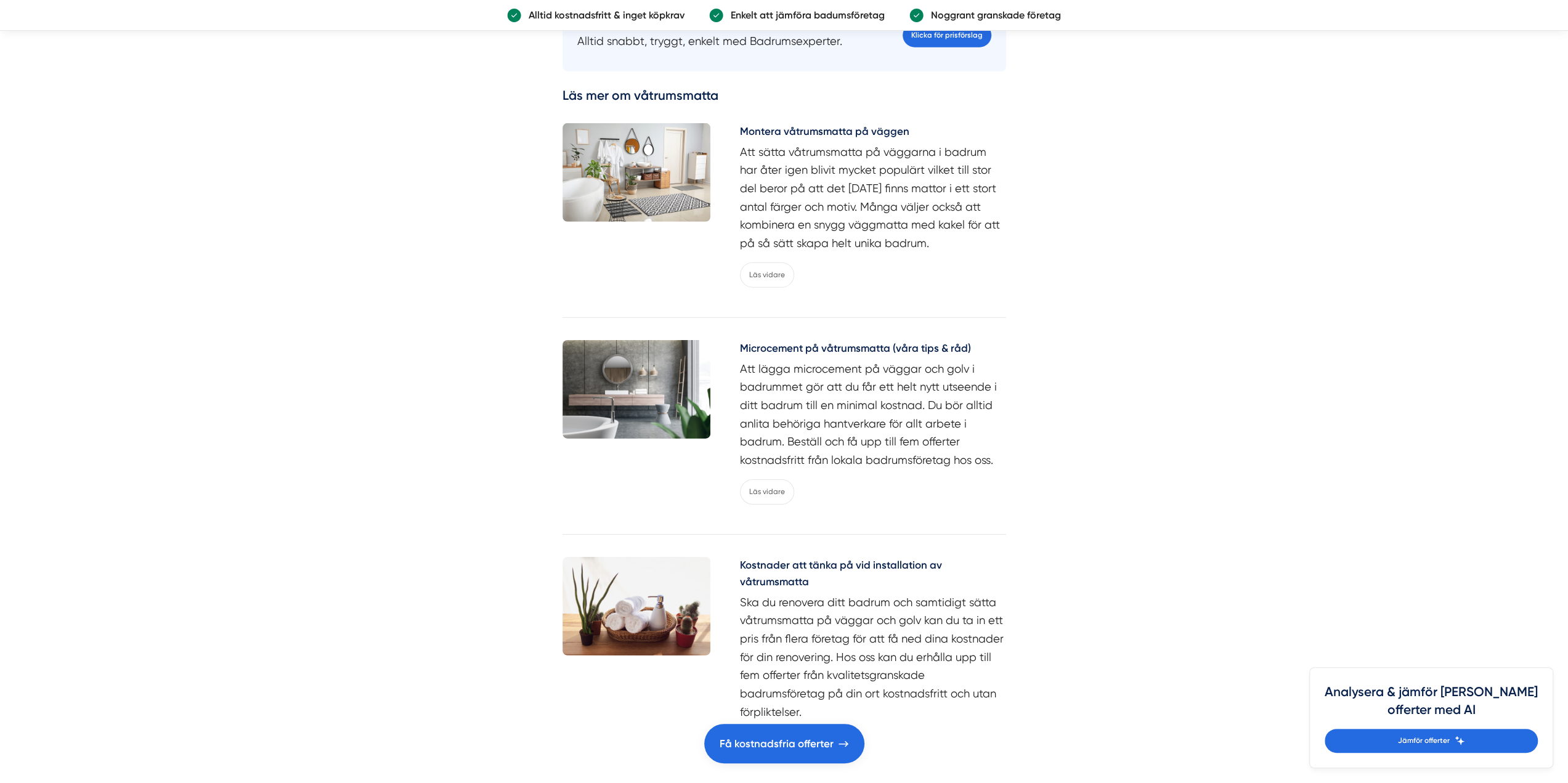
scroll to position [3698, 0]
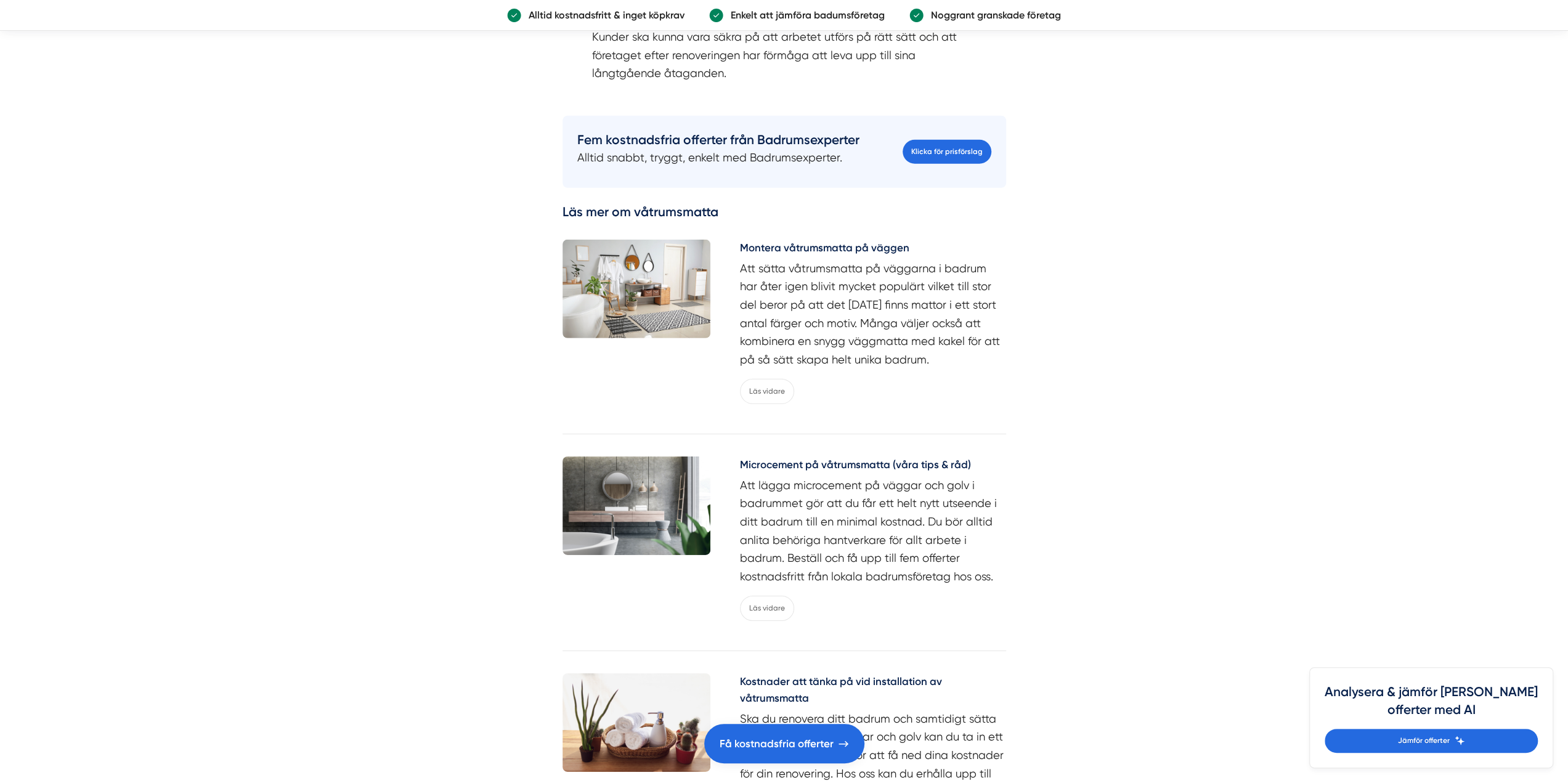
click at [775, 457] on h5 "Microcement på våtrumsmatta (våra tips & råd)" at bounding box center [873, 467] width 266 height 20
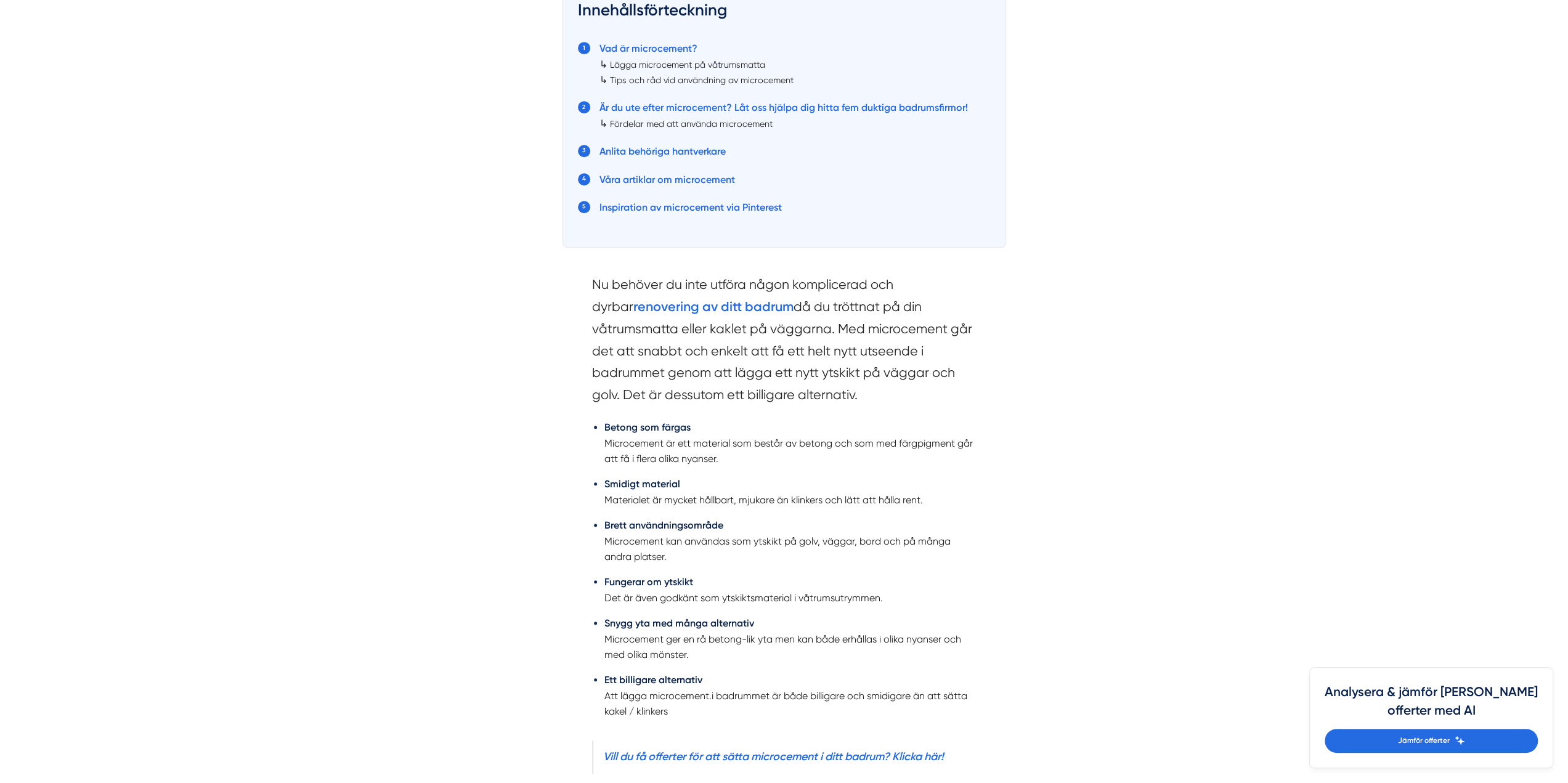
scroll to position [801, 0]
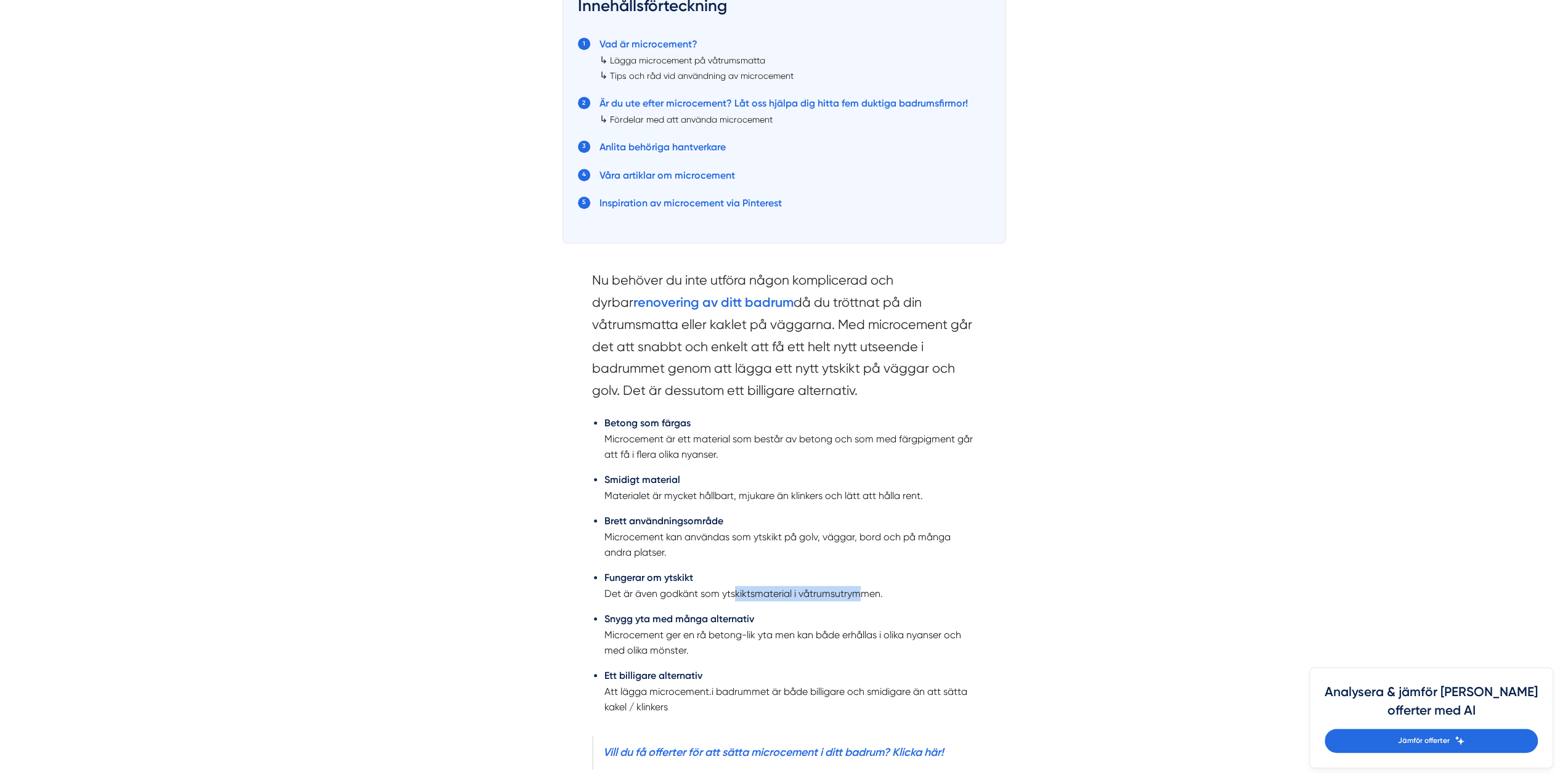
drag, startPoint x: 739, startPoint y: 588, endPoint x: 864, endPoint y: 594, distance: 125.1
click at [864, 594] on li "Fungerar om ytskikt Det är även godkänt som ytskiktsmaterial i våtrumsutrymmen." at bounding box center [790, 586] width 372 height 32
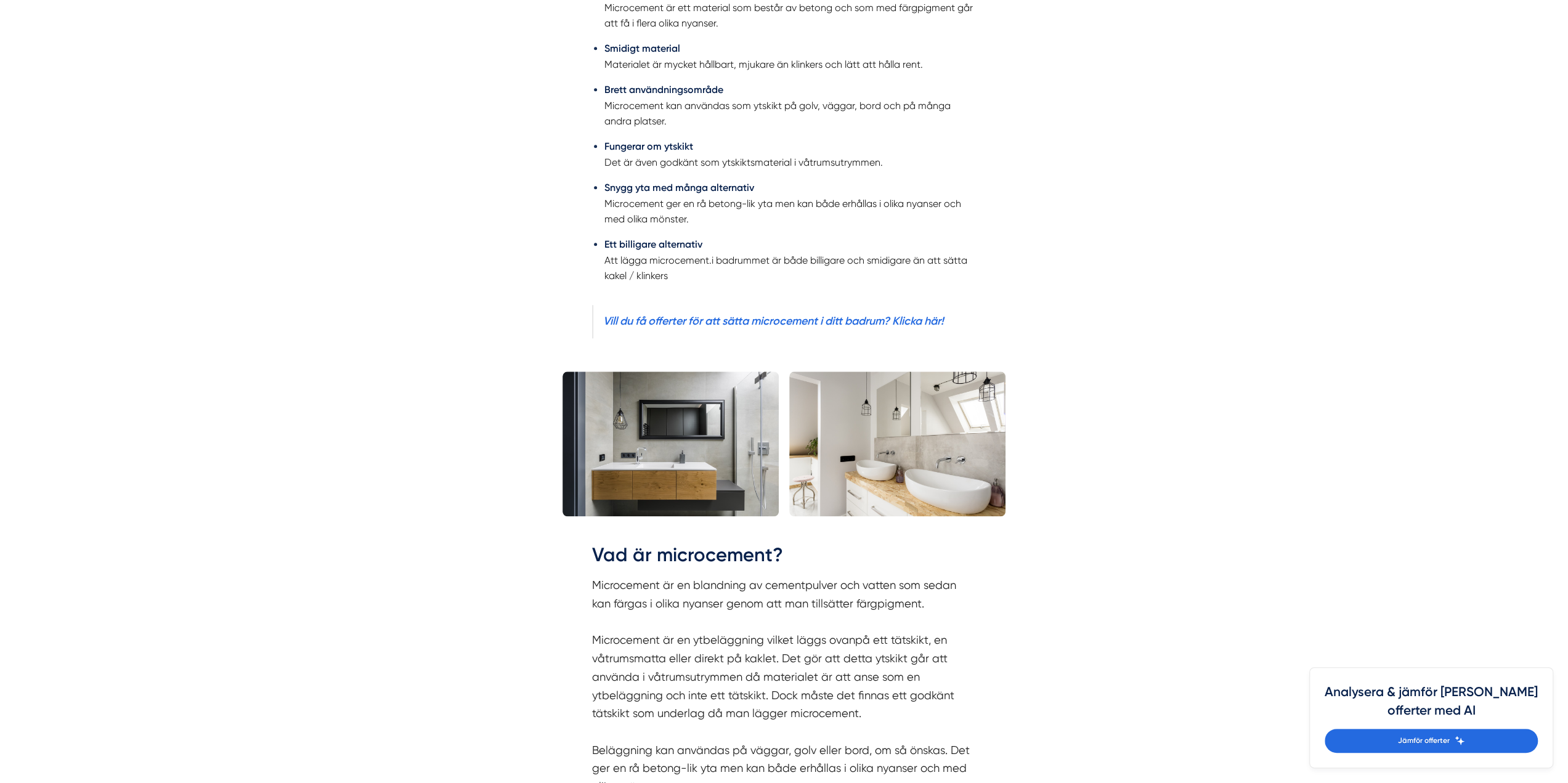
scroll to position [1356, 0]
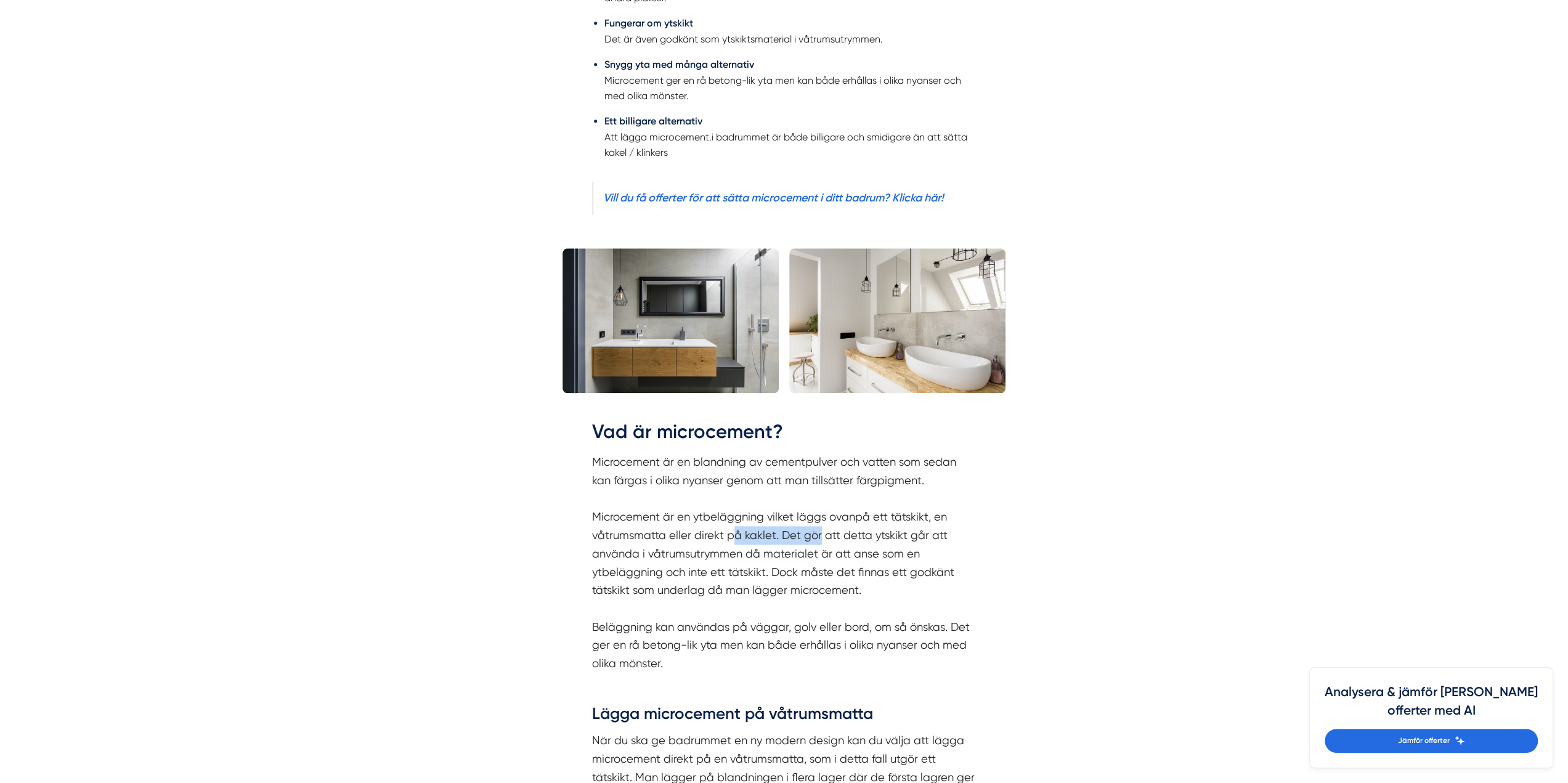
drag, startPoint x: 736, startPoint y: 537, endPoint x: 820, endPoint y: 542, distance: 84.1
click at [820, 542] on p "Microcement är en blandning av cementpulver och vatten som sedan kan färgas i o…" at bounding box center [784, 562] width 385 height 219
click at [821, 541] on p "Microcement är en blandning av cementpulver och vatten som sedan kan färgas i o…" at bounding box center [784, 562] width 385 height 219
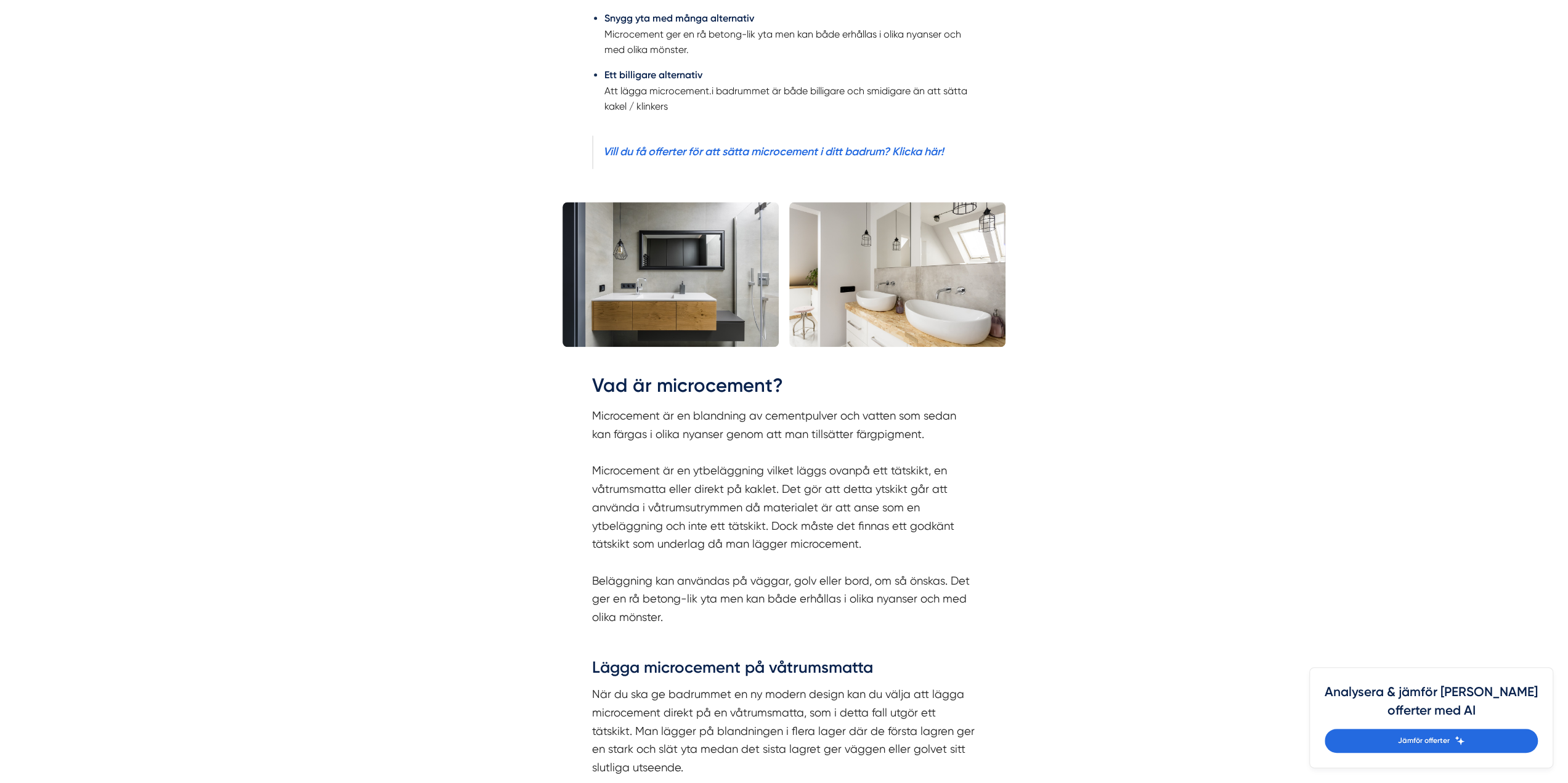
scroll to position [1418, 0]
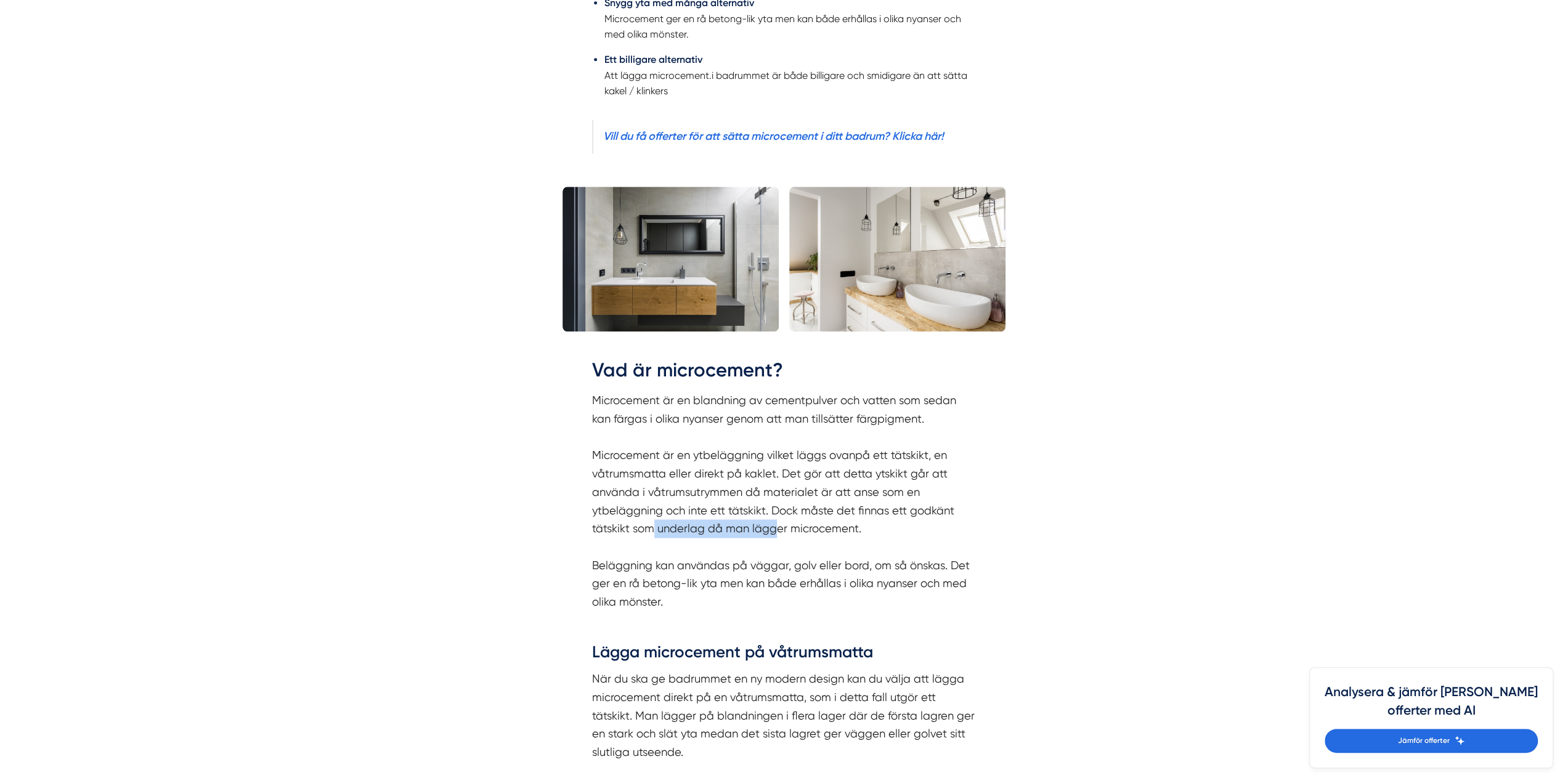
drag, startPoint x: 653, startPoint y: 527, endPoint x: 783, endPoint y: 527, distance: 130.0
click at [776, 527] on p "Microcement är en blandning av cementpulver och vatten som sedan kan färgas i o…" at bounding box center [784, 501] width 385 height 219
click at [807, 528] on p "Microcement är en blandning av cementpulver och vatten som sedan kan färgas i o…" at bounding box center [784, 501] width 385 height 219
click at [806, 511] on p "Microcement är en blandning av cementpulver och vatten som sedan kan färgas i o…" at bounding box center [784, 501] width 385 height 219
drag, startPoint x: 786, startPoint y: 478, endPoint x: 774, endPoint y: 499, distance: 24.2
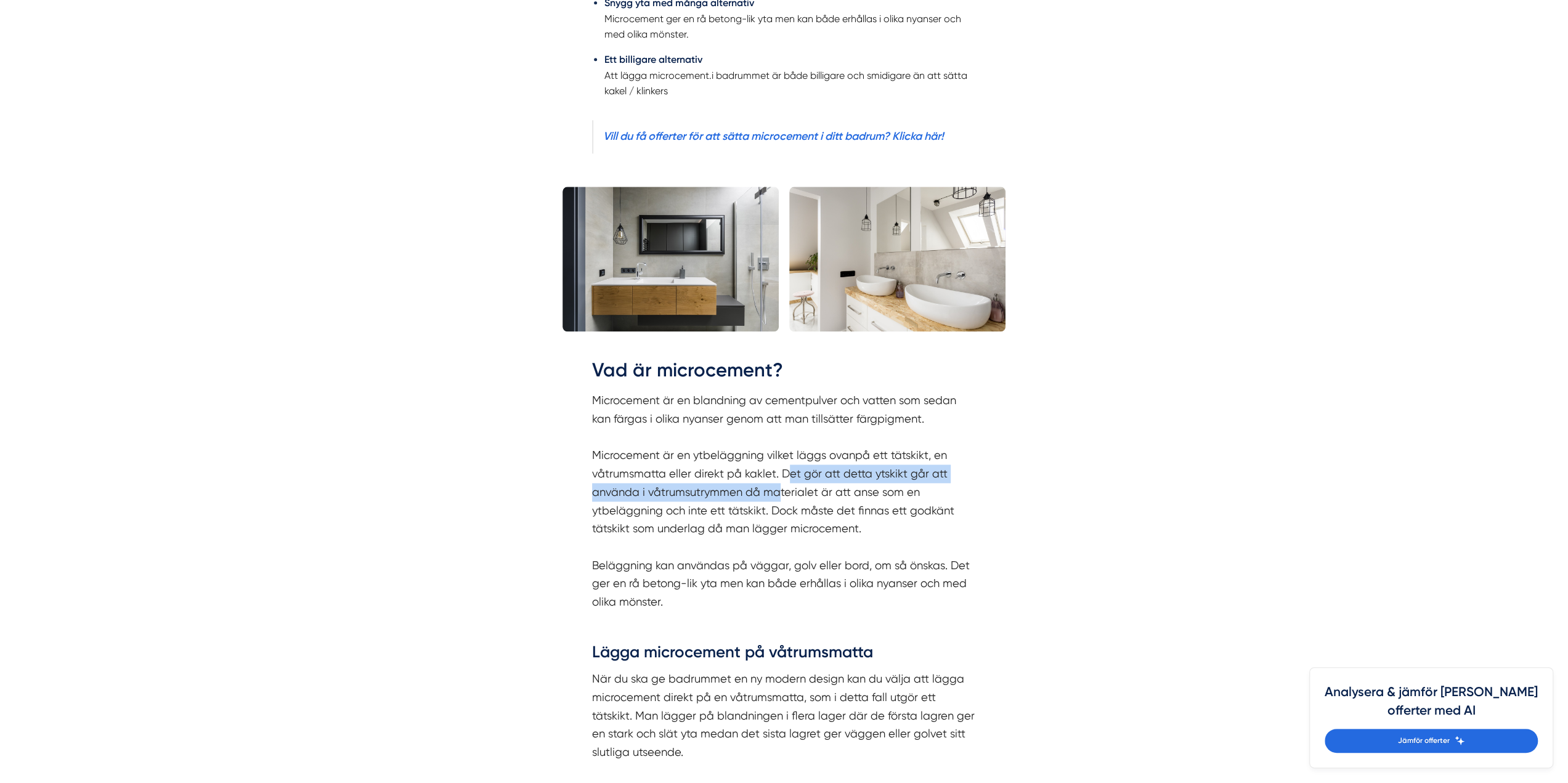
click at [775, 499] on p "Microcement är en blandning av cementpulver och vatten som sedan kan färgas i o…" at bounding box center [784, 501] width 385 height 219
click at [746, 505] on p "Microcement är en blandning av cementpulver och vatten som sedan kan färgas i o…" at bounding box center [784, 501] width 385 height 219
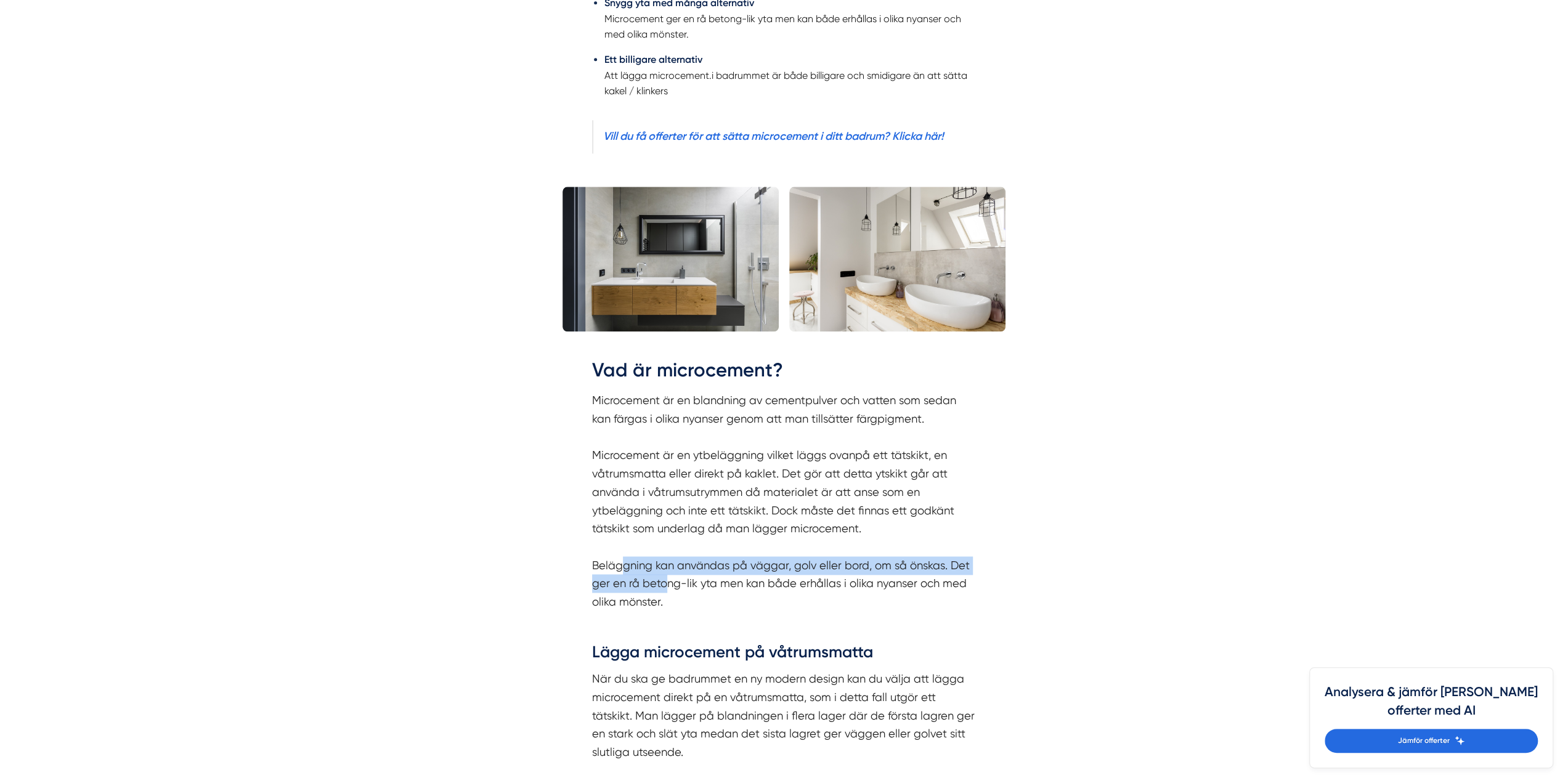
drag, startPoint x: 623, startPoint y: 573, endPoint x: 673, endPoint y: 575, distance: 50.0
click at [668, 574] on p "Microcement är en blandning av cementpulver och vatten som sedan kan färgas i o…" at bounding box center [784, 501] width 385 height 219
click at [686, 583] on p "Microcement är en blandning av cementpulver och vatten som sedan kan färgas i o…" at bounding box center [784, 501] width 385 height 219
drag, startPoint x: 700, startPoint y: 597, endPoint x: 597, endPoint y: 568, distance: 107.0
click at [597, 568] on p "Microcement är en blandning av cementpulver och vatten som sedan kan färgas i o…" at bounding box center [784, 501] width 385 height 219
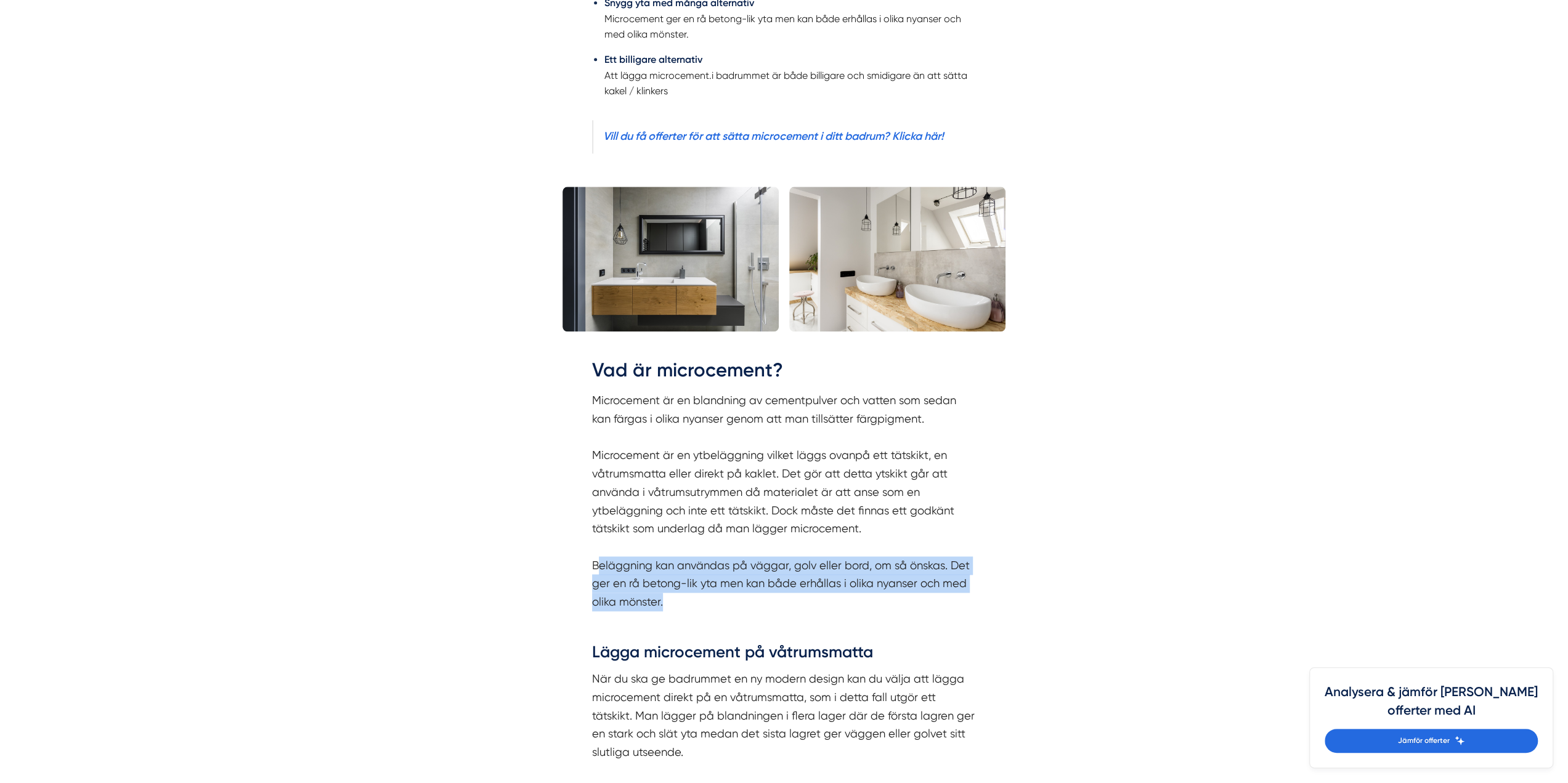
click at [701, 604] on p "Microcement är en blandning av cementpulver och vatten som sedan kan färgas i o…" at bounding box center [784, 501] width 385 height 219
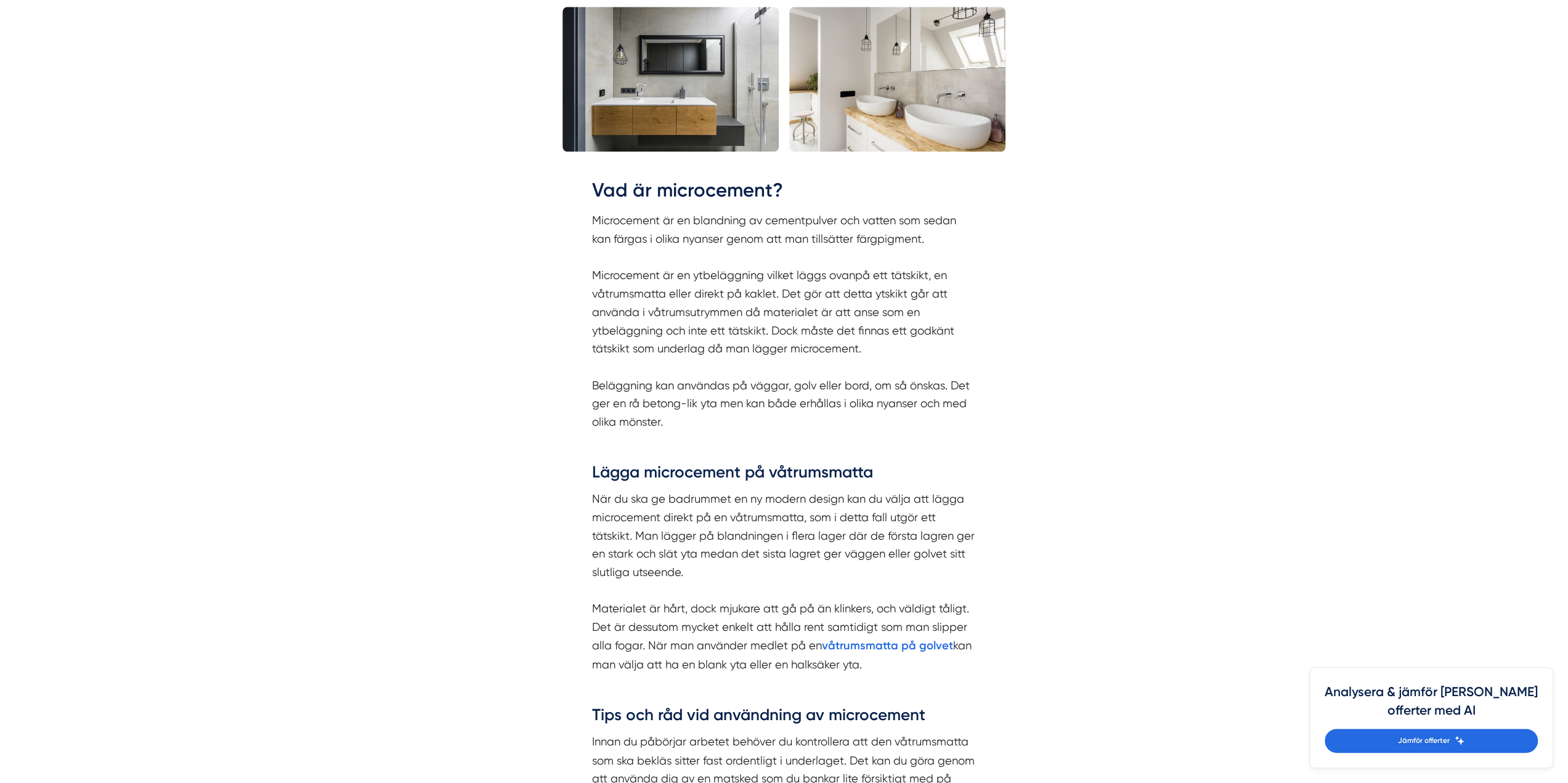
scroll to position [1602, 0]
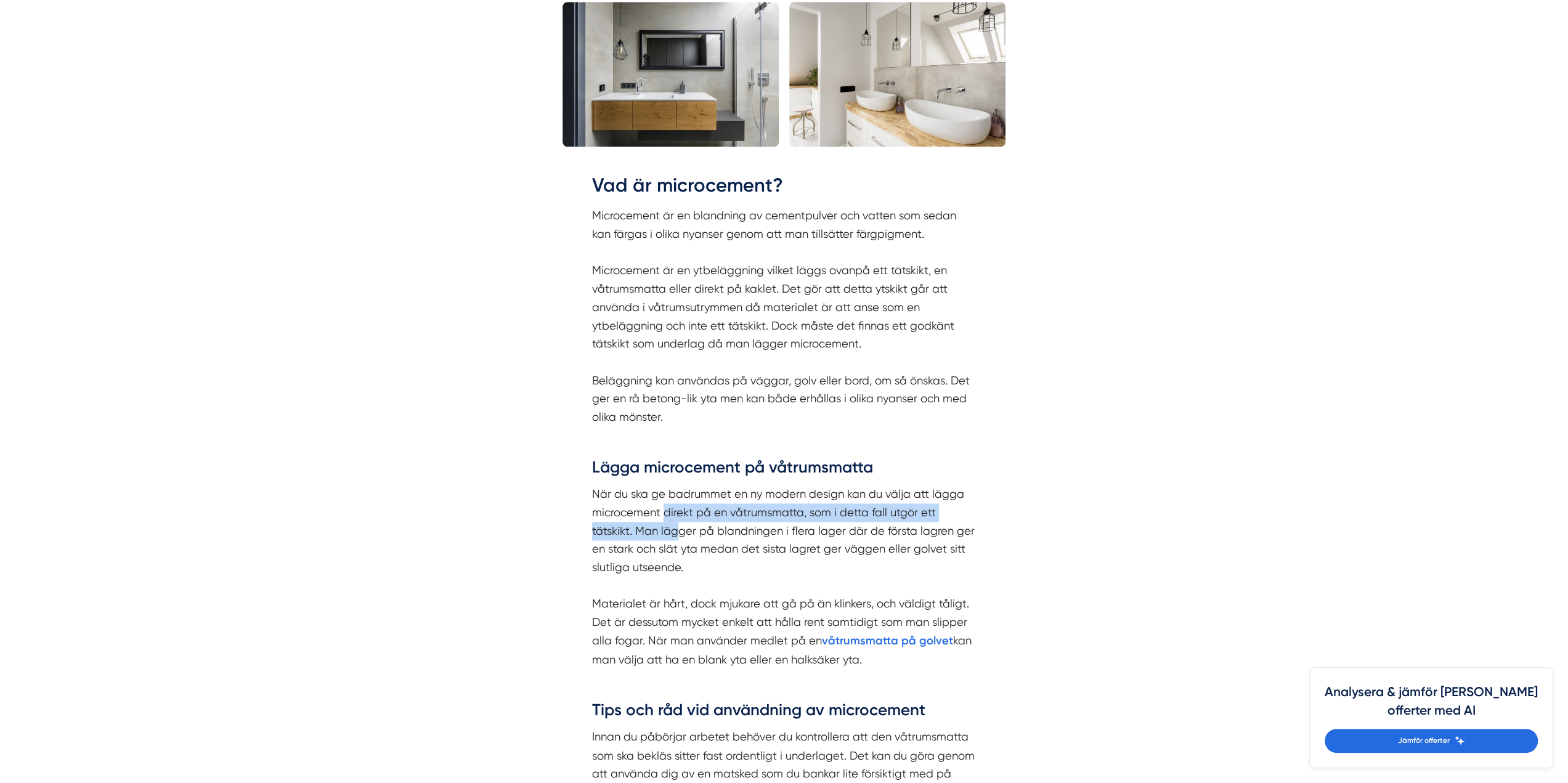
drag, startPoint x: 662, startPoint y: 505, endPoint x: 681, endPoint y: 540, distance: 39.8
click at [678, 532] on p "När du ska ge badrummet en ny modern design kan du välja att lägga microcement …" at bounding box center [784, 577] width 385 height 184
click at [700, 570] on p "När du ska ge badrummet en ny modern design kan du välja att lägga microcement …" at bounding box center [784, 577] width 385 height 184
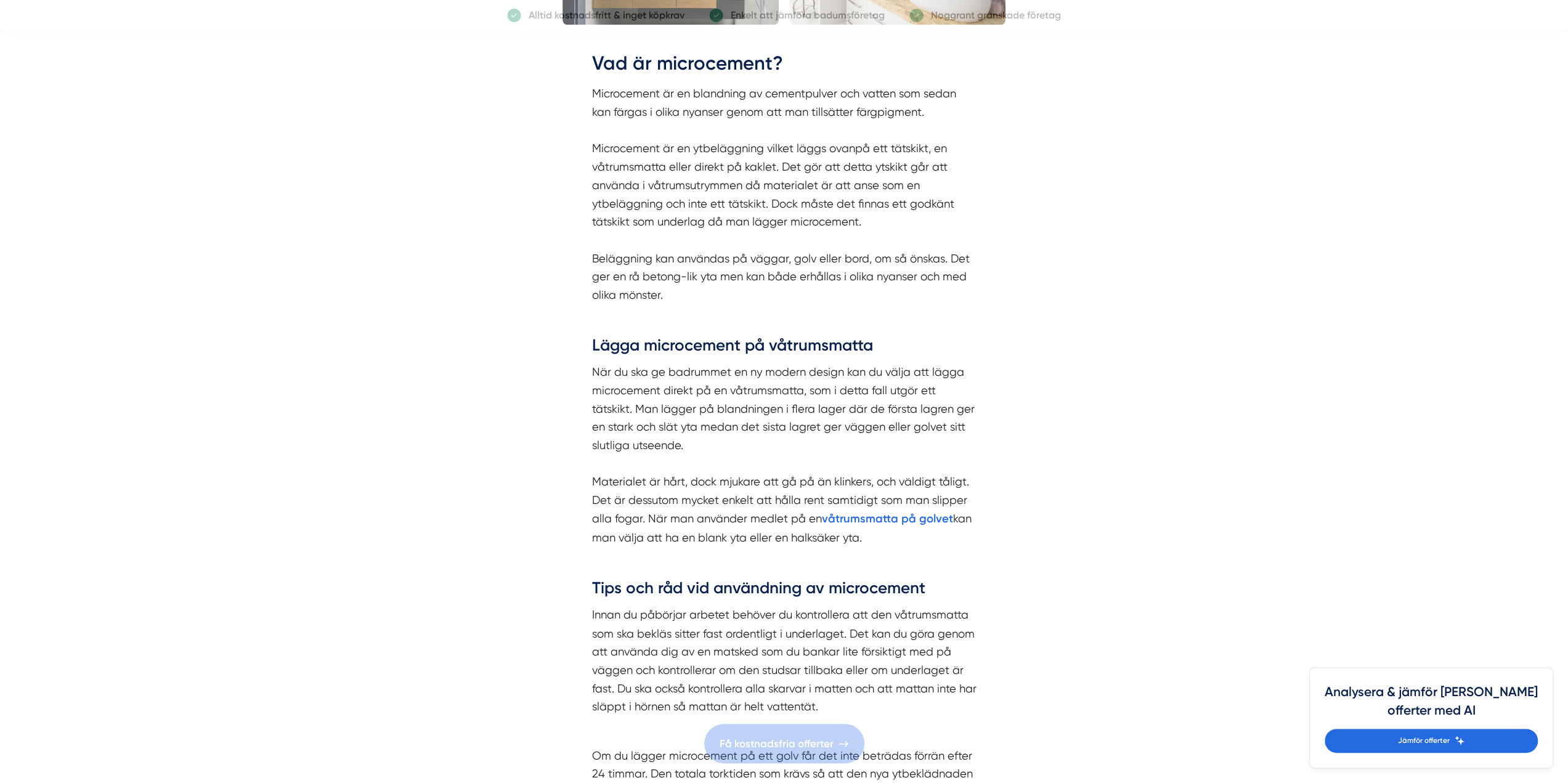
scroll to position [1725, 0]
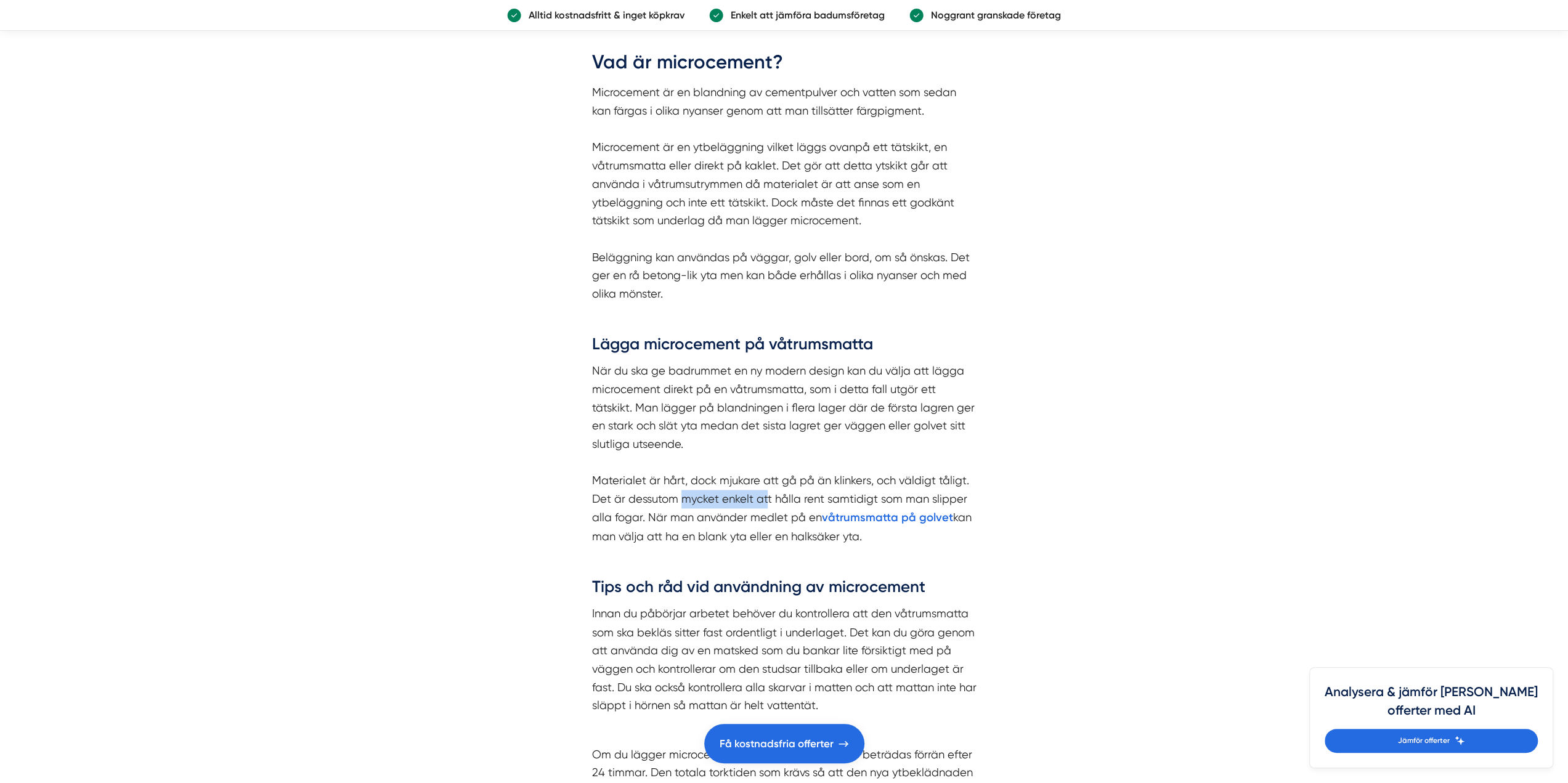
drag, startPoint x: 710, startPoint y: 490, endPoint x: 770, endPoint y: 491, distance: 60.0
click at [770, 490] on p "När du ska ge badrummet en ny modern design kan du välja att lägga microcement …" at bounding box center [784, 454] width 385 height 184
click at [740, 479] on p "När du ska ge badrummet en ny modern design kan du välja att lägga microcement …" at bounding box center [784, 454] width 385 height 184
drag, startPoint x: 787, startPoint y: 480, endPoint x: 897, endPoint y: 483, distance: 110.0
click at [887, 478] on p "När du ska ge badrummet en ny modern design kan du välja att lägga microcement …" at bounding box center [784, 454] width 385 height 184
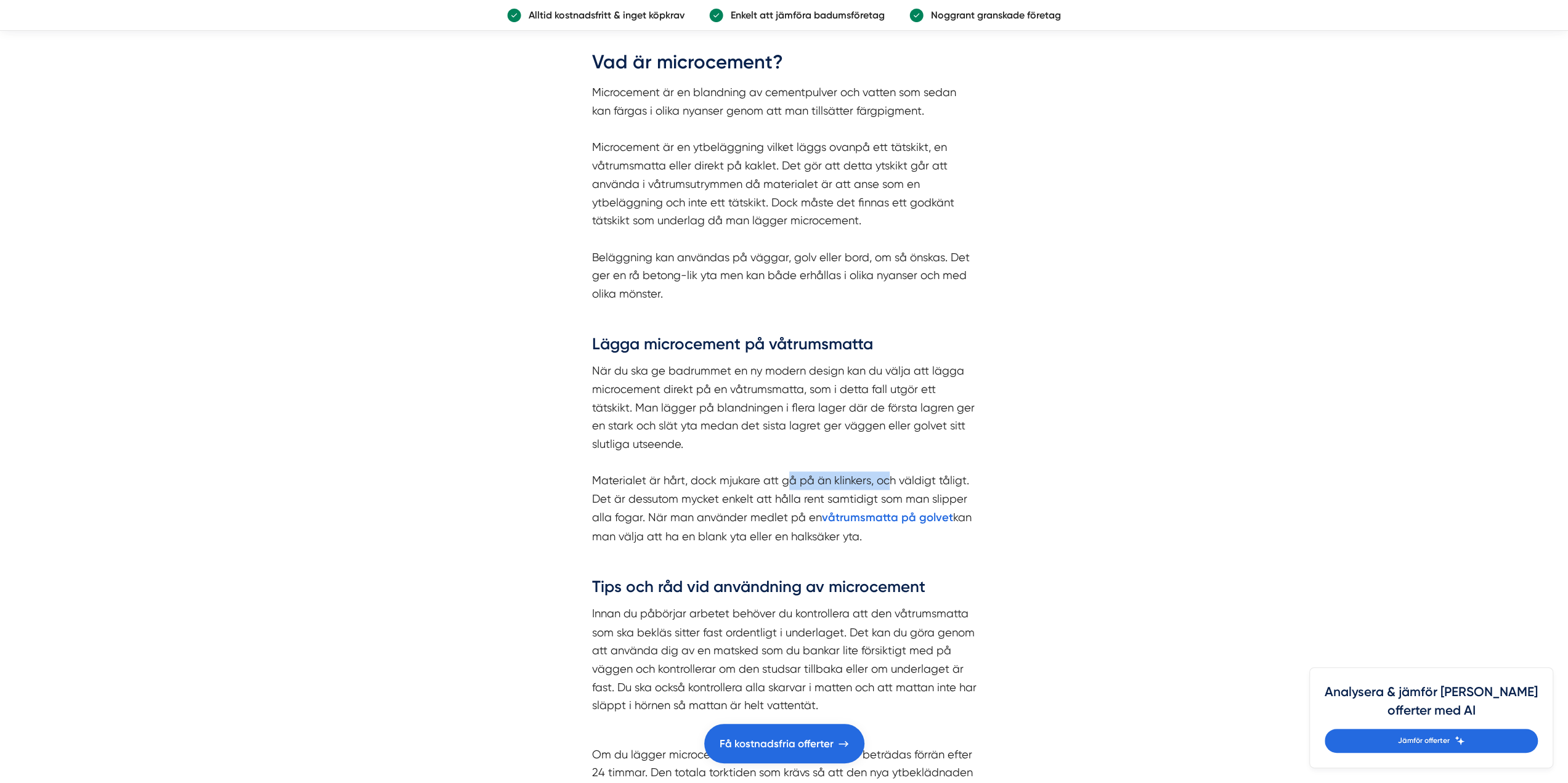
click at [832, 478] on p "När du ska ge badrummet en ny modern design kan du välja att lägga microcement …" at bounding box center [784, 454] width 385 height 184
click at [744, 487] on p "När du ska ge badrummet en ny modern design kan du välja att lägga microcement …" at bounding box center [784, 454] width 385 height 184
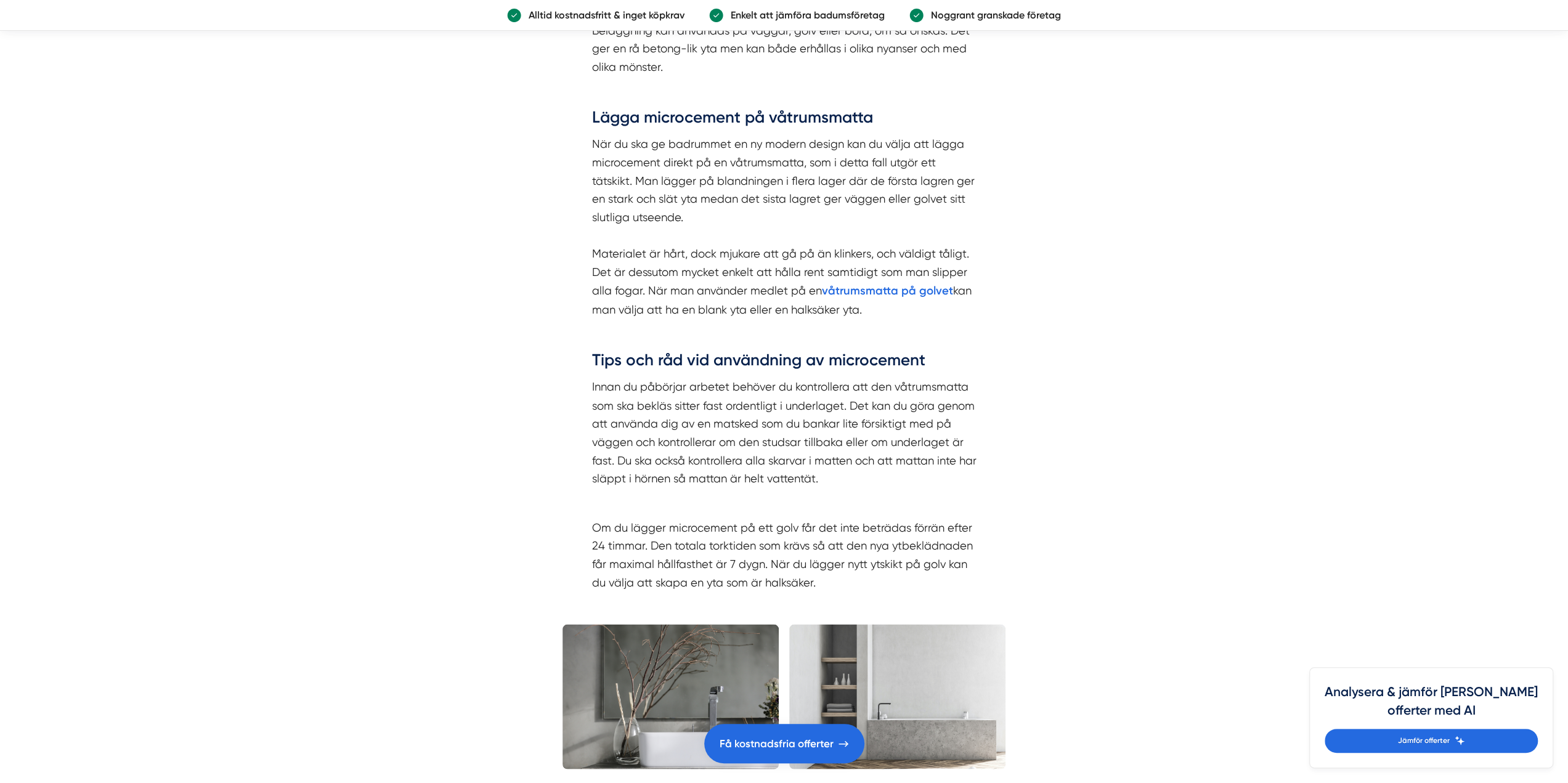
scroll to position [1972, 0]
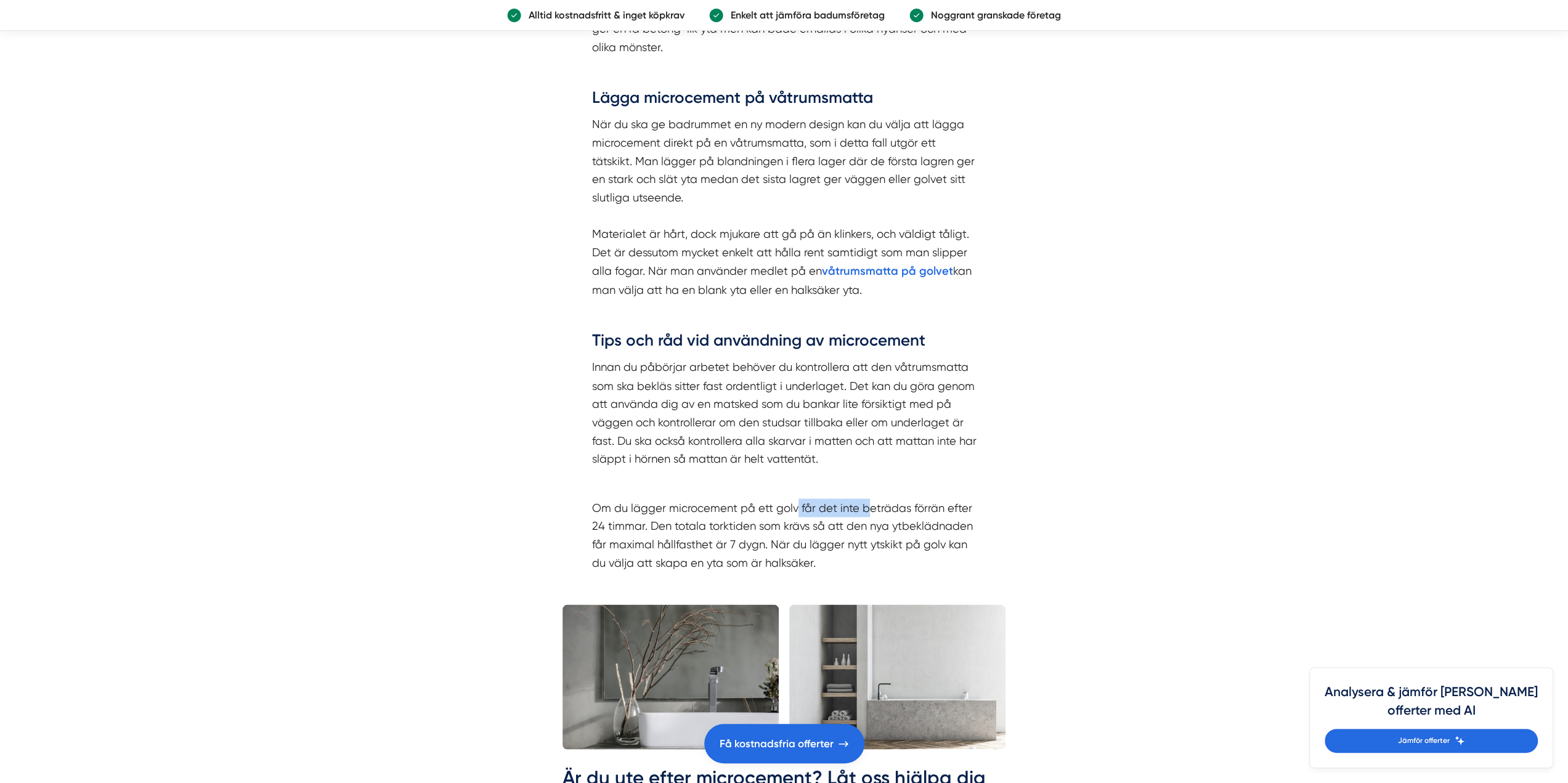
drag, startPoint x: 815, startPoint y: 500, endPoint x: 864, endPoint y: 506, distance: 49.4
click at [864, 506] on p "Om du lägger microcement på ett golv får det inte beträdas förrän efter 24 timm…" at bounding box center [784, 535] width 385 height 73
click at [692, 534] on p "Om du lägger microcement på ett golv får det inte beträdas förrän efter 24 timm…" at bounding box center [784, 535] width 385 height 73
drag, startPoint x: 756, startPoint y: 517, endPoint x: 794, endPoint y: 527, distance: 39.3
click at [793, 524] on p "Om du lägger microcement på ett golv får det inte beträdas förrän efter 24 timm…" at bounding box center [784, 535] width 385 height 73
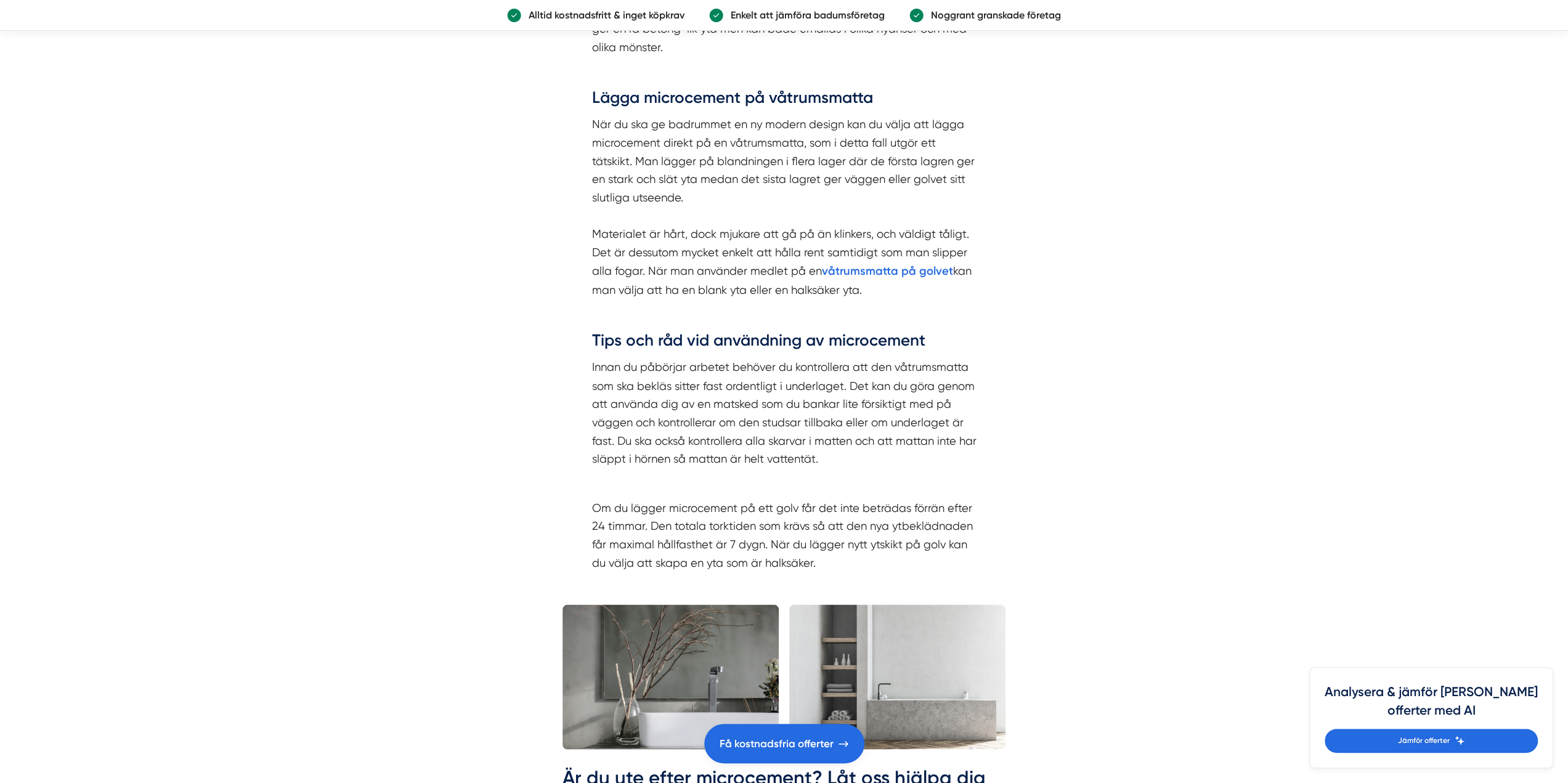
drag, startPoint x: 770, startPoint y: 544, endPoint x: 761, endPoint y: 553, distance: 12.7
click at [769, 544] on p "Om du lägger microcement på ett golv får det inte beträdas förrän efter 24 timm…" at bounding box center [784, 535] width 385 height 73
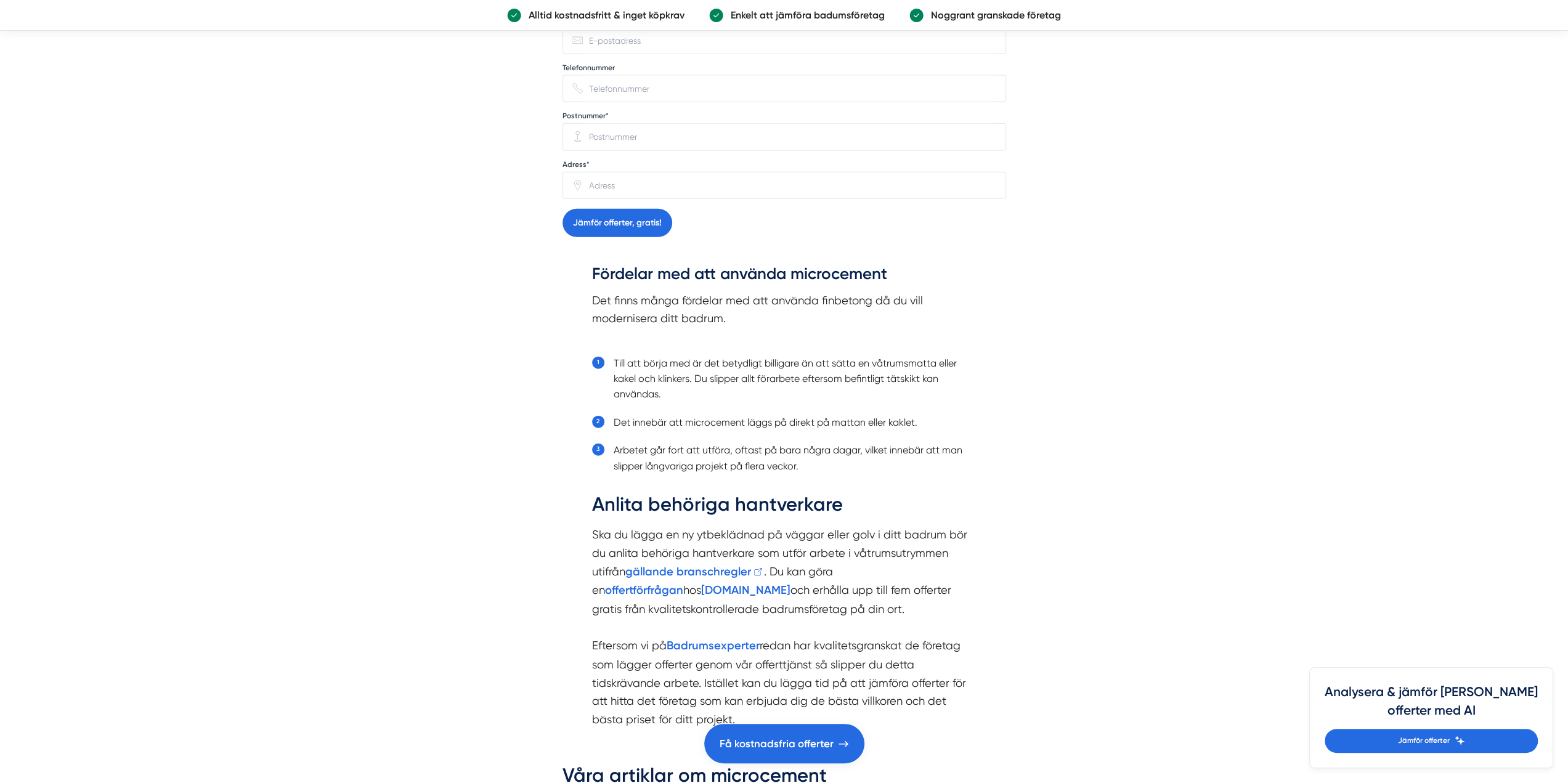
scroll to position [2650, 0]
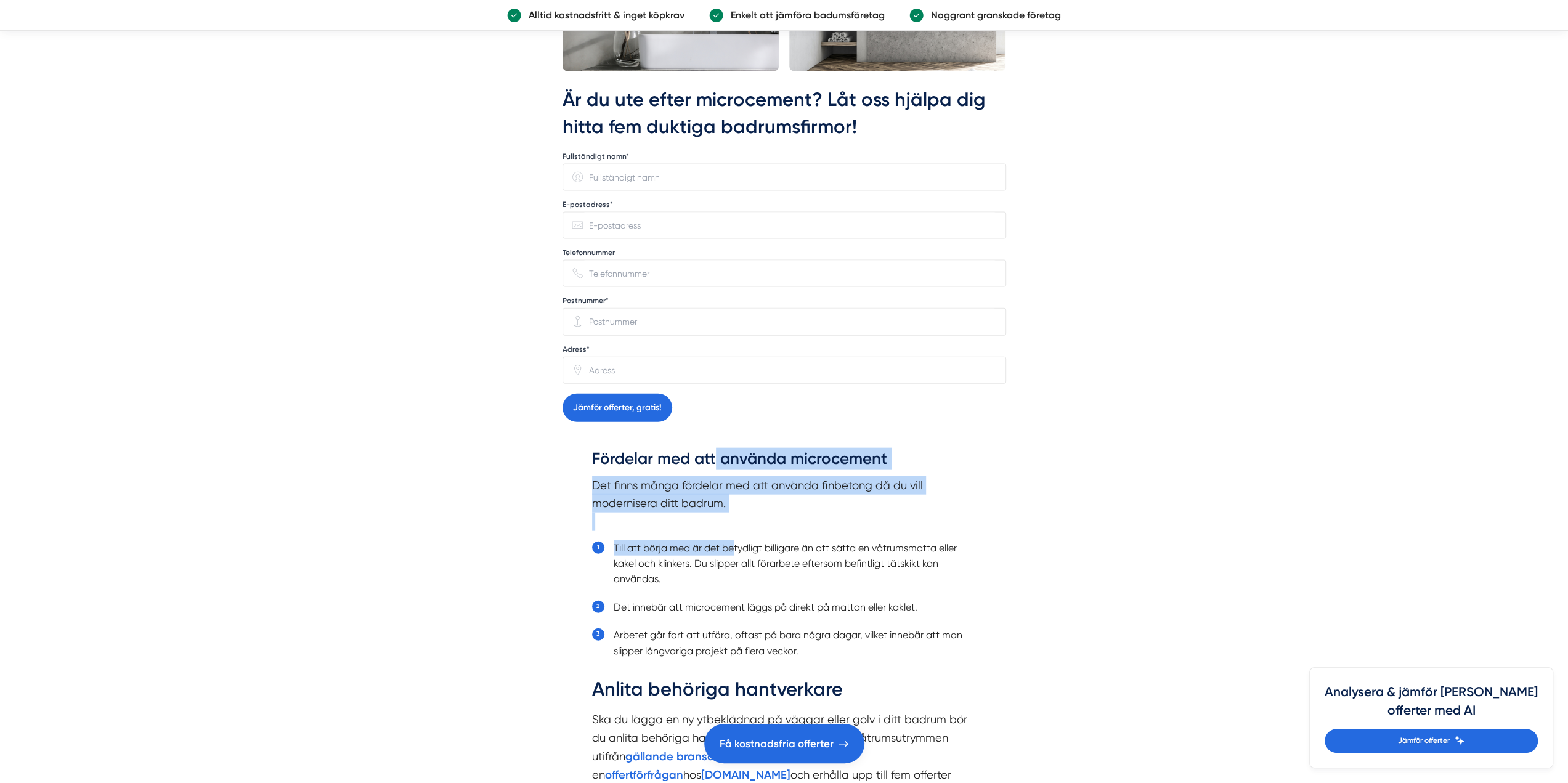
drag, startPoint x: 714, startPoint y: 471, endPoint x: 735, endPoint y: 534, distance: 66.4
click at [735, 534] on div "Fördelar med att använda microcement Det finns många fördelar med att använda f…" at bounding box center [784, 681] width 385 height 466
click at [748, 510] on p "Det finns många fördelar med att använda finbetong då du vill modernisera ditt …" at bounding box center [784, 503] width 385 height 55
click at [718, 501] on p "Det finns många fördelar med att använda finbetong då du vill modernisera ditt …" at bounding box center [784, 503] width 385 height 55
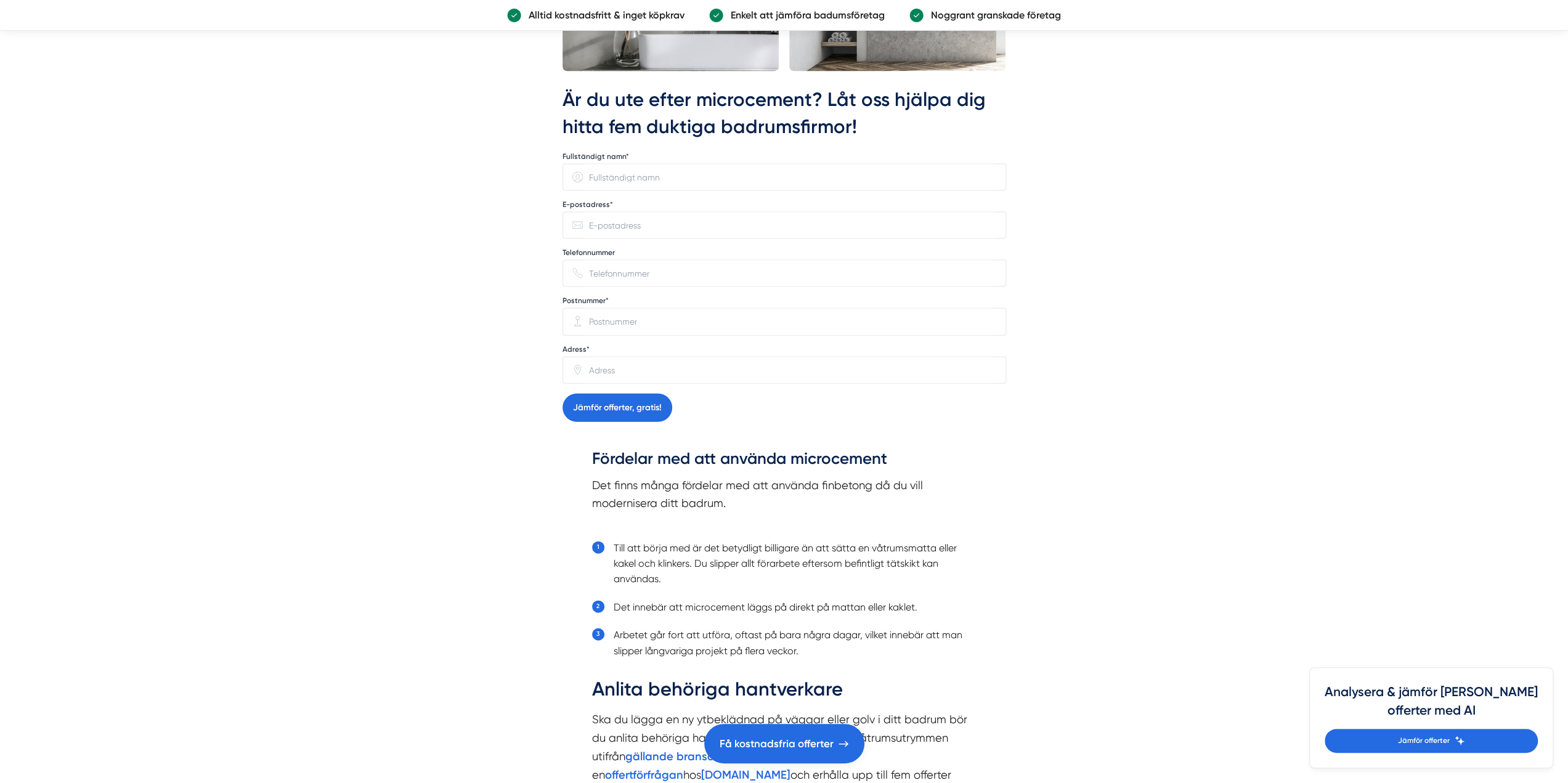
click at [682, 579] on li "Till att börja med är det betydligt billigare än att sätta en våtrumsmatta elle…" at bounding box center [794, 564] width 363 height 47
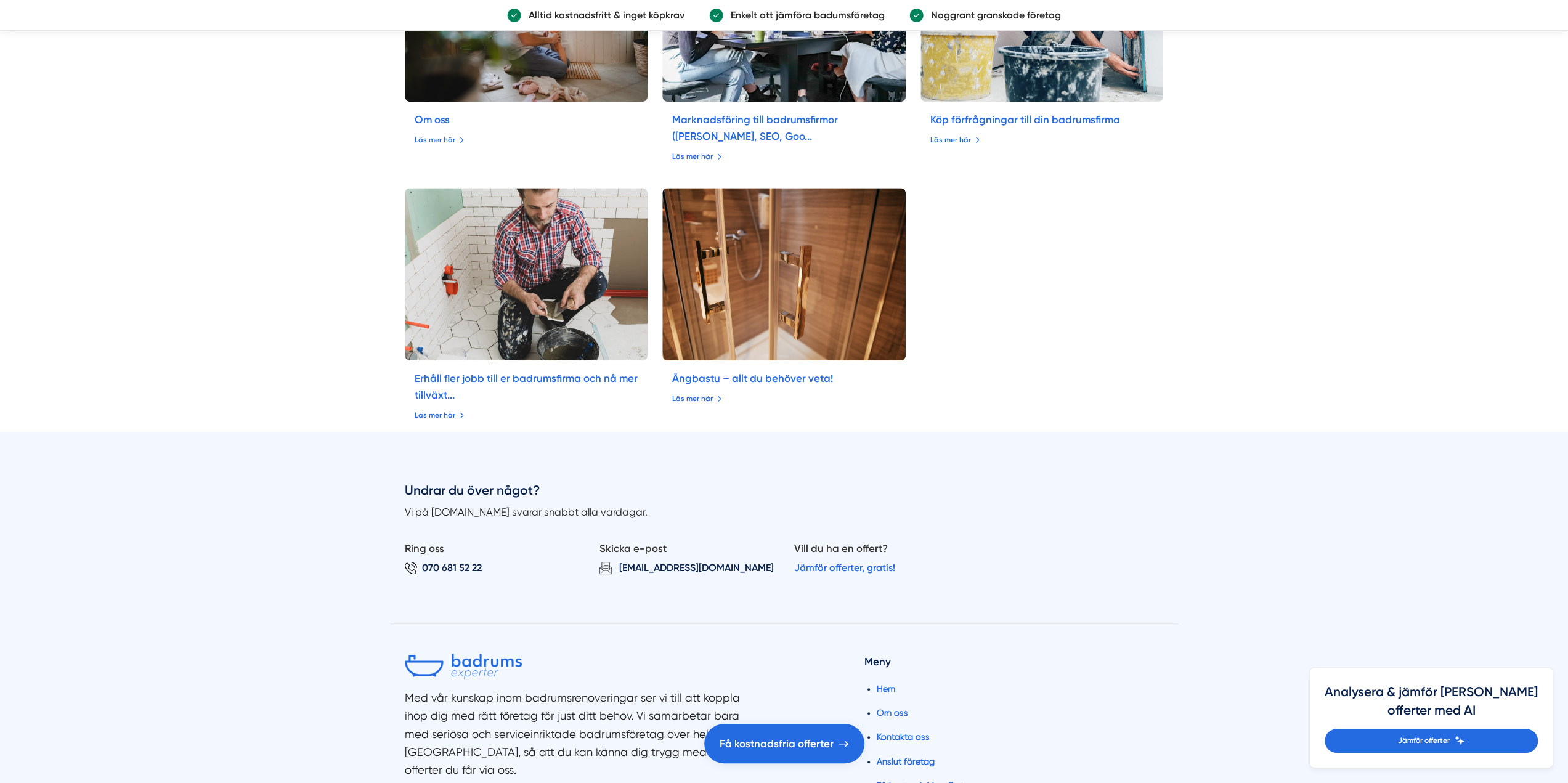
scroll to position [5547, 0]
